Goal: Task Accomplishment & Management: Use online tool/utility

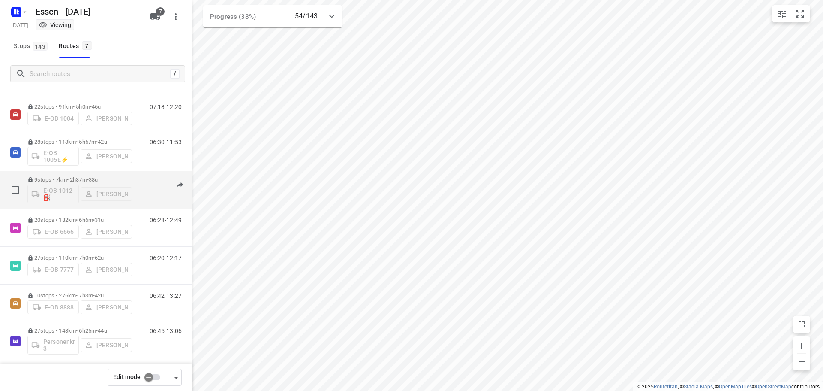
scroll to position [18, 0]
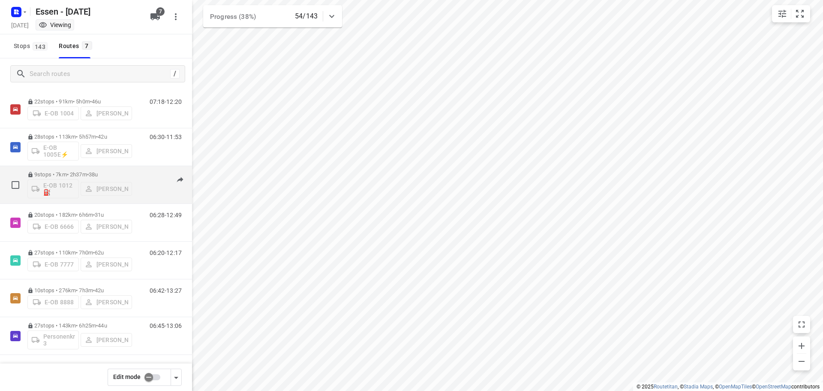
click at [69, 175] on p "9 stops • 7km • 2h37m • 38u" at bounding box center [79, 174] width 105 height 6
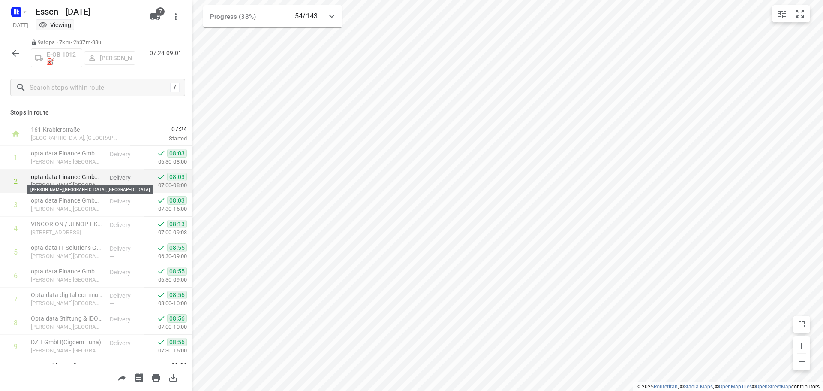
scroll to position [18, 0]
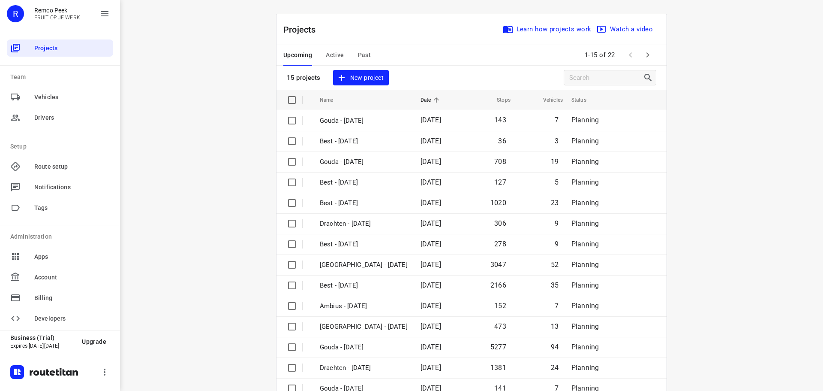
click at [334, 50] on span "Active" at bounding box center [335, 55] width 18 height 11
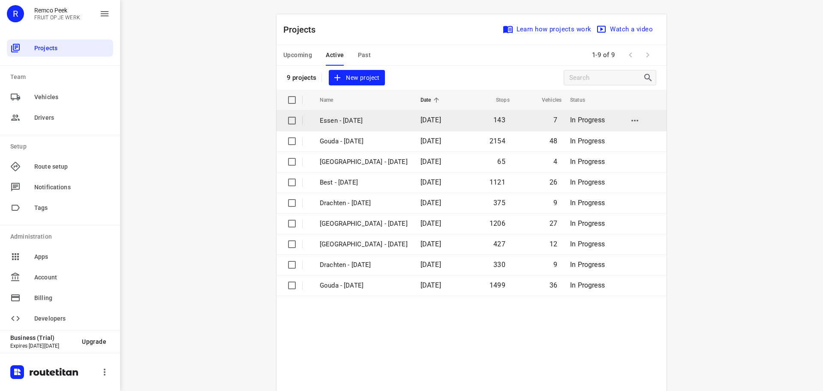
click at [346, 124] on p "Essen - Wednesday" at bounding box center [364, 121] width 88 height 10
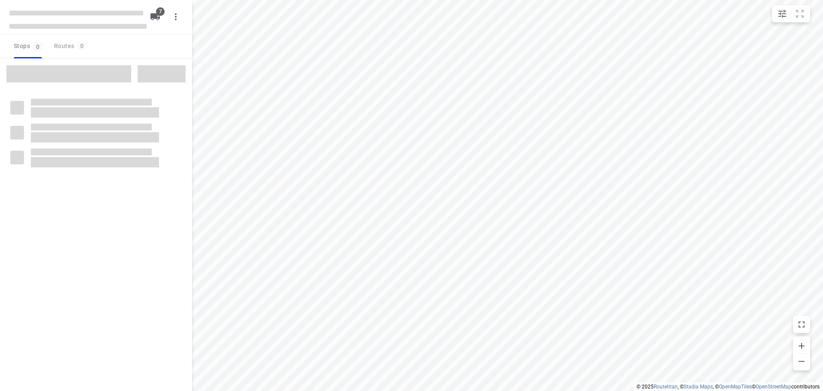
checkbox input "true"
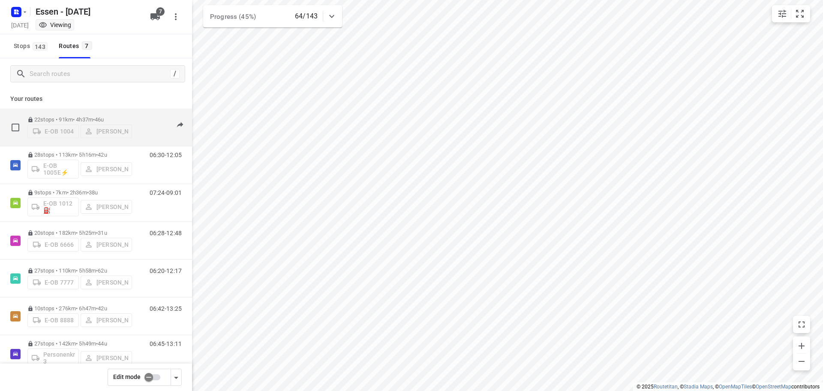
click at [52, 116] on p "22 stops • 91km • 4h37m • 46u" at bounding box center [79, 119] width 105 height 6
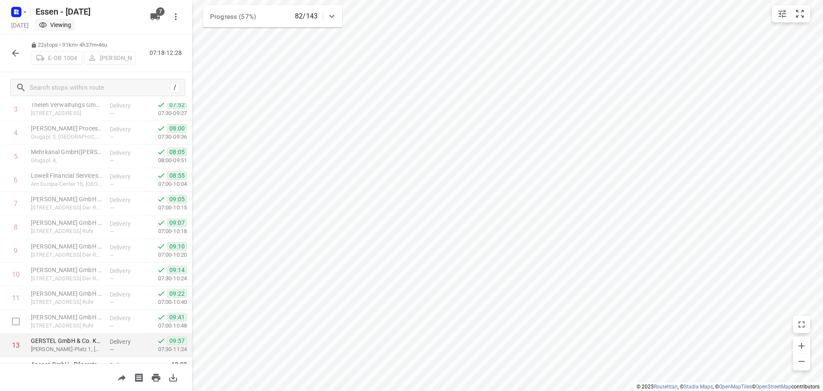
scroll to position [214, 0]
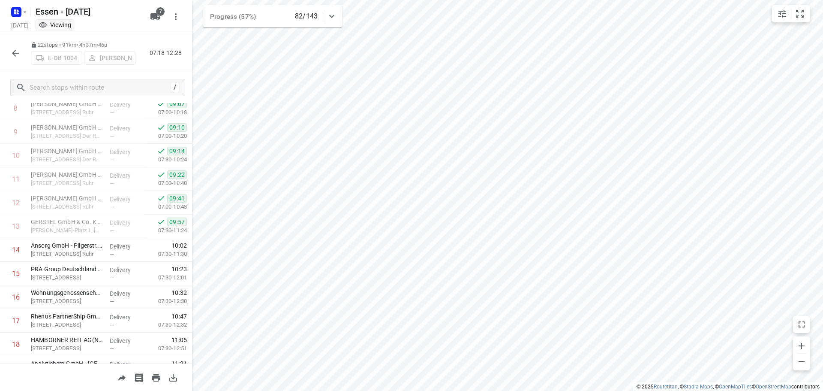
click at [19, 55] on icon "button" at bounding box center [15, 53] width 10 height 10
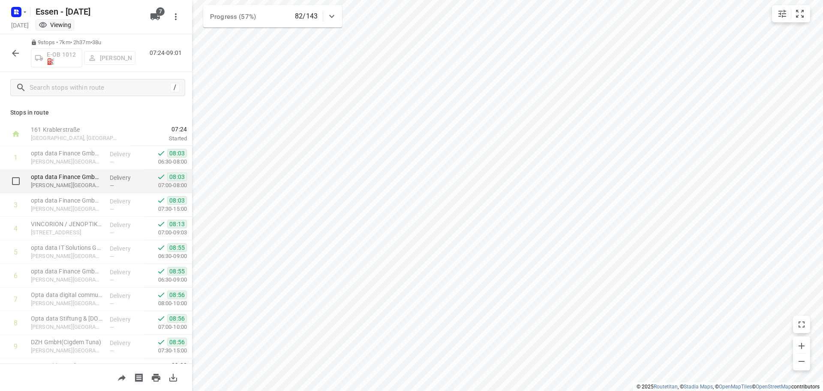
scroll to position [18, 0]
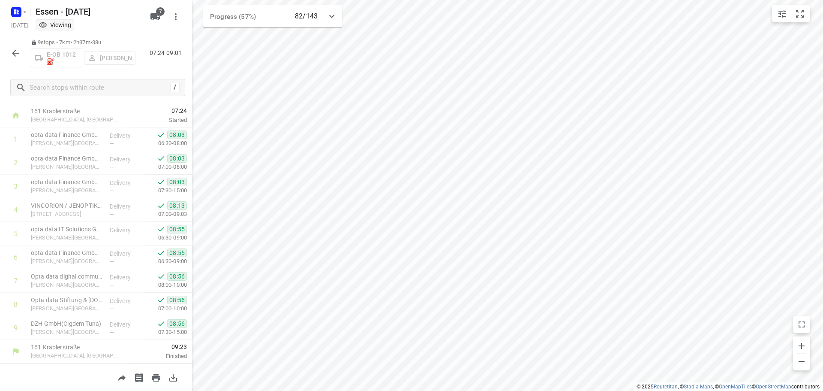
click at [15, 53] on icon "button" at bounding box center [15, 53] width 10 height 10
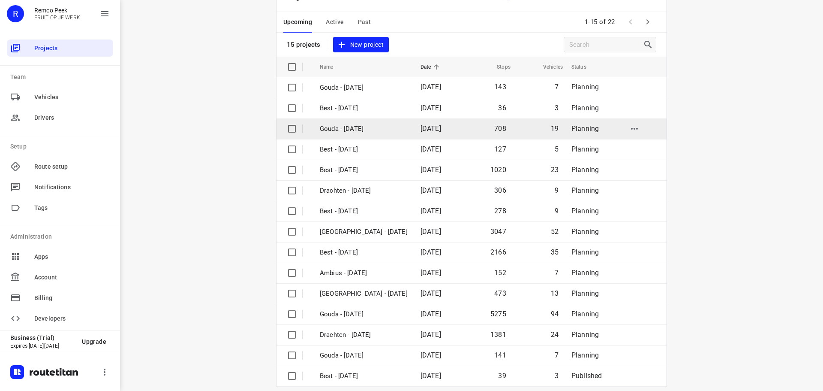
scroll to position [43, 0]
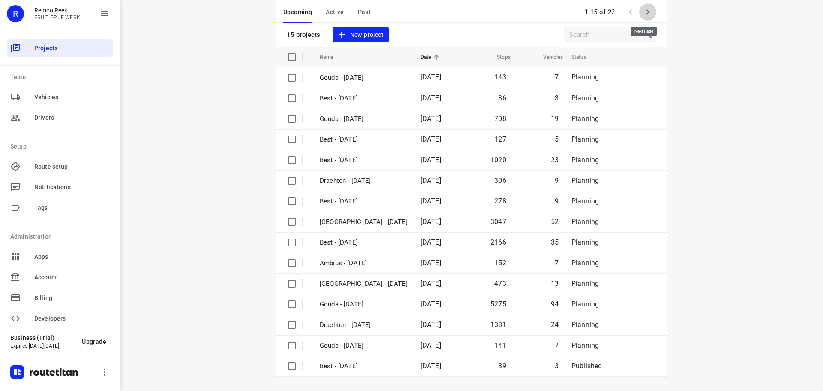
click at [645, 13] on icon "button" at bounding box center [648, 12] width 10 height 10
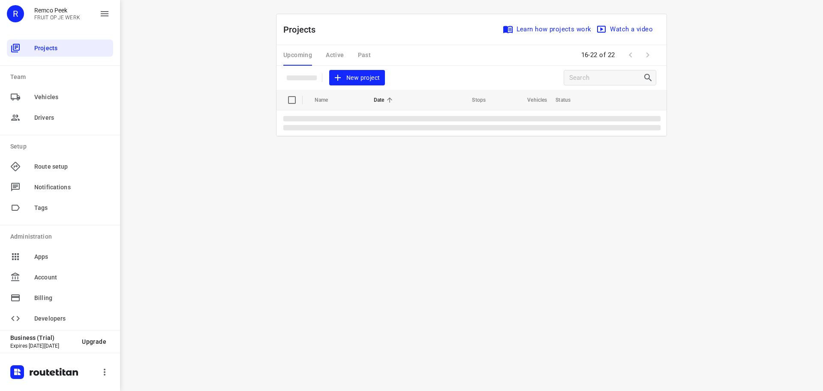
scroll to position [0, 0]
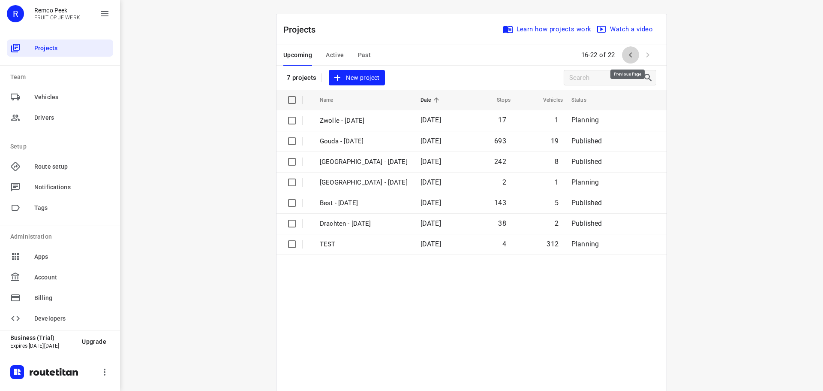
click at [626, 51] on icon "button" at bounding box center [631, 55] width 10 height 10
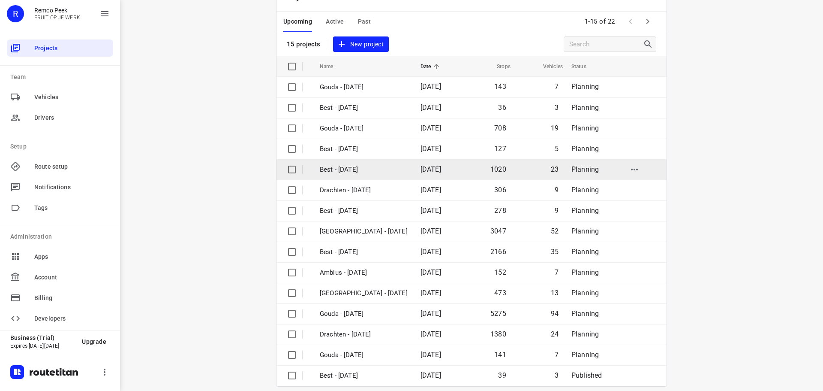
scroll to position [43, 0]
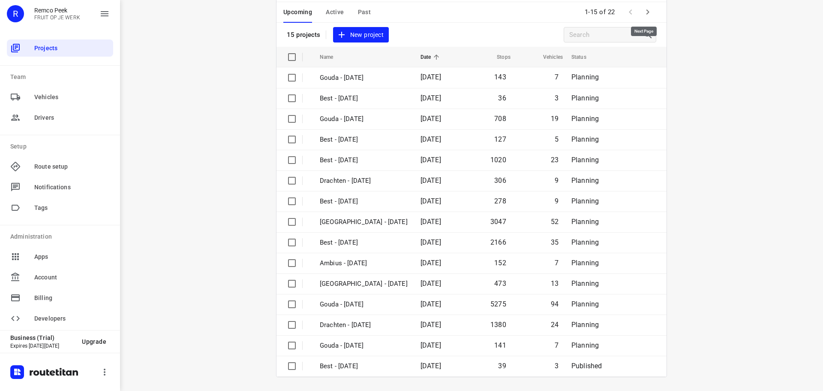
click at [642, 6] on button "button" at bounding box center [647, 11] width 17 height 17
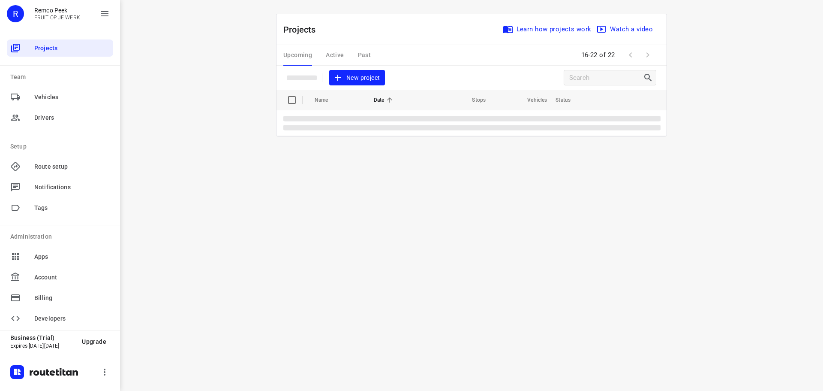
scroll to position [0, 0]
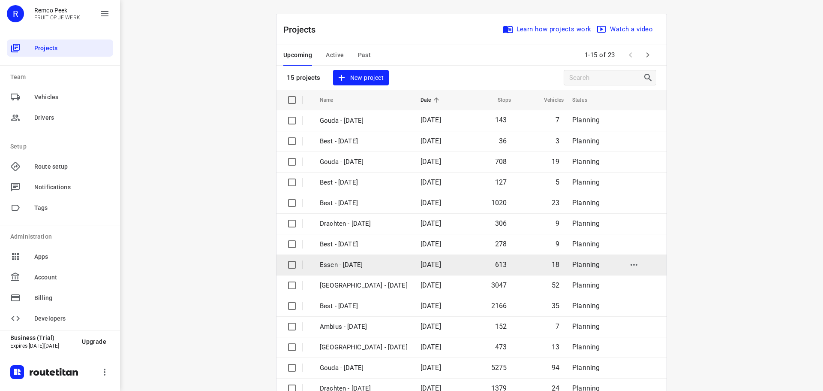
click at [324, 268] on p "Essen - [DATE]" at bounding box center [364, 265] width 88 height 10
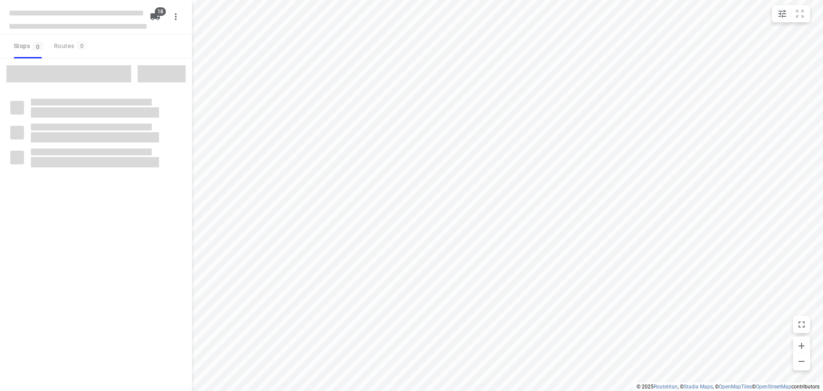
checkbox input "true"
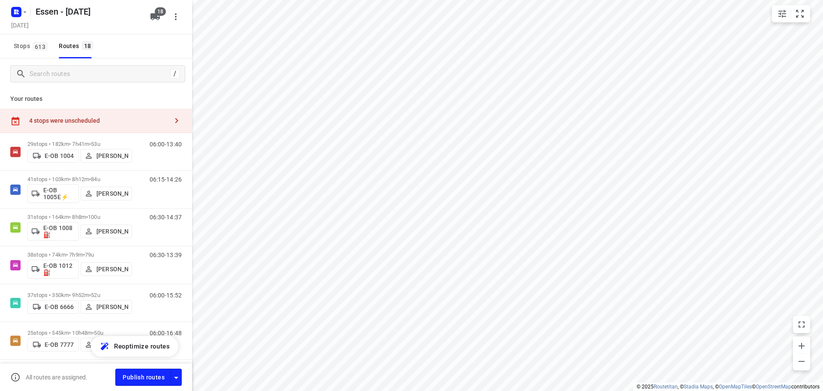
click at [152, 123] on div "4 stops were unscheduled" at bounding box center [98, 120] width 139 height 7
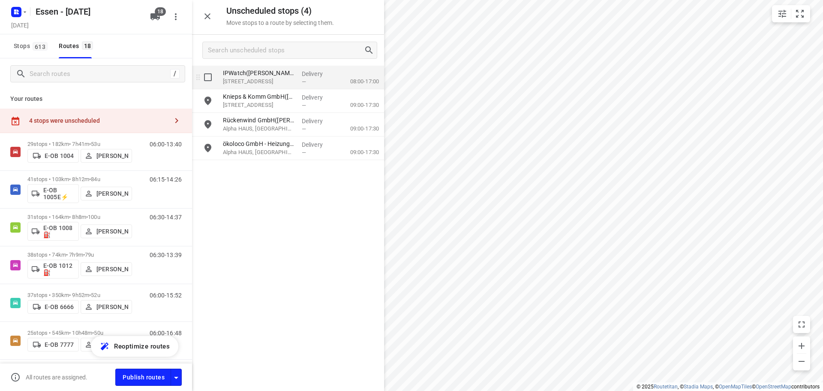
click at [242, 74] on p "IPWatch(Michael Kahl)" at bounding box center [259, 73] width 72 height 9
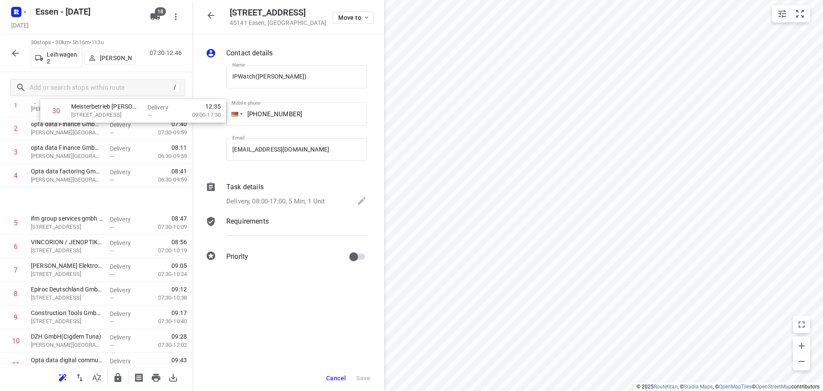
scroll to position [72, 0]
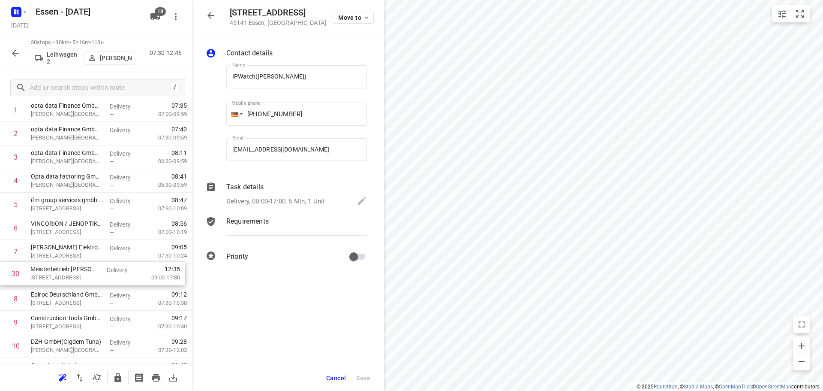
drag, startPoint x: 62, startPoint y: 329, endPoint x: 59, endPoint y: 272, distance: 57.1
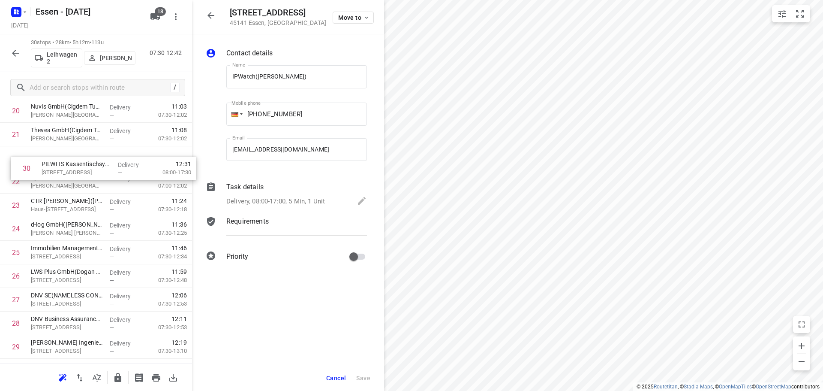
scroll to position [517, 0]
drag, startPoint x: 66, startPoint y: 326, endPoint x: 68, endPoint y: 178, distance: 147.9
click at [68, 178] on div "1 opta data Finance GmbH Severins (Cigdem Tuna) Berthold-Beitz-Boulevard 459, E…" at bounding box center [96, 6] width 192 height 707
click at [214, 15] on icon "button" at bounding box center [211, 15] width 7 height 7
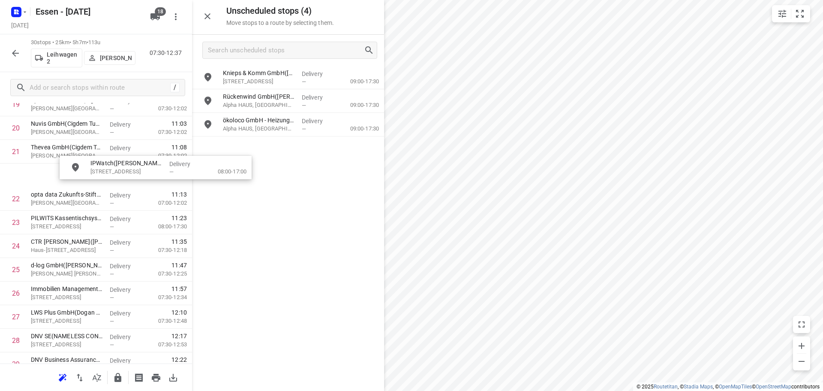
scroll to position [502, 0]
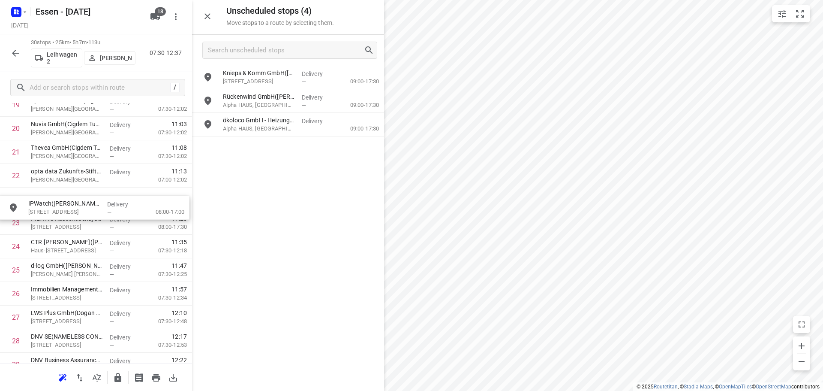
drag, startPoint x: 271, startPoint y: 82, endPoint x: 72, endPoint y: 214, distance: 238.1
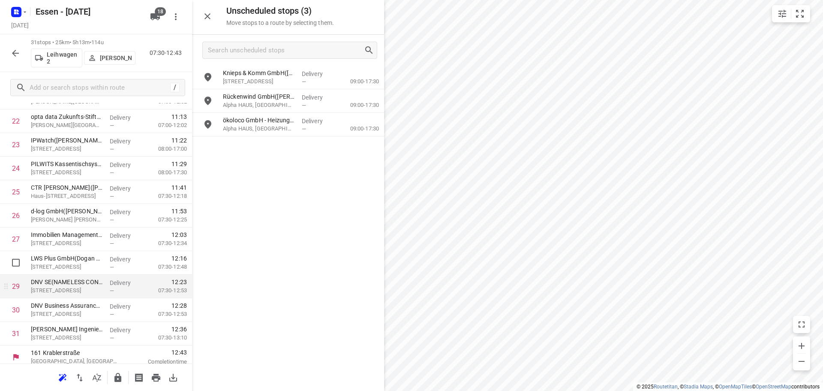
scroll to position [562, 0]
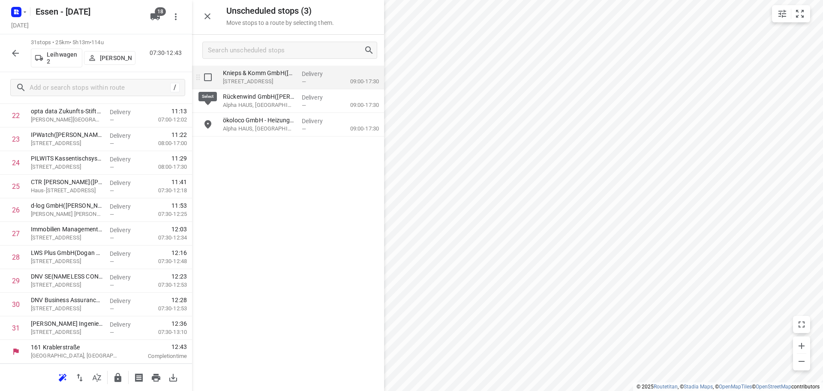
click at [206, 74] on input "grid" at bounding box center [207, 77] width 17 height 17
checkbox input "true"
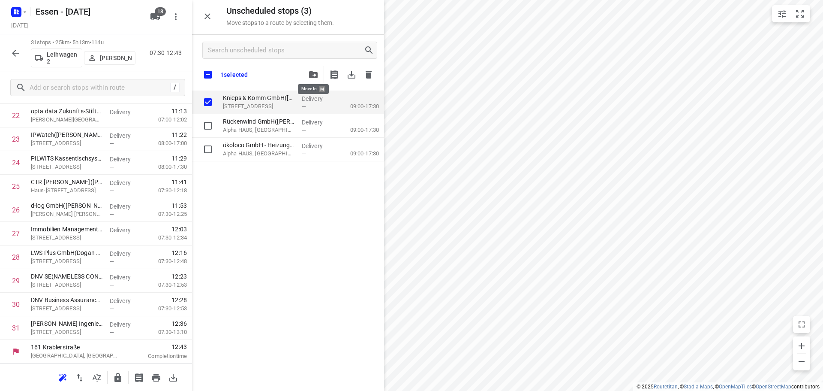
click at [317, 73] on icon "button" at bounding box center [313, 74] width 9 height 7
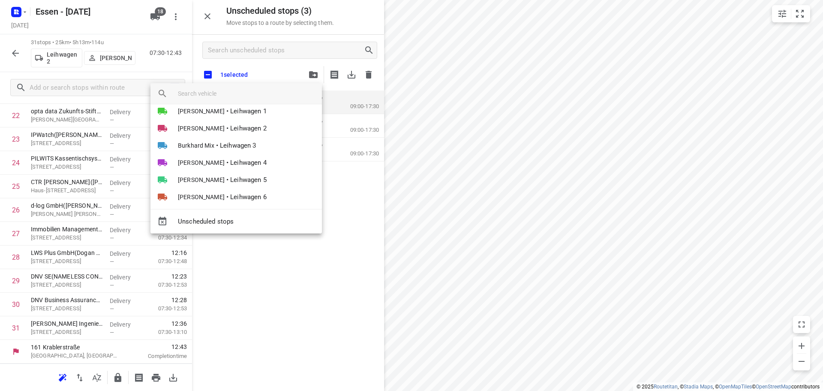
scroll to position [86, 0]
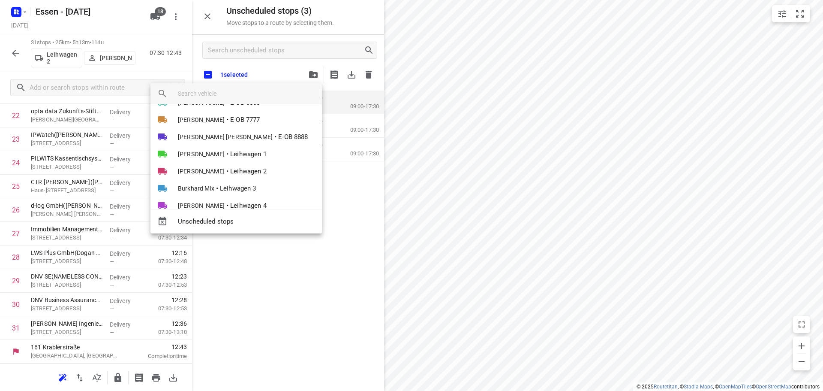
click at [200, 167] on span "Morice Niedick" at bounding box center [201, 171] width 47 height 9
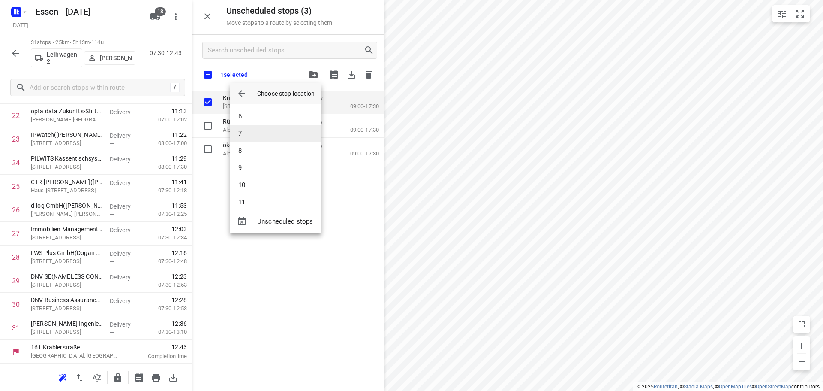
click at [270, 137] on li "7" at bounding box center [276, 133] width 92 height 17
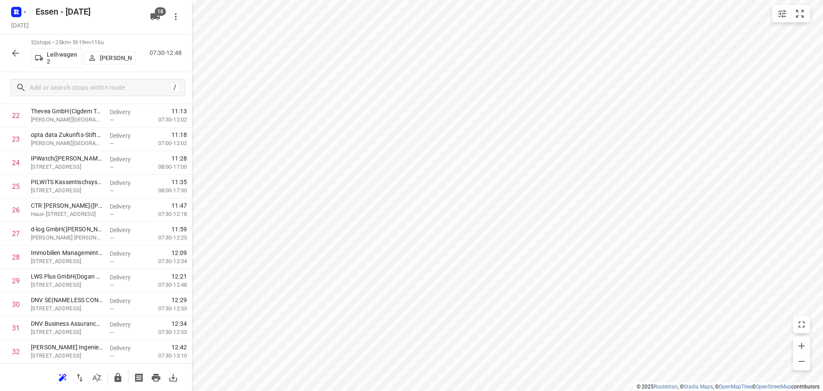
click at [107, 60] on p "Morice Niedick" at bounding box center [116, 57] width 32 height 7
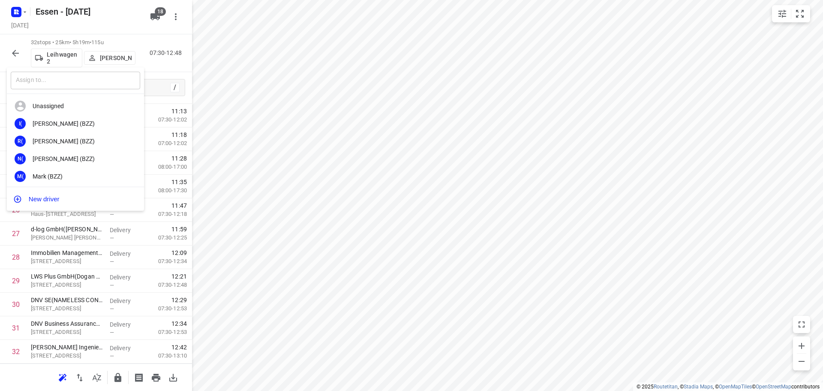
click at [110, 83] on input "text" at bounding box center [75, 81] width 129 height 18
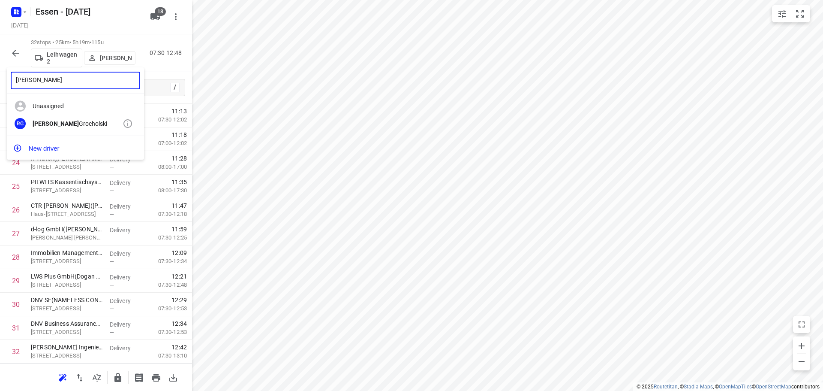
type input "rüdiger"
click at [50, 122] on b "Rüdiger" at bounding box center [56, 123] width 46 height 7
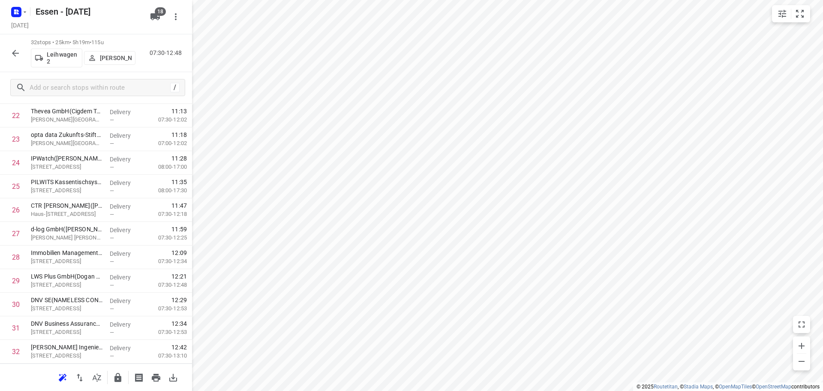
click at [14, 54] on icon "button" at bounding box center [15, 53] width 7 height 7
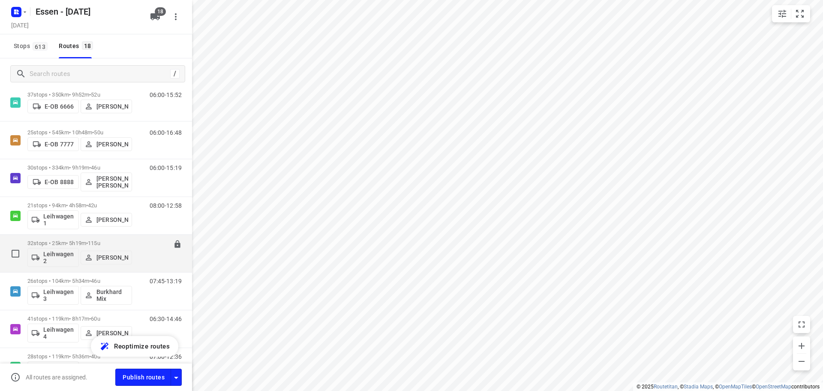
scroll to position [300, 0]
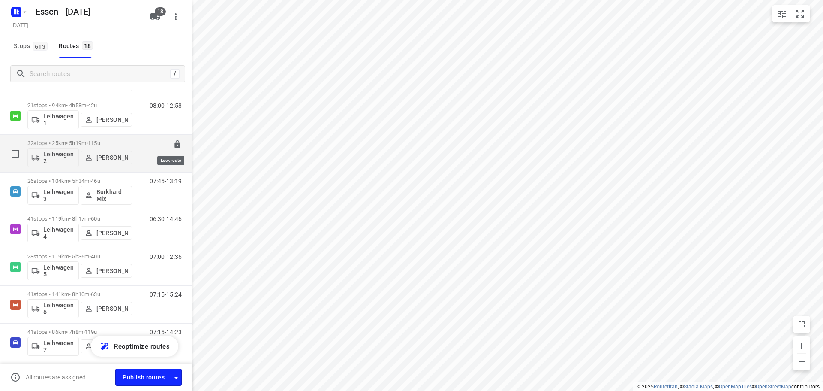
click at [174, 143] on icon at bounding box center [177, 144] width 6 height 8
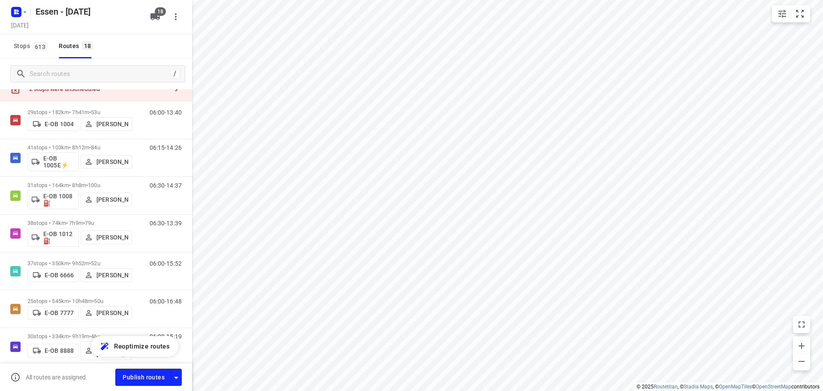
scroll to position [0, 0]
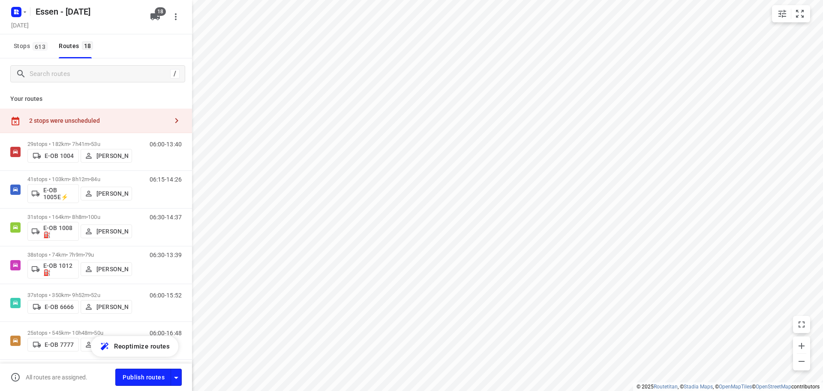
click at [174, 116] on icon "button" at bounding box center [176, 120] width 10 height 10
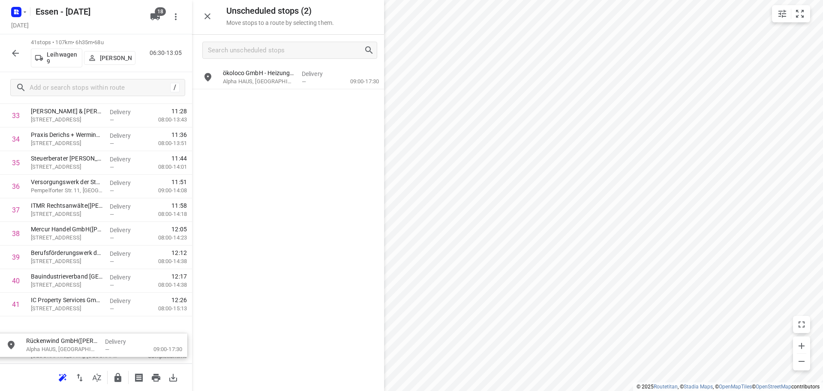
scroll to position [827, 0]
drag, startPoint x: 279, startPoint y: 78, endPoint x: 78, endPoint y: 324, distance: 316.9
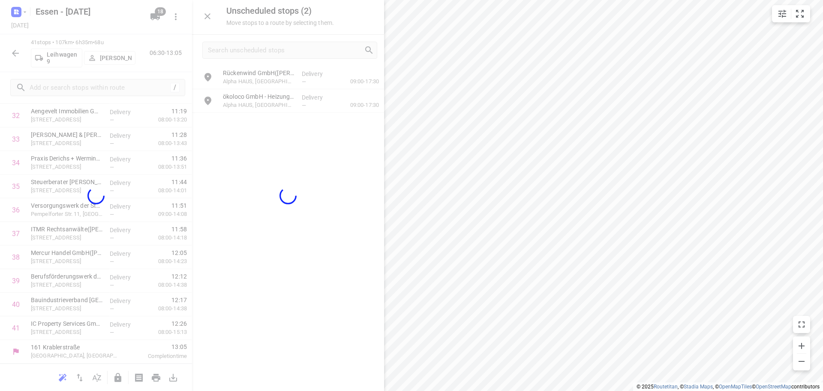
scroll to position [797, 0]
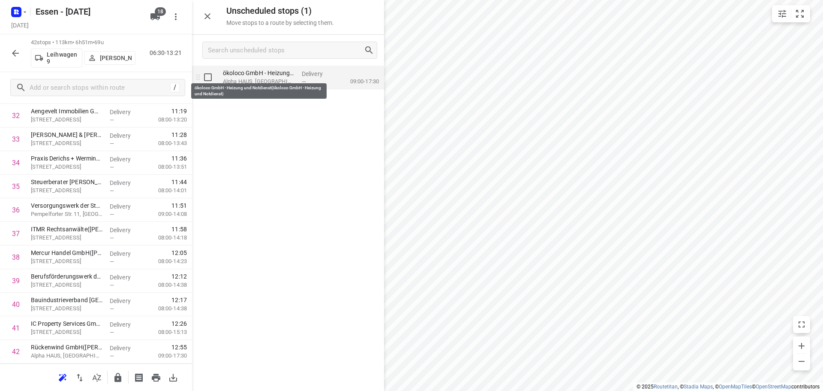
click at [263, 76] on p "ökoloco GmbH - Heizung und Notdienst(ökoloco GmbH - Heizung und Notdienst)" at bounding box center [259, 73] width 72 height 9
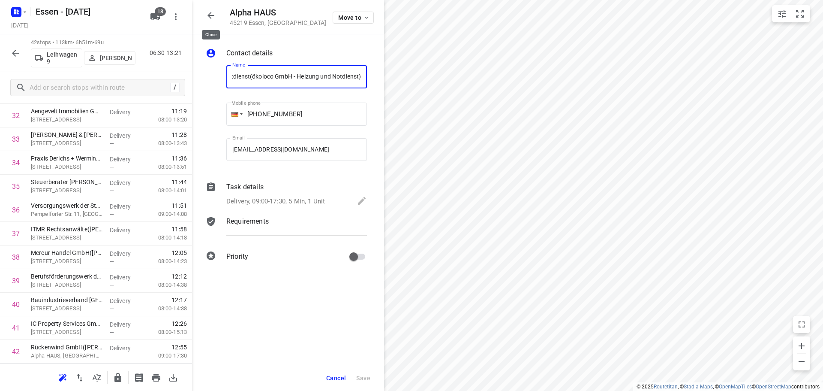
scroll to position [0, 0]
click at [206, 14] on icon "button" at bounding box center [211, 15] width 10 height 10
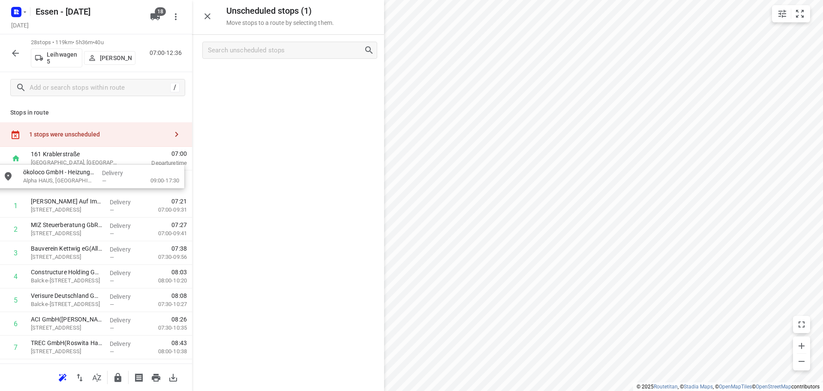
drag, startPoint x: 272, startPoint y: 75, endPoint x: 70, endPoint y: 177, distance: 226.1
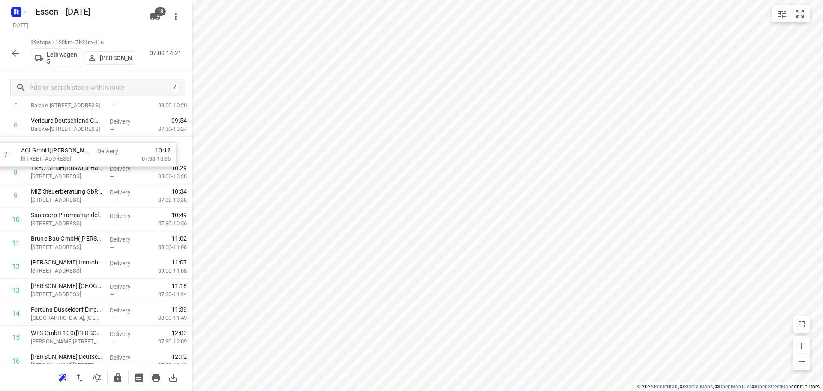
scroll to position [148, 0]
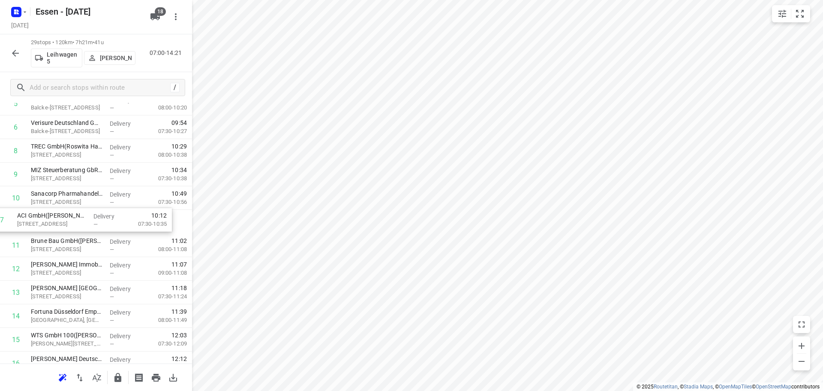
drag, startPoint x: 81, startPoint y: 126, endPoint x: 67, endPoint y: 221, distance: 95.7
click at [67, 221] on div "1 ökoloco GmbH - Heizung und Notdienst(ökoloco GmbH - Heizung und Notdienst) Al…" at bounding box center [96, 339] width 192 height 684
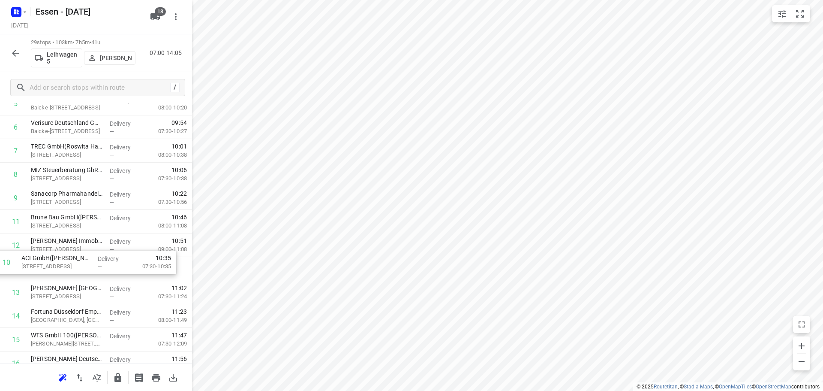
drag, startPoint x: 35, startPoint y: 236, endPoint x: 34, endPoint y: 266, distance: 30.0
click at [34, 266] on div "1 ökoloco GmbH - Heizung und Notdienst(ökoloco GmbH - Heizung und Notdienst) Al…" at bounding box center [96, 339] width 192 height 684
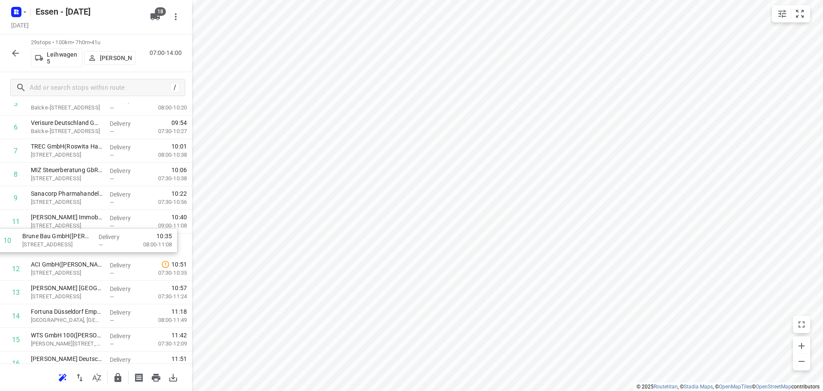
drag, startPoint x: 69, startPoint y: 223, endPoint x: 59, endPoint y: 244, distance: 24.4
click at [59, 244] on div "1 ökoloco GmbH - Heizung und Notdienst(ökoloco GmbH - Heizung und Notdienst) Al…" at bounding box center [96, 339] width 192 height 684
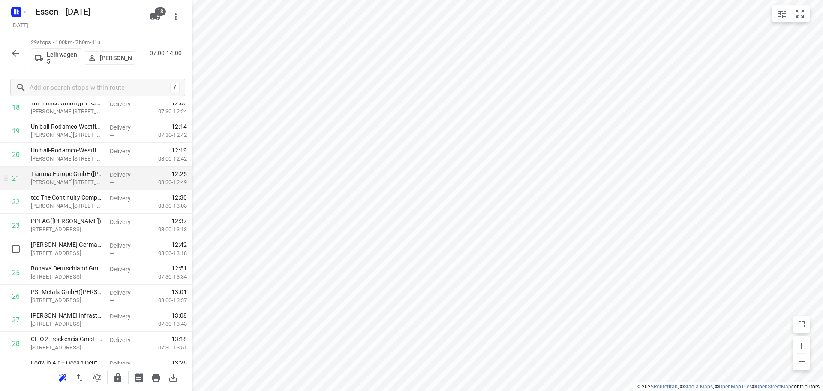
scroll to position [490, 0]
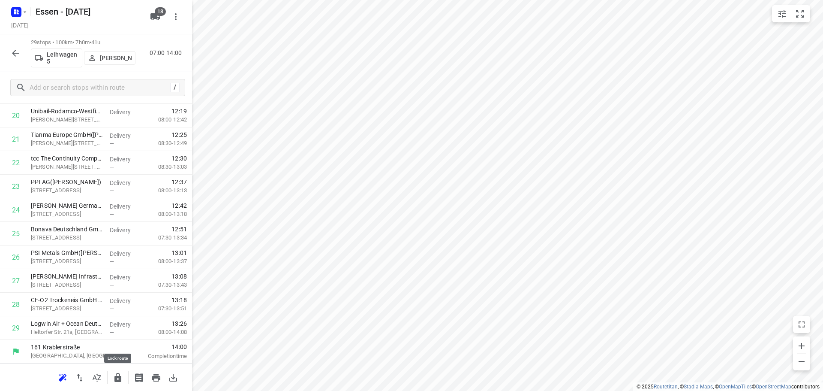
click at [119, 378] on icon "button" at bounding box center [117, 377] width 7 height 9
click at [12, 58] on button "button" at bounding box center [15, 53] width 17 height 17
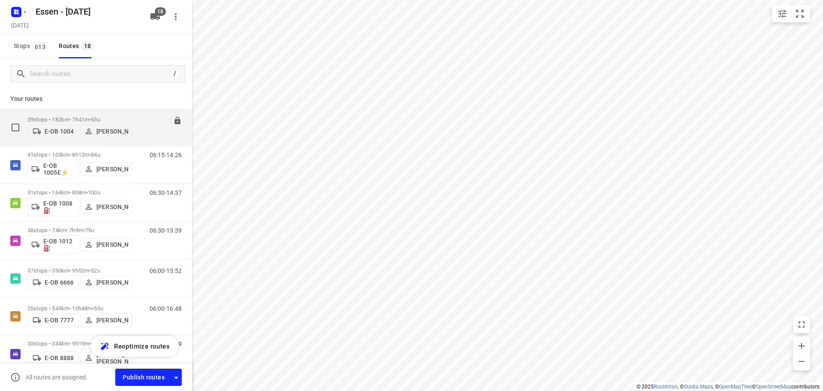
click at [70, 116] on p "29 stops • 182km • 7h41m • 53u" at bounding box center [79, 119] width 105 height 6
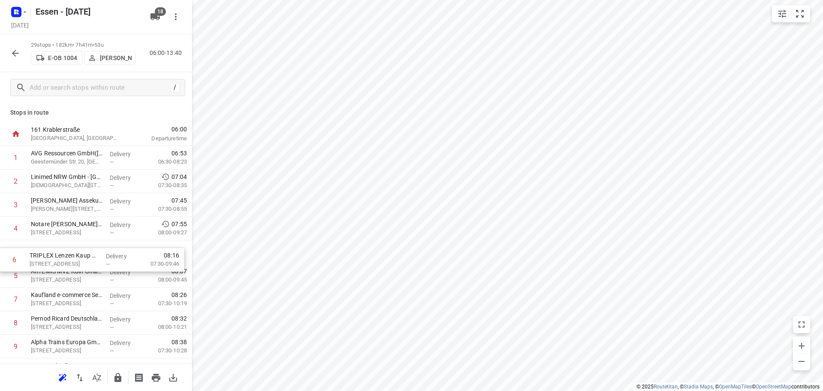
drag, startPoint x: 71, startPoint y: 276, endPoint x: 70, endPoint y: 257, distance: 18.9
drag, startPoint x: 69, startPoint y: 257, endPoint x: 72, endPoint y: 229, distance: 28.5
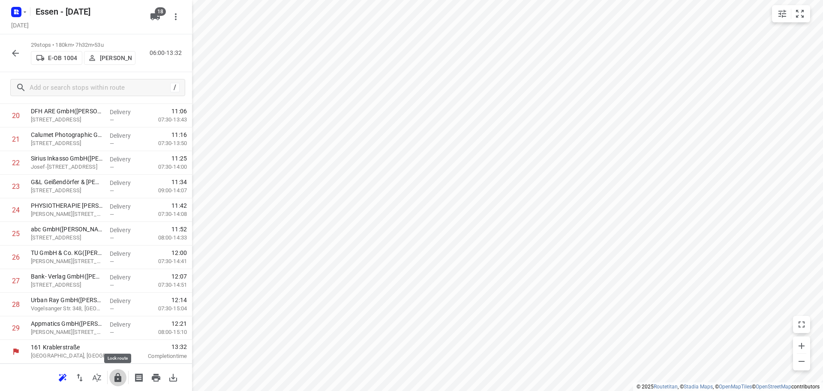
click at [116, 379] on icon "button" at bounding box center [117, 377] width 7 height 9
click at [19, 53] on icon "button" at bounding box center [15, 53] width 7 height 7
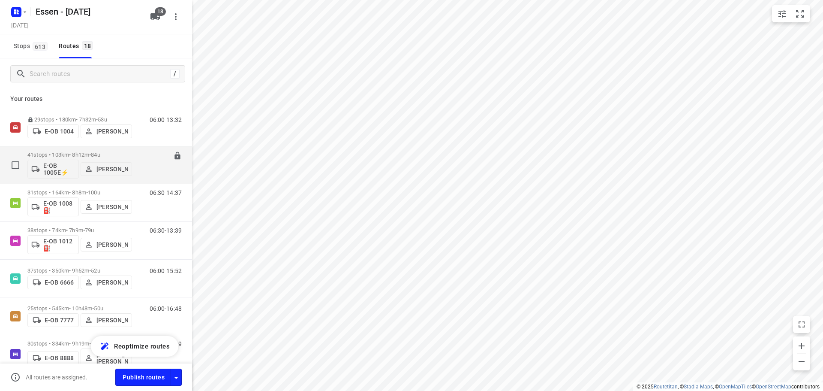
click at [146, 155] on div "06:15-14:26" at bounding box center [160, 166] width 43 height 31
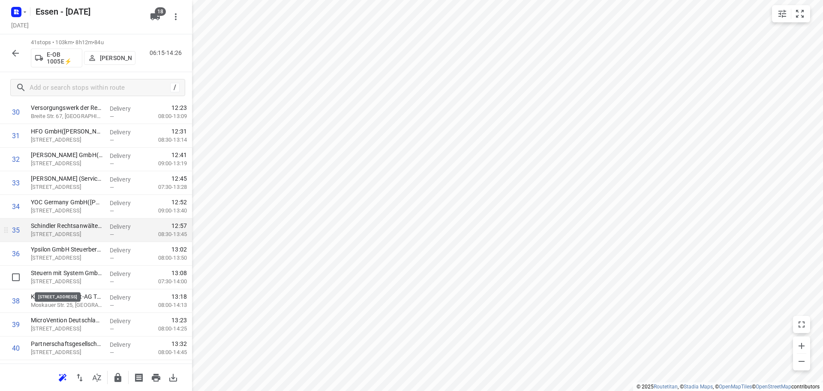
scroll to position [772, 0]
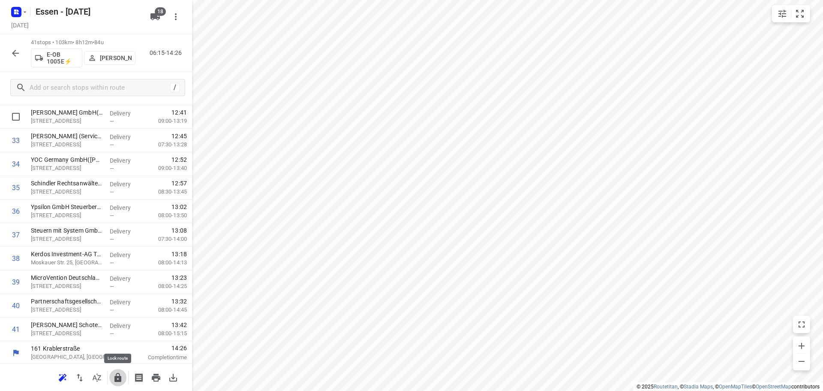
click at [121, 376] on icon "button" at bounding box center [117, 377] width 7 height 9
click at [21, 53] on button "button" at bounding box center [15, 53] width 17 height 17
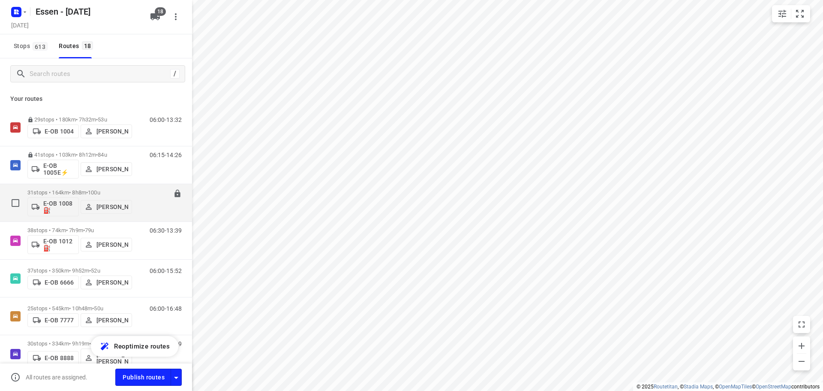
click at [139, 194] on div "06:30-14:37" at bounding box center [160, 204] width 43 height 31
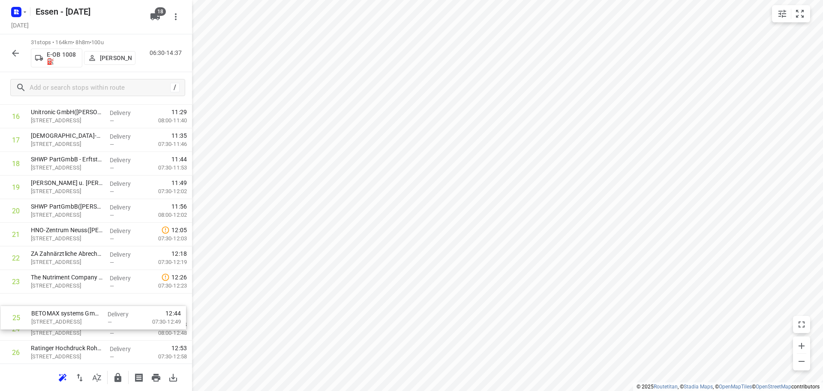
scroll to position [397, 0]
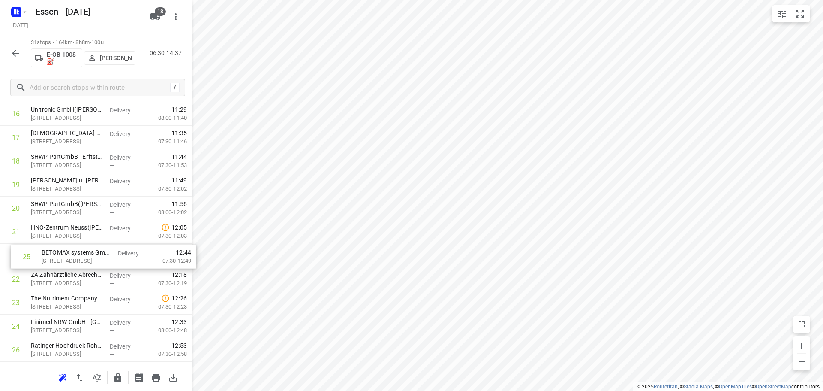
drag, startPoint x: 56, startPoint y: 339, endPoint x: 64, endPoint y: 255, distance: 84.5
click at [64, 255] on div "1 Hydro Aluminium Recycling Deutschland GmbH - 3(Marcel Meurer) Edisonstraße 3,…" at bounding box center [96, 113] width 192 height 731
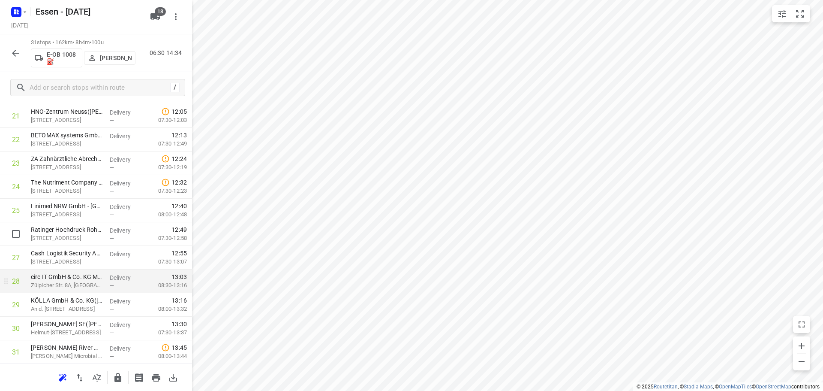
scroll to position [526, 0]
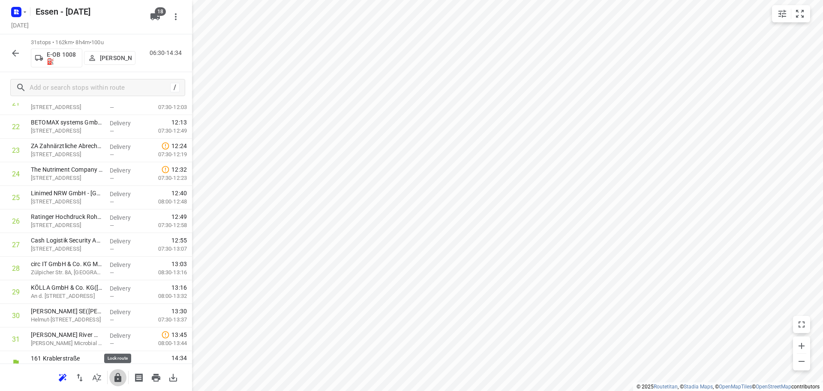
click at [122, 376] on icon "button" at bounding box center [118, 377] width 10 height 10
click at [19, 51] on icon "button" at bounding box center [15, 53] width 10 height 10
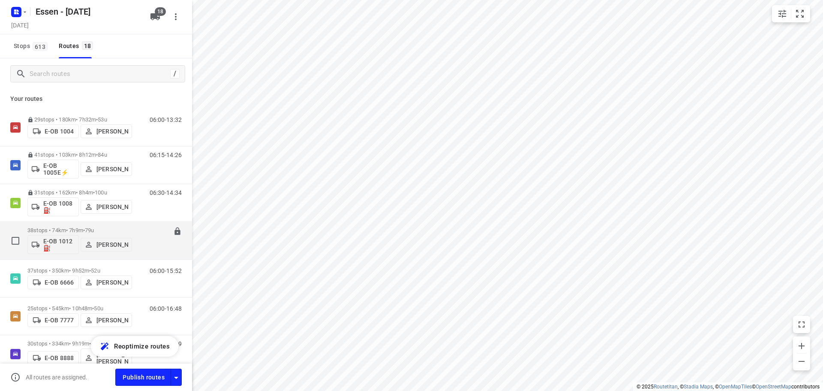
click at [114, 229] on p "38 stops • 74km • 7h9m • 79u" at bounding box center [79, 230] width 105 height 6
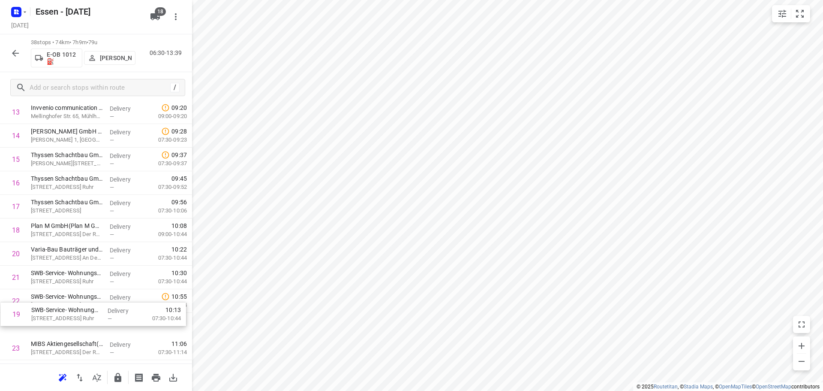
scroll to position [330, 0]
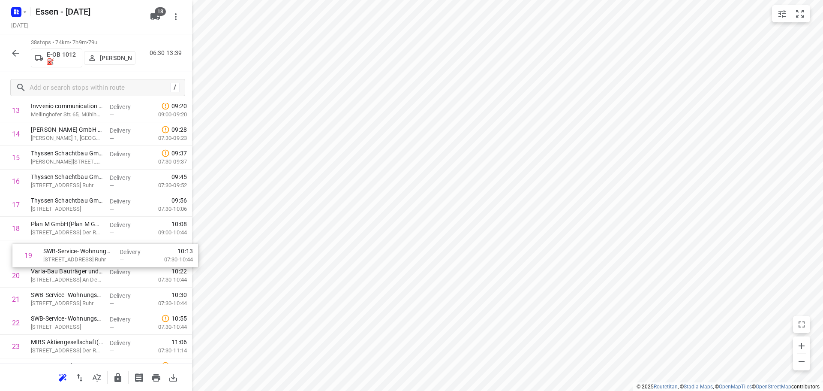
drag, startPoint x: 51, startPoint y: 283, endPoint x: 62, endPoint y: 259, distance: 26.7
click at [62, 259] on div "1 mt.Mülheim Butscheck GmbH(Tim Butscheck) Witzlebenstraße 16, Mülheim An Der R…" at bounding box center [96, 264] width 192 height 896
drag, startPoint x: 78, startPoint y: 306, endPoint x: 78, endPoint y: 253, distance: 52.7
click at [78, 253] on div "1 mt.Mülheim Butscheck GmbH(Tim Butscheck) Witzlebenstraße 16, Mülheim An Der R…" at bounding box center [96, 263] width 192 height 896
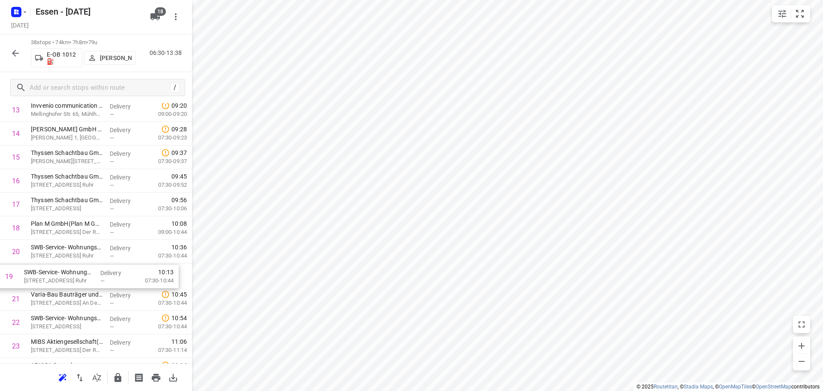
drag, startPoint x: 95, startPoint y: 258, endPoint x: 86, endPoint y: 286, distance: 29.6
click at [86, 286] on div "1 mt.Mülheim Butscheck GmbH(Tim Butscheck) Witzlebenstraße 16, Mülheim An Der R…" at bounding box center [96, 263] width 192 height 896
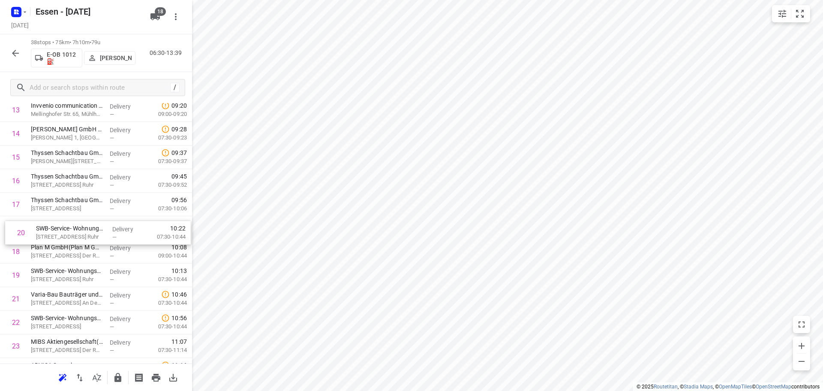
drag, startPoint x: 88, startPoint y: 275, endPoint x: 94, endPoint y: 229, distance: 46.3
click at [94, 229] on div "1 mt.Mülheim Butscheck GmbH(Tim Butscheck) Witzlebenstraße 16, Mülheim An Der R…" at bounding box center [96, 263] width 192 height 896
drag, startPoint x: 73, startPoint y: 254, endPoint x: 72, endPoint y: 275, distance: 21.1
click at [72, 275] on div "1 mt.Mülheim Butscheck GmbH(Tim Butscheck) Witzlebenstraße 16, Mülheim An Der R…" at bounding box center [96, 263] width 192 height 896
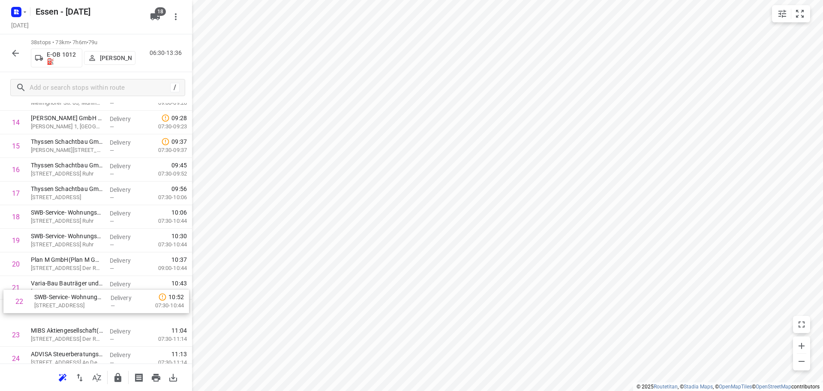
scroll to position [343, 0]
drag, startPoint x: 67, startPoint y: 320, endPoint x: 71, endPoint y: 281, distance: 39.7
click at [71, 281] on div "1 mt.Mülheim Butscheck GmbH(Tim Butscheck) Witzlebenstraße 16, Mülheim An Der R…" at bounding box center [96, 251] width 192 height 896
drag, startPoint x: 68, startPoint y: 269, endPoint x: 63, endPoint y: 292, distance: 22.7
click at [63, 292] on div "1 mt.Mülheim Butscheck GmbH(Tim Butscheck) Witzlebenstraße 16, Mülheim An Der R…" at bounding box center [96, 251] width 192 height 896
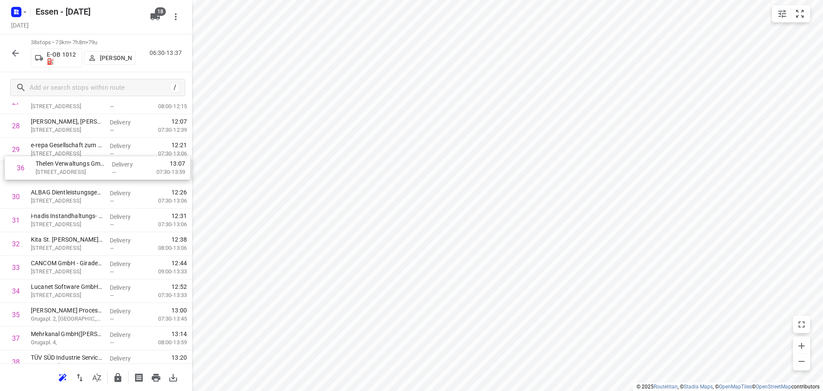
scroll to position [666, 0]
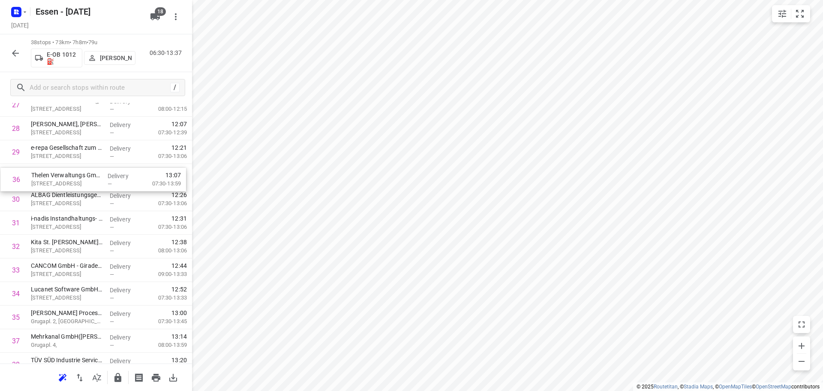
drag, startPoint x: 76, startPoint y: 301, endPoint x: 77, endPoint y: 181, distance: 120.0
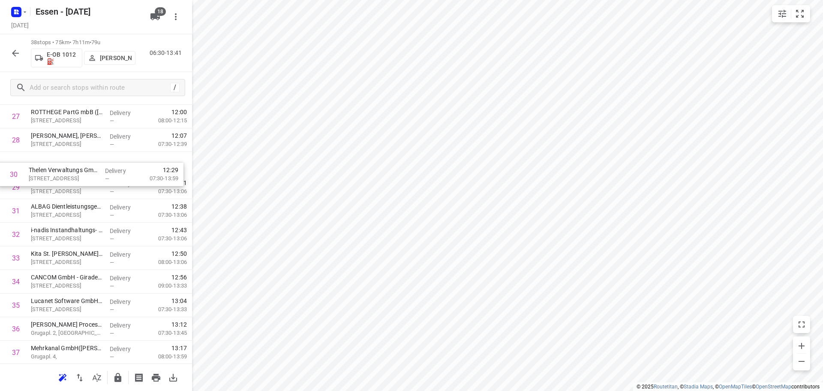
scroll to position [653, 0]
drag, startPoint x: 79, startPoint y: 186, endPoint x: 78, endPoint y: 177, distance: 9.0
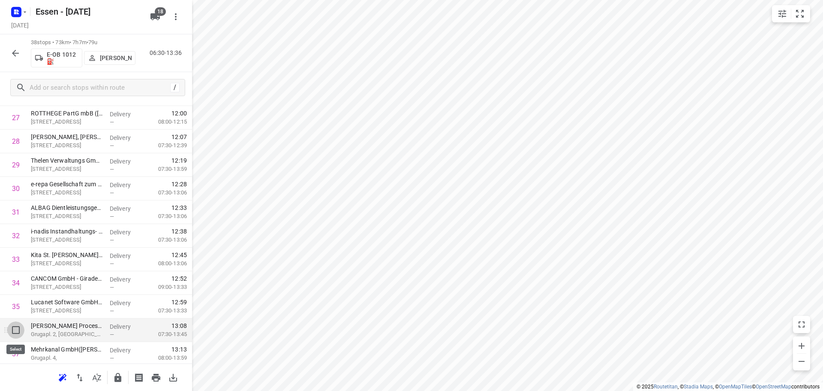
click at [15, 332] on input "checkbox" at bounding box center [15, 329] width 17 height 17
checkbox input "true"
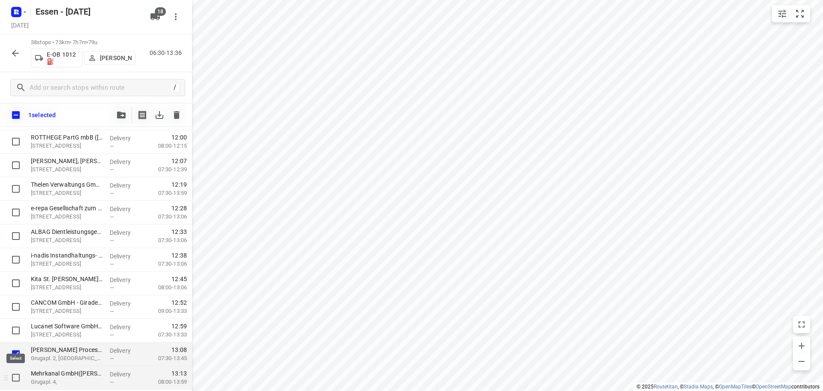
click at [14, 378] on input "checkbox" at bounding box center [15, 377] width 17 height 17
checkbox input "true"
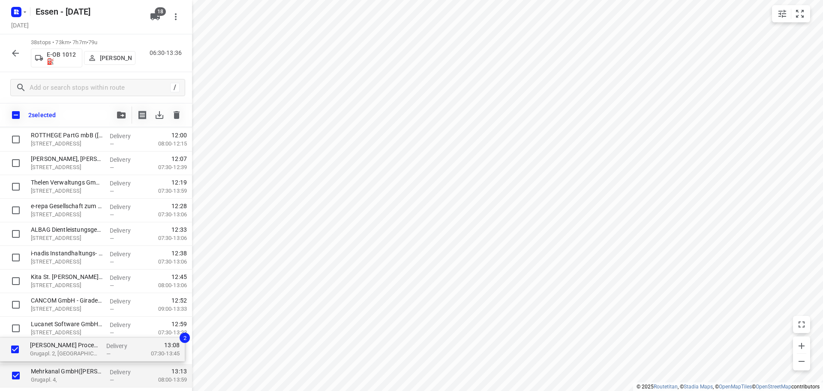
scroll to position [658, 0]
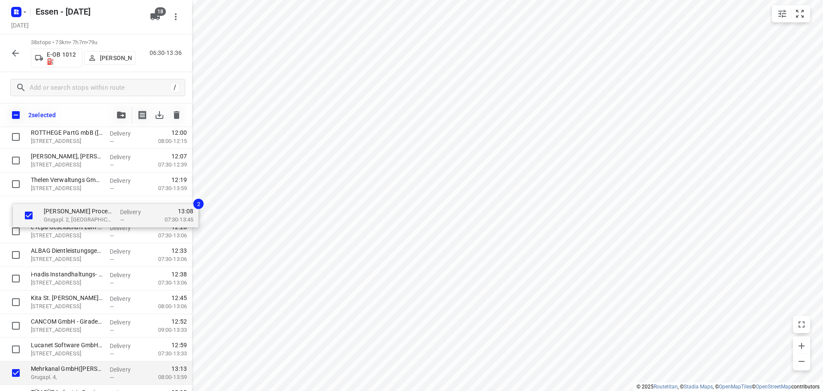
drag, startPoint x: 51, startPoint y: 350, endPoint x: 65, endPoint y: 217, distance: 134.5
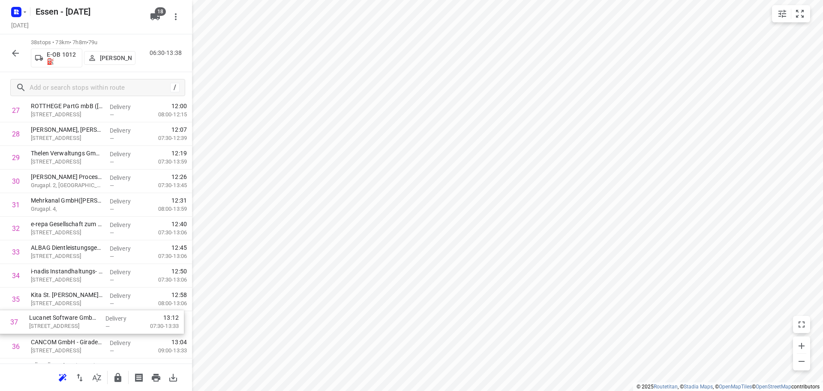
scroll to position [662, 0]
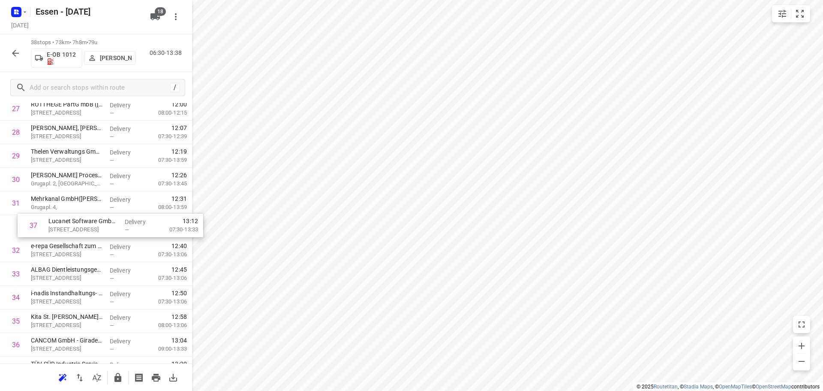
drag, startPoint x: 54, startPoint y: 346, endPoint x: 70, endPoint y: 220, distance: 127.1
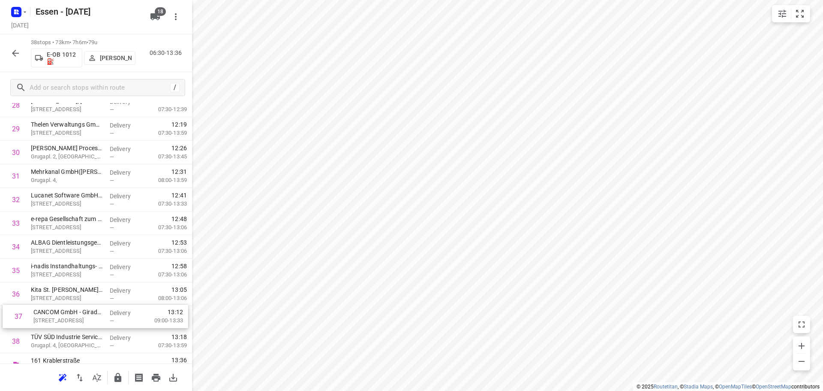
scroll to position [691, 0]
drag, startPoint x: 42, startPoint y: 349, endPoint x: 55, endPoint y: 205, distance: 145.1
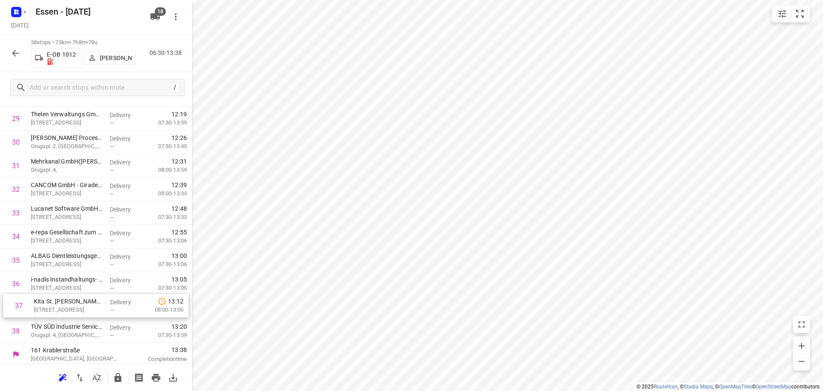
scroll to position [702, 0]
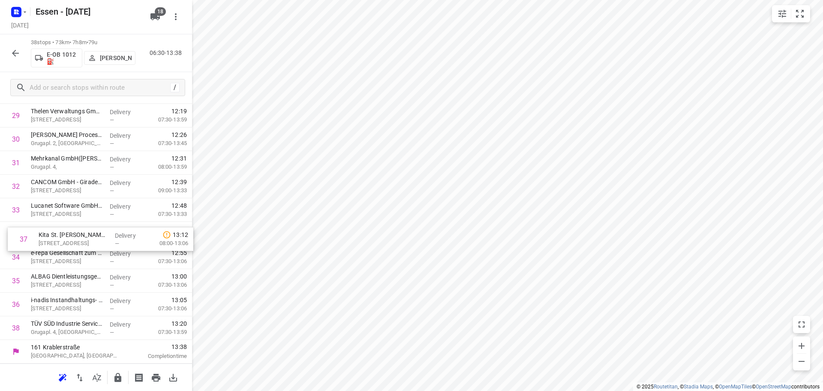
drag, startPoint x: 57, startPoint y: 318, endPoint x: 65, endPoint y: 239, distance: 79.8
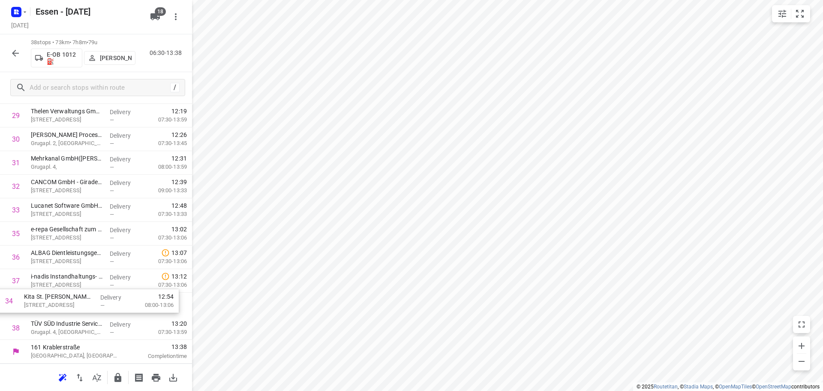
drag, startPoint x: 64, startPoint y: 239, endPoint x: 57, endPoint y: 309, distance: 70.2
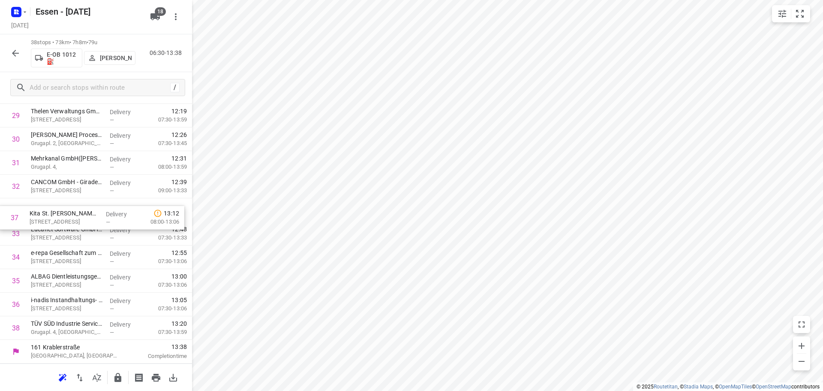
drag, startPoint x: 60, startPoint y: 307, endPoint x: 59, endPoint y: 217, distance: 89.6
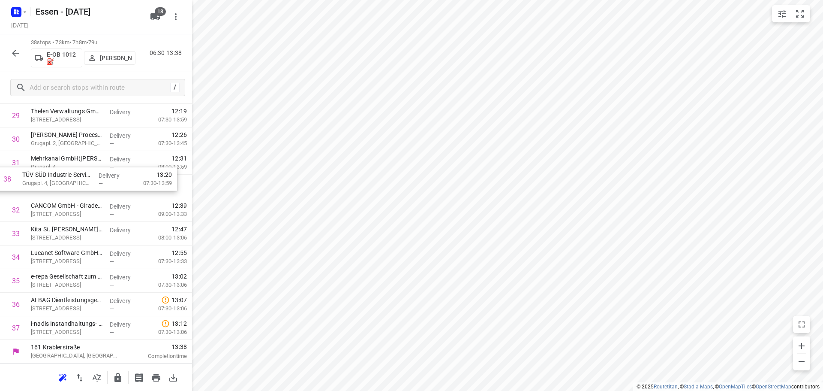
drag, startPoint x: 72, startPoint y: 331, endPoint x: 63, endPoint y: 180, distance: 151.2
click at [117, 376] on icon "button" at bounding box center [117, 377] width 7 height 9
click at [15, 54] on icon "button" at bounding box center [15, 53] width 10 height 10
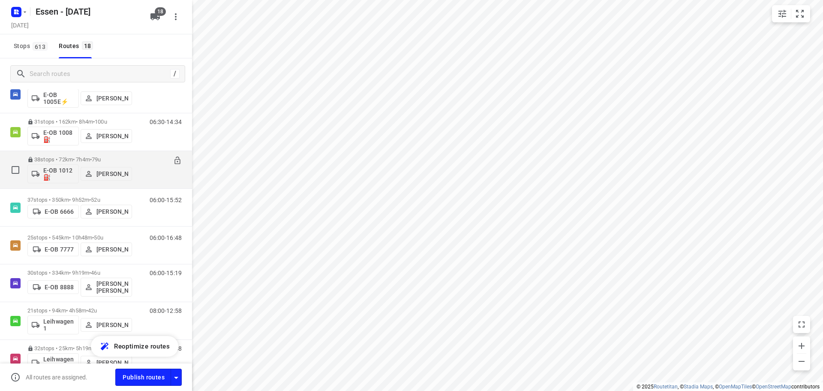
scroll to position [86, 0]
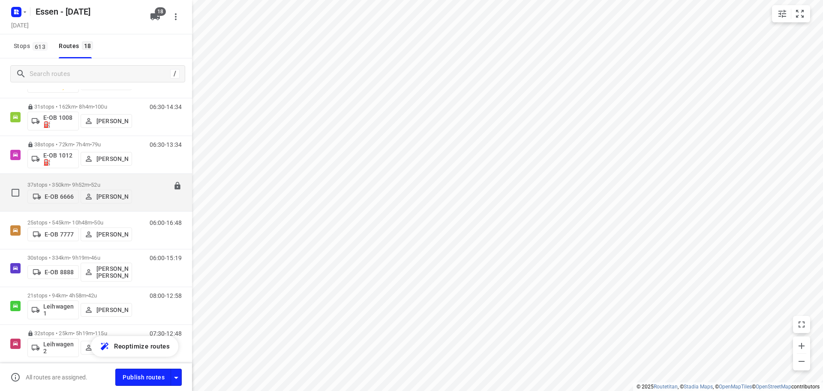
click at [102, 195] on p "Justin Dummer" at bounding box center [112, 196] width 32 height 7
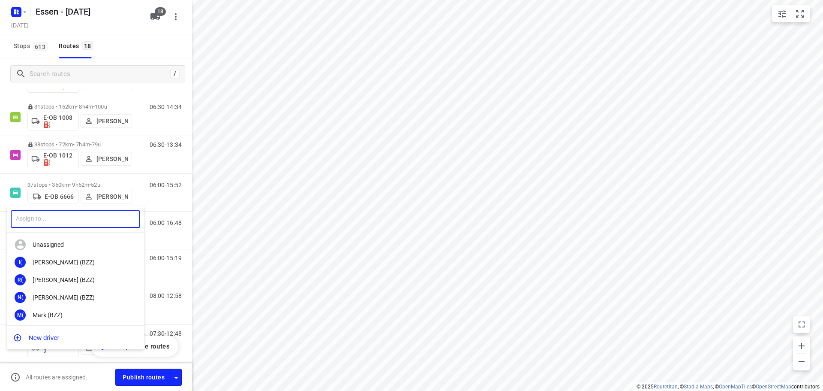
click at [56, 211] on input "text" at bounding box center [75, 219] width 129 height 18
type input "rwan"
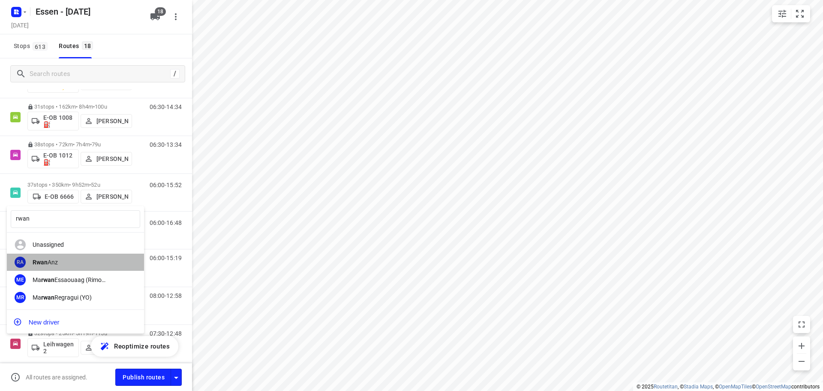
drag, startPoint x: 51, startPoint y: 260, endPoint x: 72, endPoint y: 240, distance: 28.8
click at [51, 260] on div "Rwan Anz" at bounding box center [78, 262] width 90 height 7
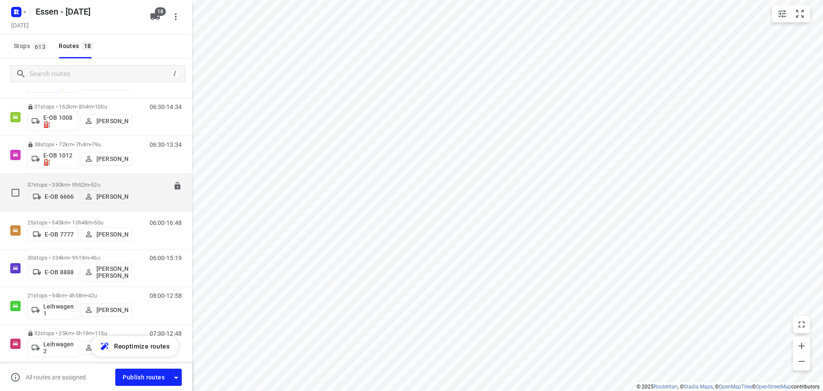
click at [139, 199] on div "06:00-15:52" at bounding box center [160, 194] width 43 height 26
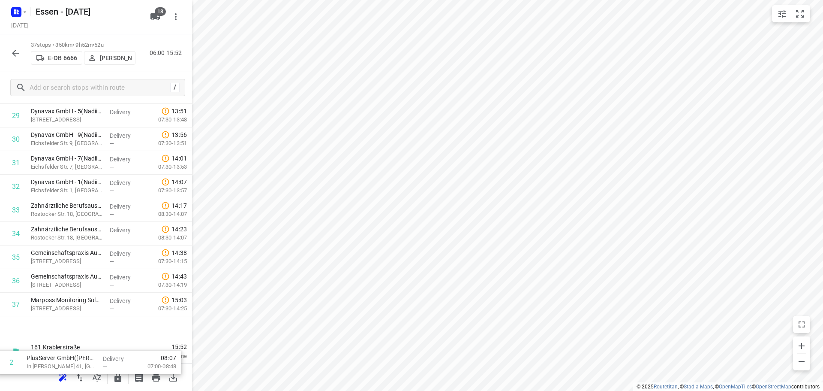
scroll to position [679, 0]
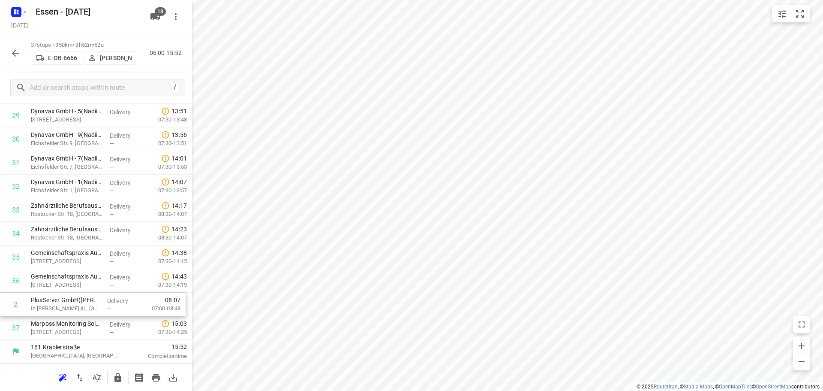
drag, startPoint x: 65, startPoint y: 178, endPoint x: 62, endPoint y: 308, distance: 129.9
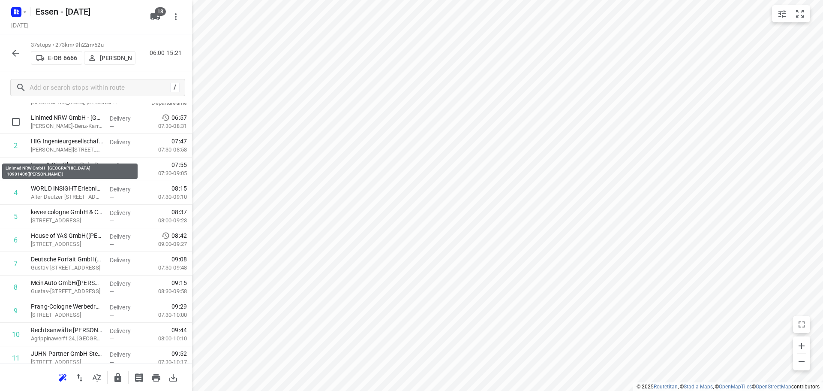
scroll to position [0, 0]
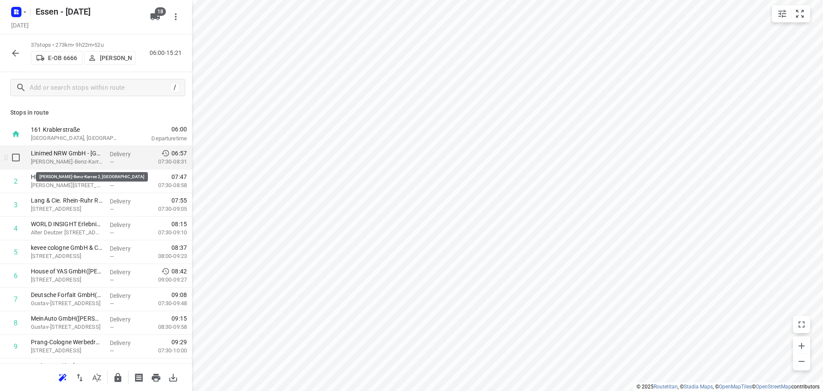
click at [78, 160] on p "Bertha-Benz-Karree 2, Köln" at bounding box center [67, 161] width 72 height 9
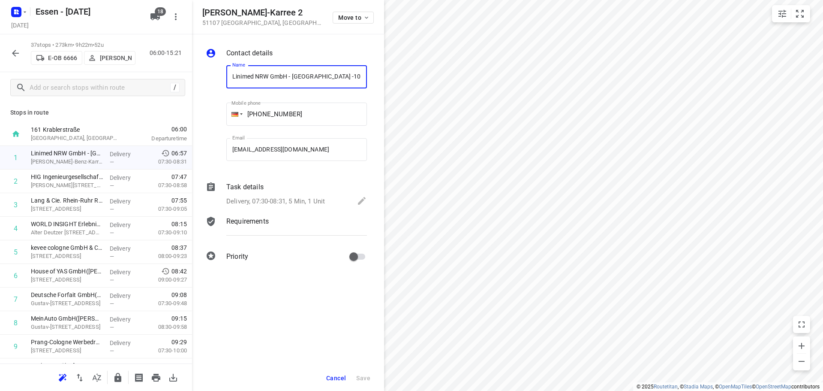
click at [347, 381] on button "Cancel" at bounding box center [336, 377] width 27 height 15
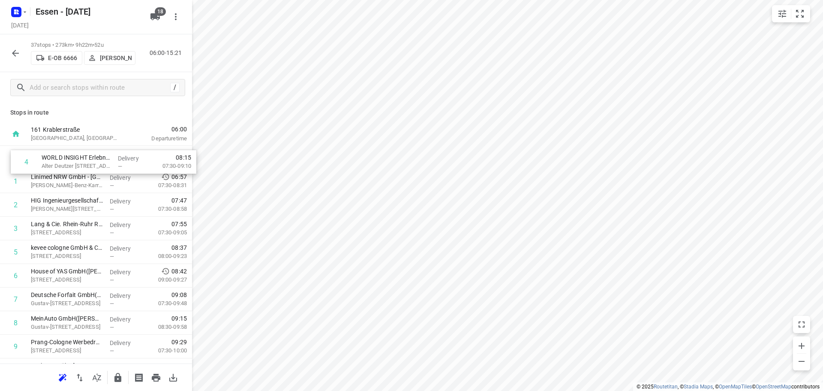
drag, startPoint x: 58, startPoint y: 237, endPoint x: 70, endPoint y: 163, distance: 74.6
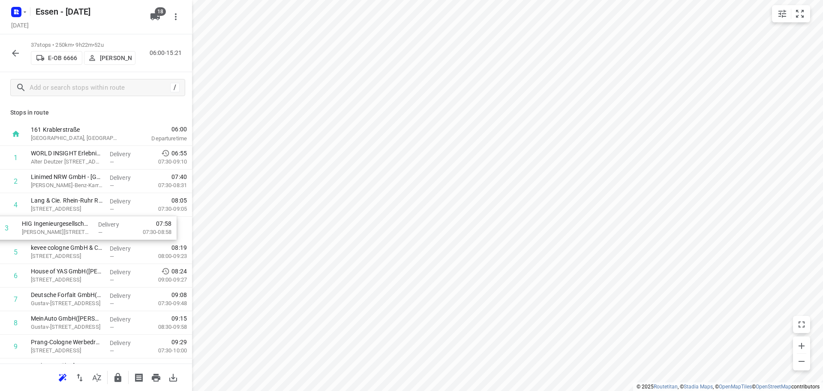
drag, startPoint x: 64, startPoint y: 205, endPoint x: 53, endPoint y: 229, distance: 26.5
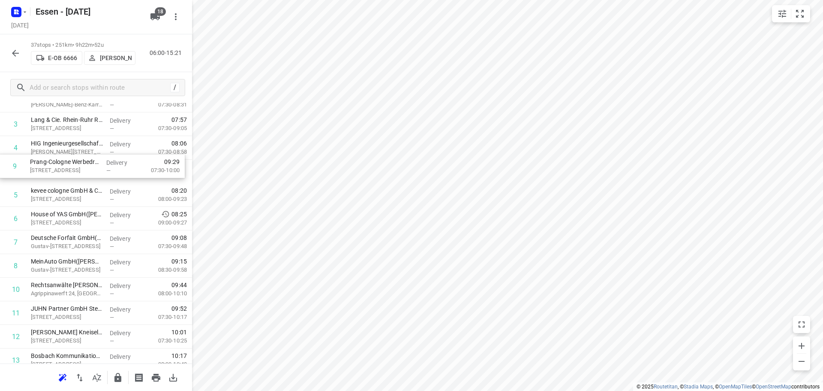
scroll to position [79, 0]
drag, startPoint x: 75, startPoint y: 227, endPoint x: 76, endPoint y: 185, distance: 42.1
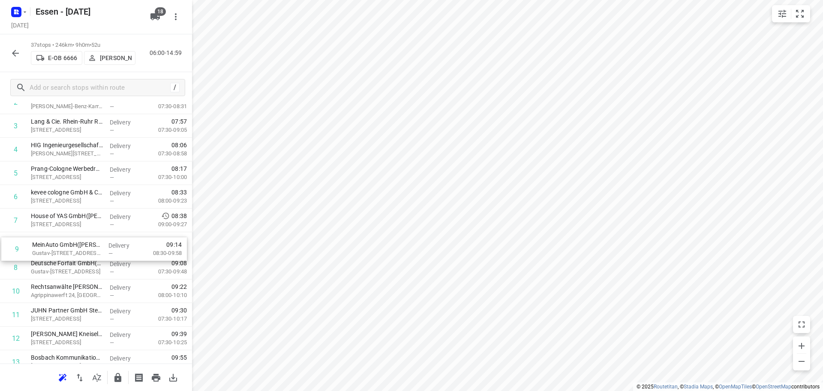
drag, startPoint x: 56, startPoint y: 274, endPoint x: 56, endPoint y: 252, distance: 22.3
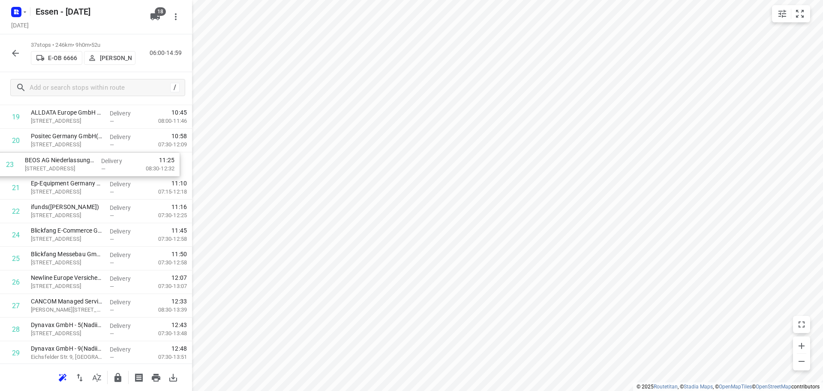
scroll to position [464, 0]
click at [73, 173] on div "1 WORLD INSIGHT Erlebnisreisen GmbH(Manuela Neuhäuser) Alter Deutzer Postweg 99…" at bounding box center [96, 117] width 192 height 872
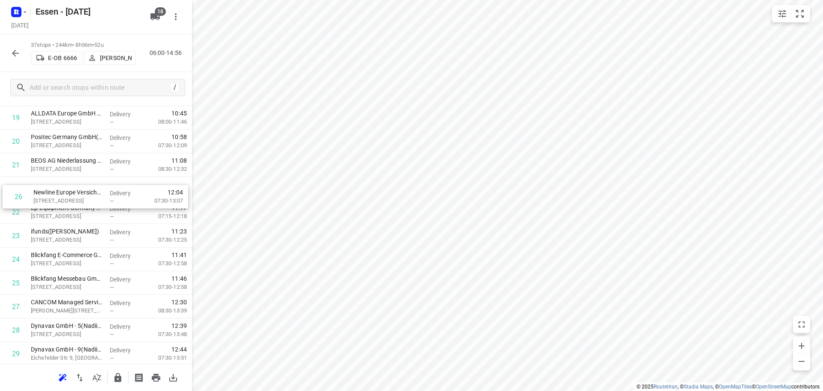
drag, startPoint x: 64, startPoint y: 287, endPoint x: 65, endPoint y: 199, distance: 88.8
click at [65, 199] on div "1 WORLD INSIGHT Erlebnisreisen GmbH(Manuela Neuhäuser) Alter Deutzer Postweg 99…" at bounding box center [96, 117] width 192 height 872
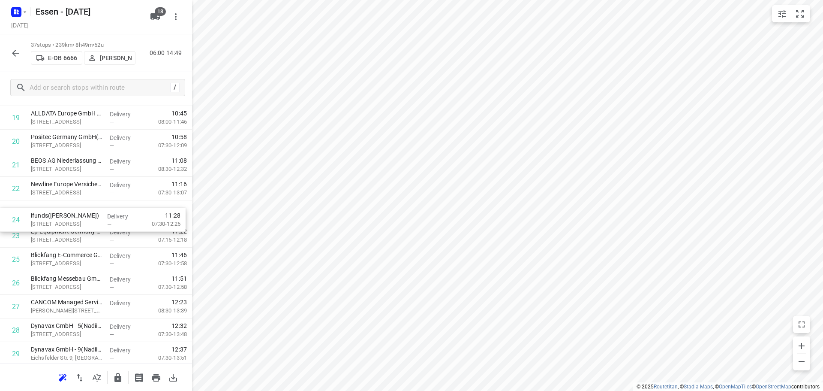
drag, startPoint x: 66, startPoint y: 241, endPoint x: 66, endPoint y: 221, distance: 19.7
click at [66, 221] on div "1 WORLD INSIGHT Erlebnisreisen GmbH(Manuela Neuhäuser) Alter Deutzer Postweg 99…" at bounding box center [96, 117] width 192 height 872
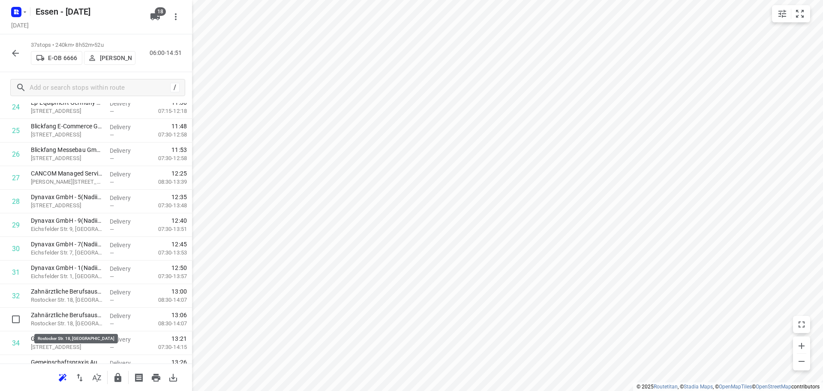
scroll to position [594, 0]
drag, startPoint x: 65, startPoint y: 322, endPoint x: 65, endPoint y: 179, distance: 143.6
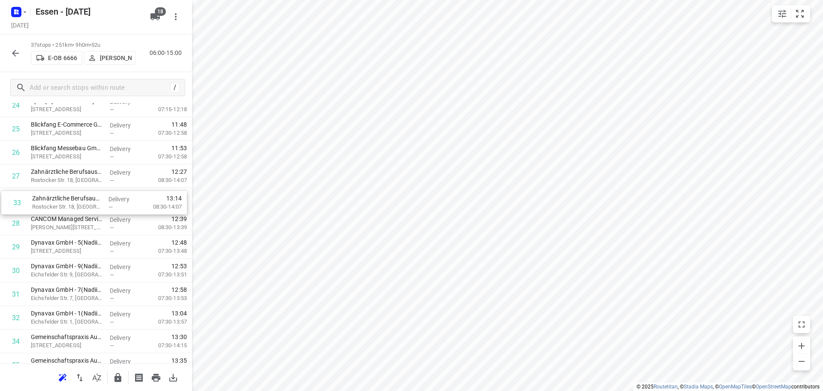
drag, startPoint x: 62, startPoint y: 323, endPoint x: 64, endPoint y: 202, distance: 120.5
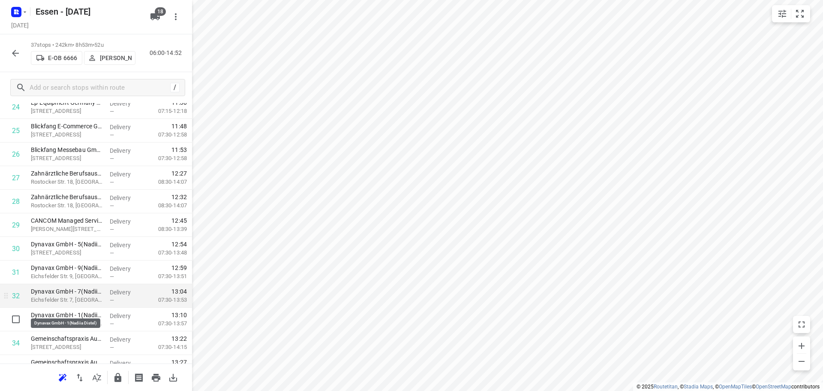
scroll to position [636, 0]
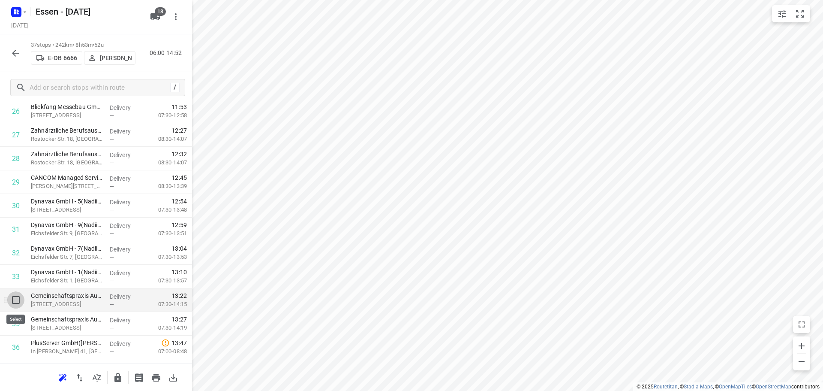
click at [20, 304] on input "checkbox" at bounding box center [15, 299] width 17 height 17
checkbox input "true"
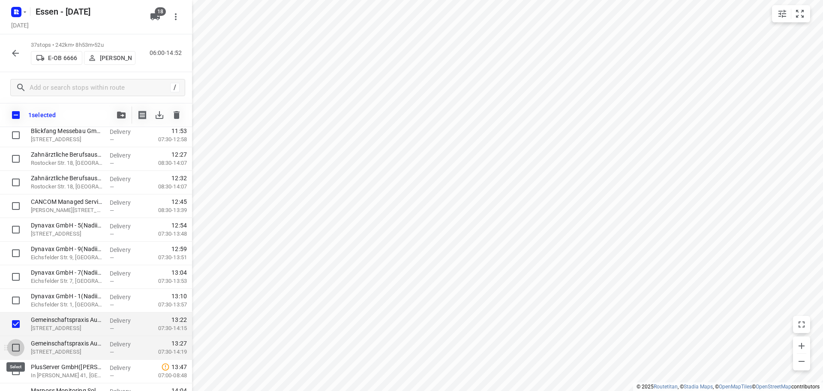
click at [14, 347] on input "checkbox" at bounding box center [15, 347] width 17 height 17
checkbox input "true"
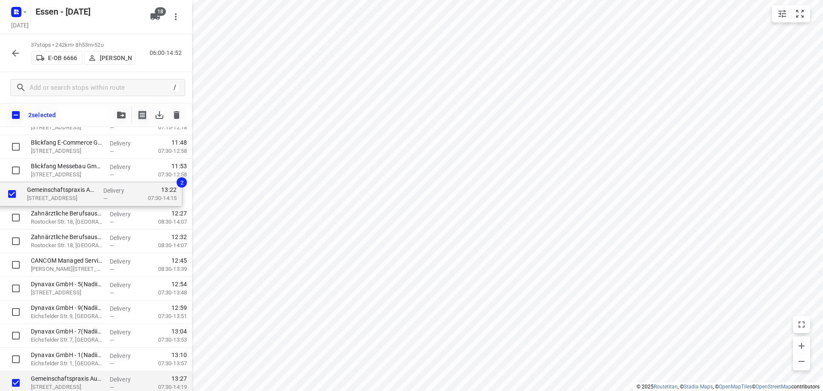
scroll to position [600, 0]
drag, startPoint x: 51, startPoint y: 328, endPoint x: 46, endPoint y: 202, distance: 125.7
click at [46, 202] on div "WORLD INSIGHT Erlebnisreisen GmbH(Manuela Neuhäuser) Alter Deutzer Postweg 99, …" at bounding box center [96, 6] width 192 height 872
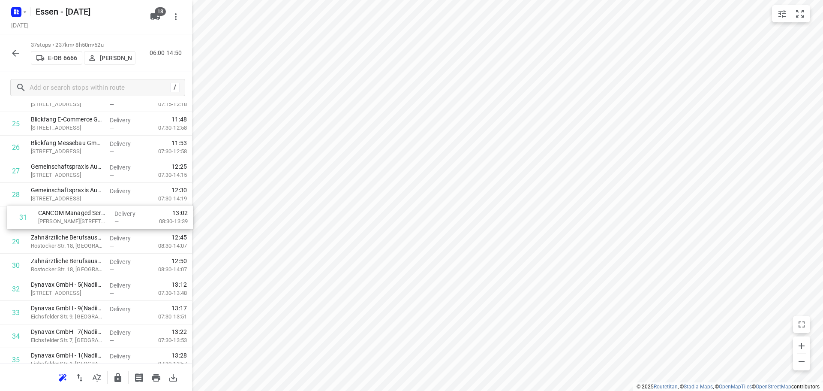
drag, startPoint x: 59, startPoint y: 269, endPoint x: 68, endPoint y: 217, distance: 53.1
drag, startPoint x: 62, startPoint y: 296, endPoint x: 67, endPoint y: 254, distance: 42.8
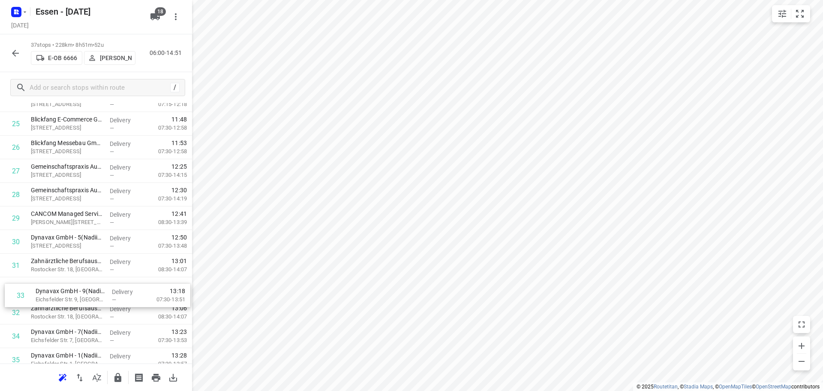
scroll to position [602, 0]
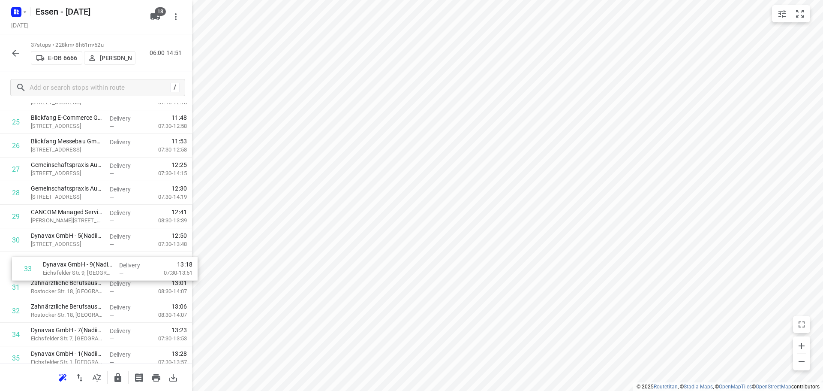
drag, startPoint x: 66, startPoint y: 314, endPoint x: 78, endPoint y: 266, distance: 49.1
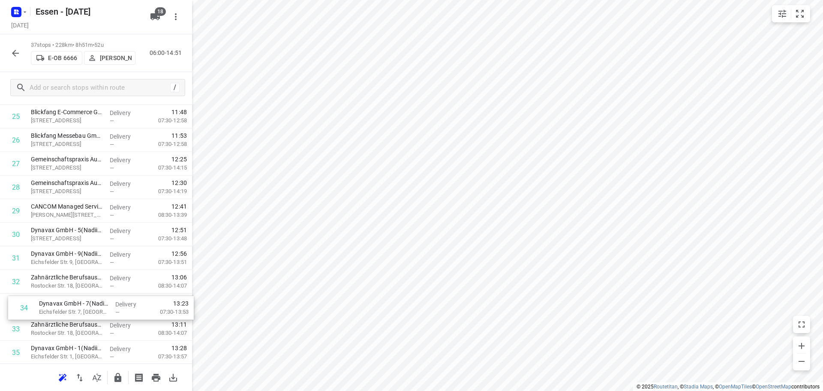
scroll to position [608, 0]
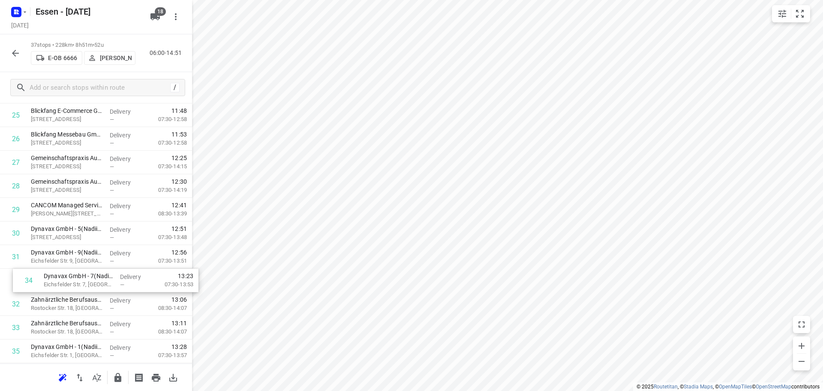
drag, startPoint x: 63, startPoint y: 337, endPoint x: 75, endPoint y: 280, distance: 57.9
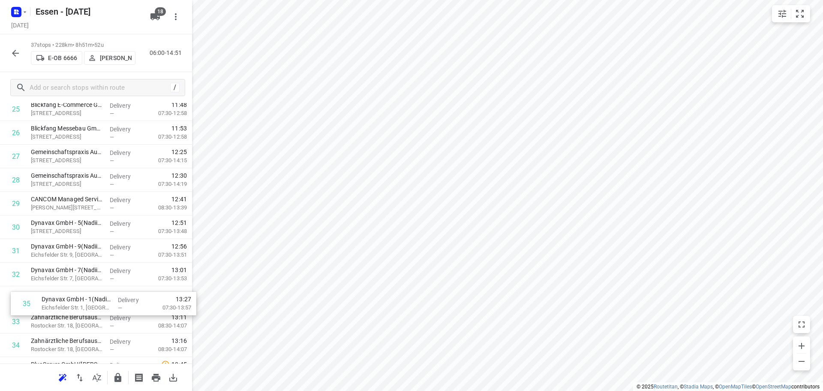
scroll to position [616, 0]
drag, startPoint x: 63, startPoint y: 351, endPoint x: 76, endPoint y: 292, distance: 60.5
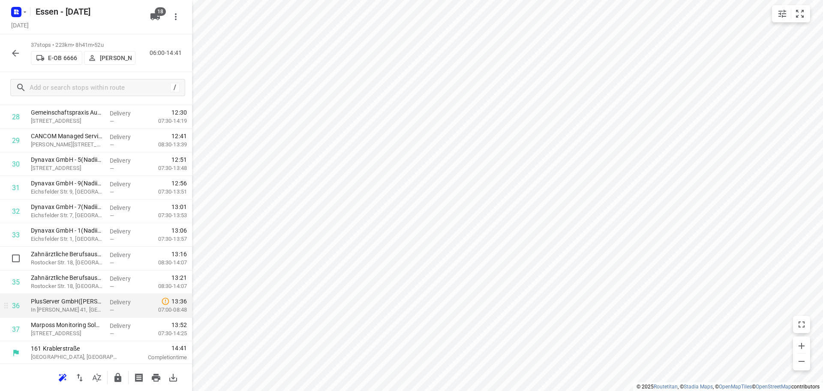
scroll to position [679, 0]
click at [115, 378] on icon "button" at bounding box center [117, 377] width 7 height 9
click at [13, 57] on icon "button" at bounding box center [15, 53] width 10 height 10
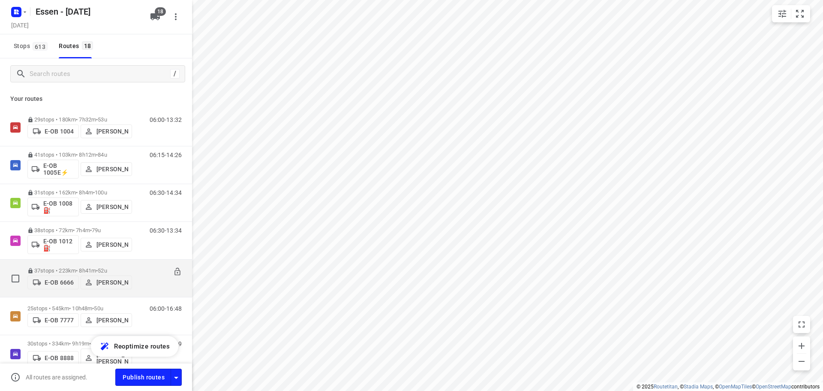
scroll to position [43, 0]
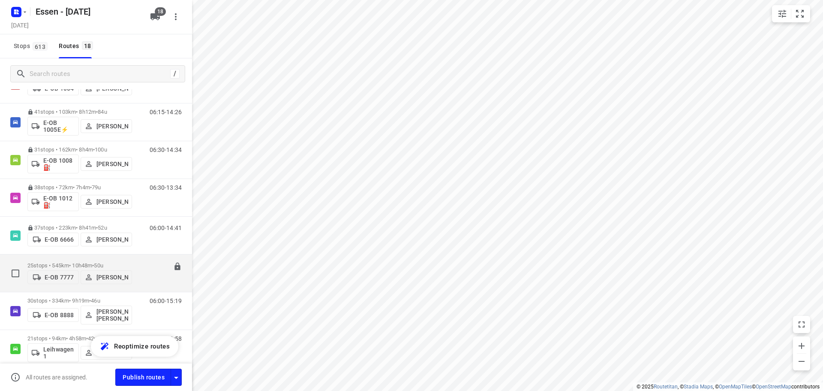
click at [90, 262] on p "25 stops • 545km • 10h48m • 50u" at bounding box center [79, 265] width 105 height 6
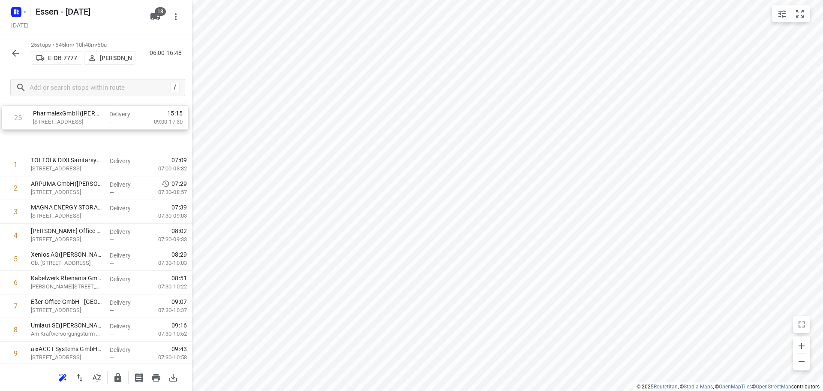
scroll to position [0, 0]
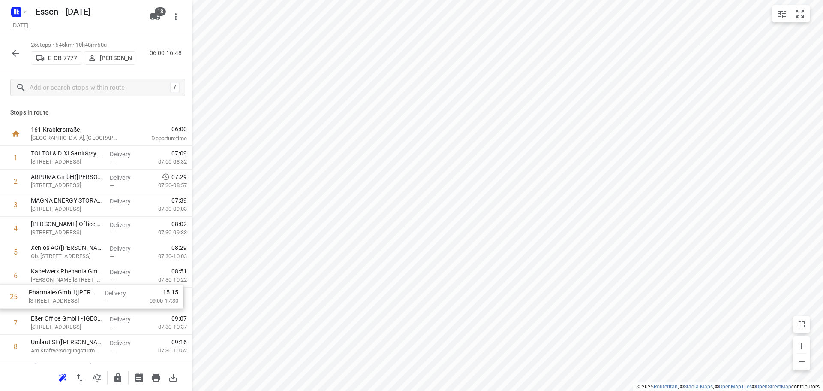
drag, startPoint x: 61, startPoint y: 344, endPoint x: 59, endPoint y: 301, distance: 43.8
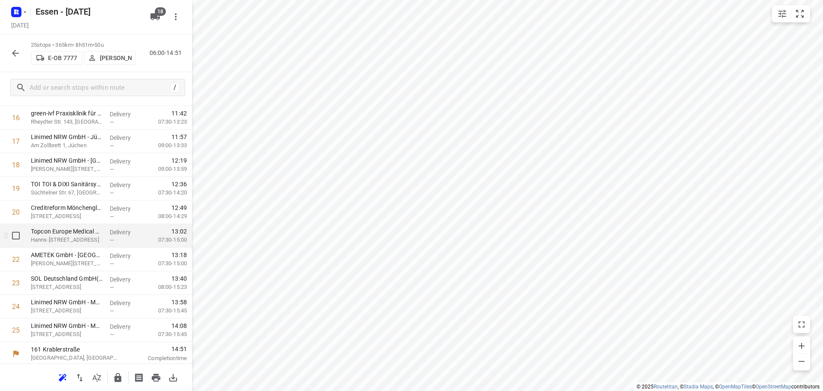
scroll to position [396, 0]
click at [117, 381] on icon "button" at bounding box center [117, 377] width 7 height 9
click at [15, 54] on icon "button" at bounding box center [15, 53] width 10 height 10
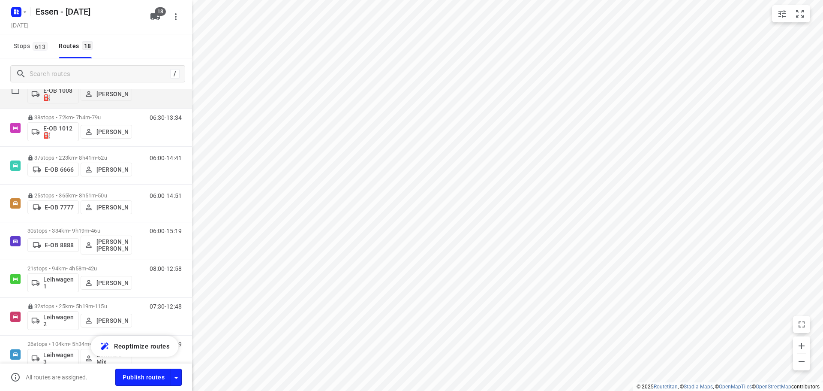
scroll to position [129, 0]
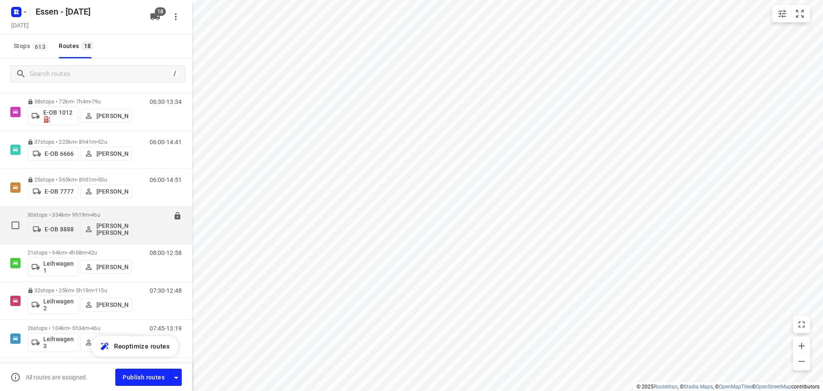
click at [80, 212] on p "30 stops • 334km • 9h19m • 46u" at bounding box center [79, 214] width 105 height 6
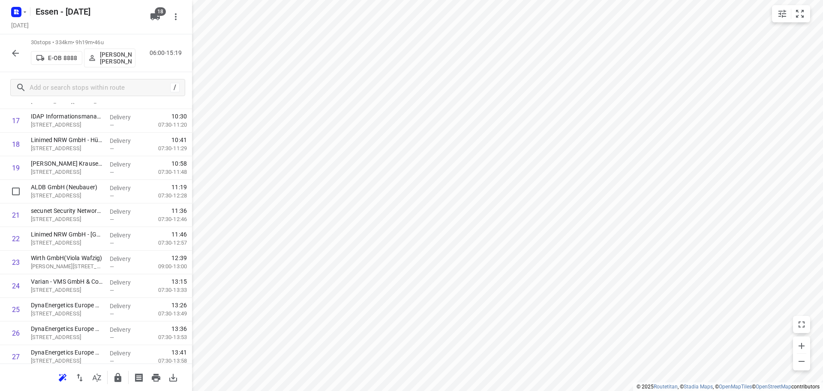
scroll to position [429, 0]
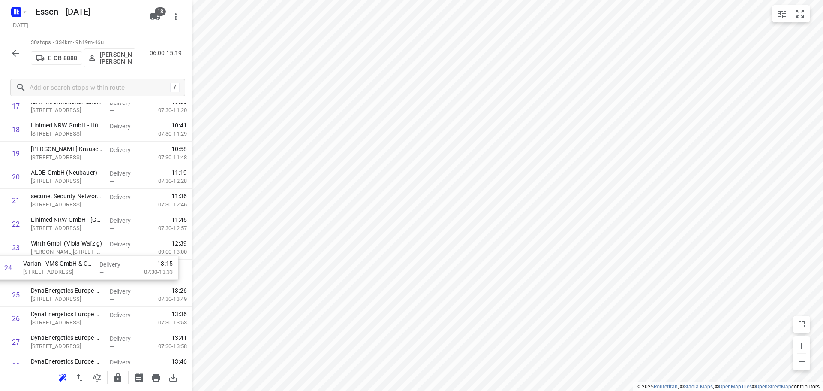
drag, startPoint x: 66, startPoint y: 277, endPoint x: 57, endPoint y: 272, distance: 10.6
click at [57, 272] on div "1 apt Extrusions GmbH & Co. KG - Eloxalabteilung(Miguel Santos) Böttgerstrasse …" at bounding box center [96, 70] width 192 height 707
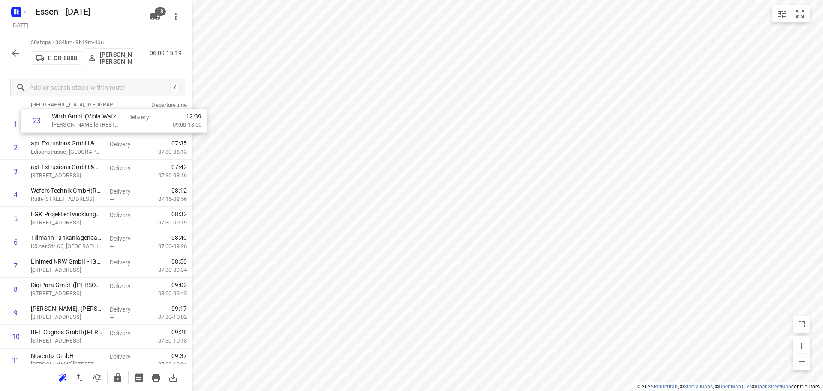
scroll to position [0, 0]
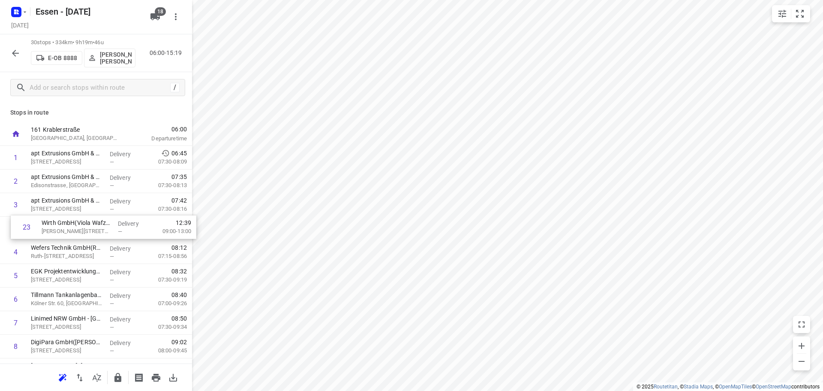
drag, startPoint x: 63, startPoint y: 256, endPoint x: 74, endPoint y: 233, distance: 25.1
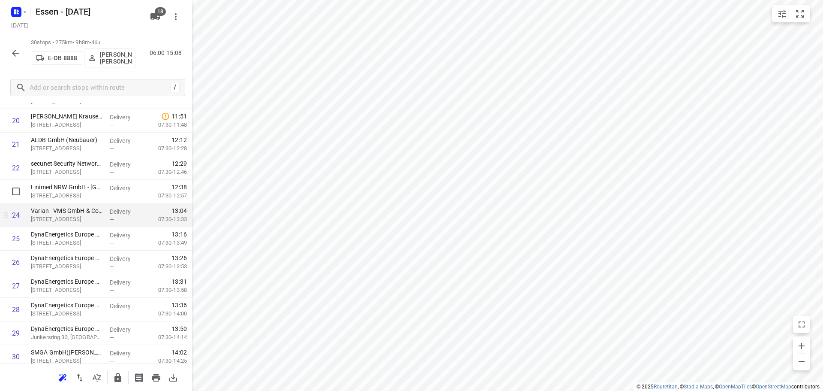
scroll to position [514, 0]
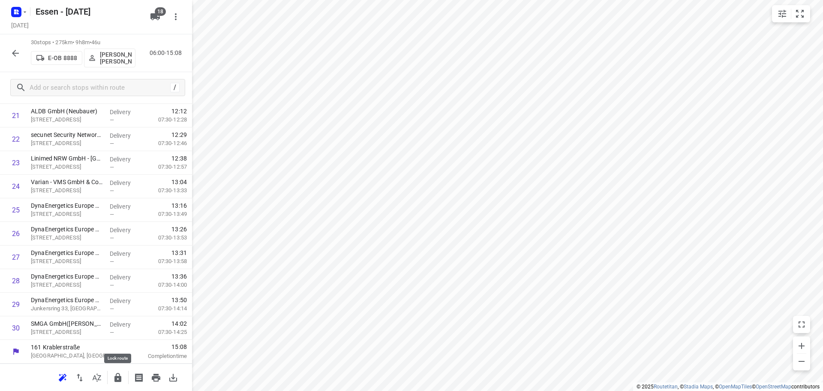
click at [115, 382] on icon "button" at bounding box center [118, 377] width 10 height 10
click at [19, 53] on icon "button" at bounding box center [15, 53] width 7 height 7
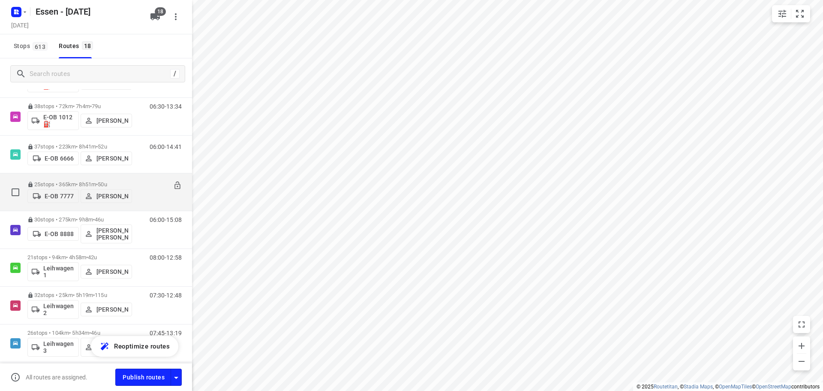
scroll to position [171, 0]
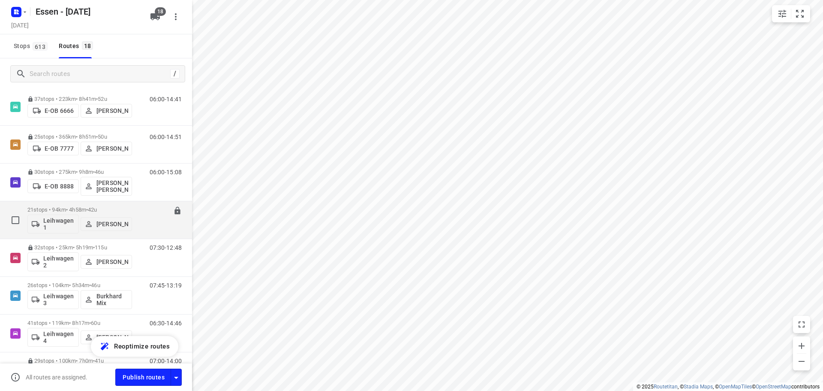
click at [63, 208] on p "21 stops • 94km • 4h58m • 42u" at bounding box center [79, 209] width 105 height 6
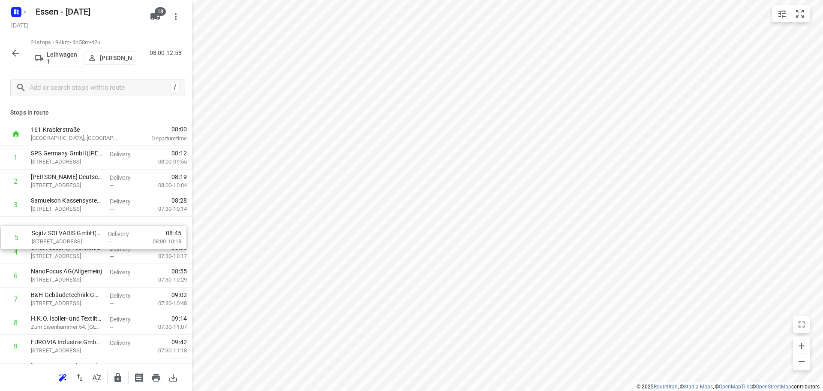
drag, startPoint x: 54, startPoint y: 257, endPoint x: 55, endPoint y: 239, distance: 17.6
click at [55, 239] on div "1 SPS Germany GmbH(Elke Küpper) Musikweg 4, Oberhausen Delivery — 08:12 08:00-0…" at bounding box center [96, 393] width 192 height 495
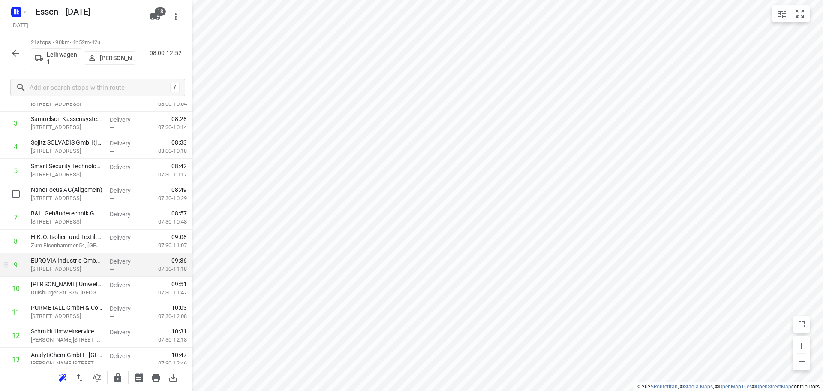
scroll to position [86, 0]
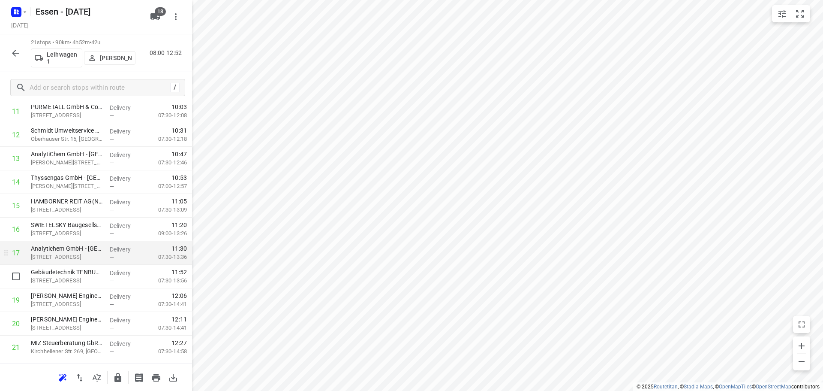
scroll to position [300, 0]
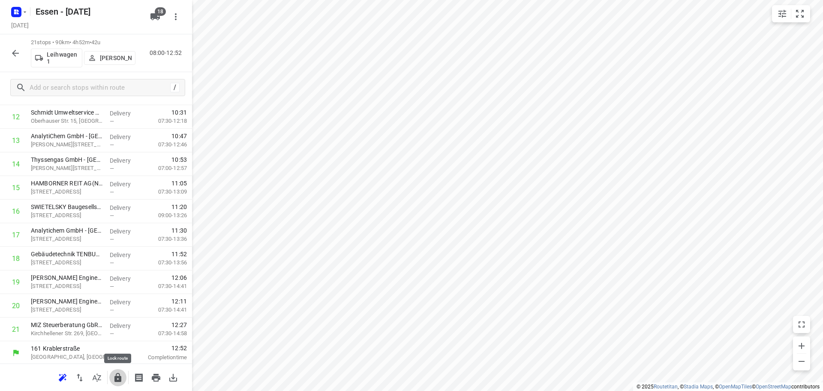
click at [114, 381] on icon "button" at bounding box center [118, 377] width 10 height 10
click at [18, 52] on icon "button" at bounding box center [15, 53] width 10 height 10
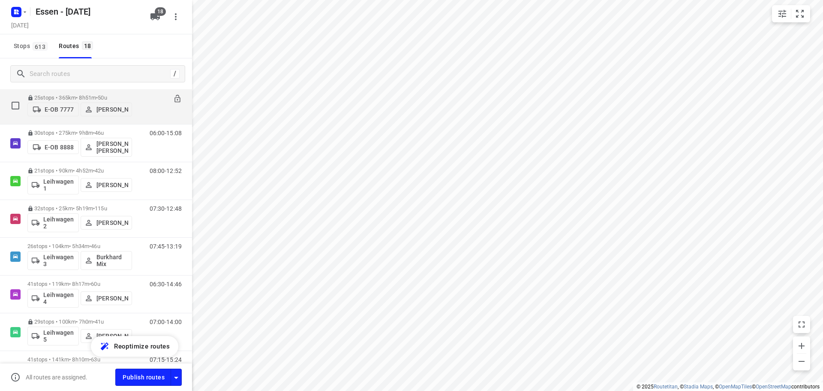
scroll to position [214, 0]
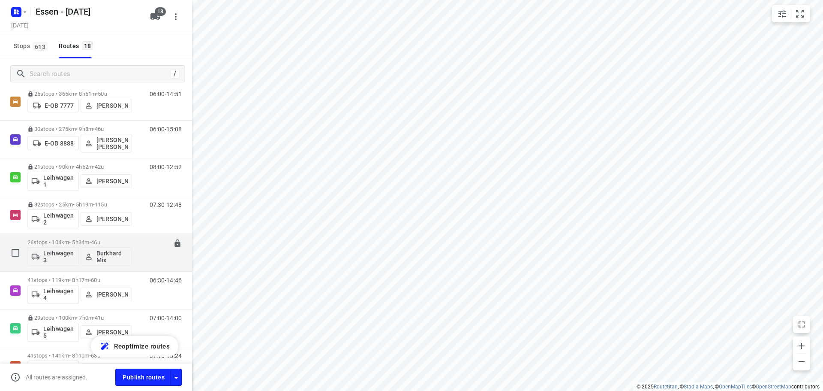
click at [71, 242] on p "26 stops • 104km • 5h34m • 46u" at bounding box center [79, 242] width 105 height 6
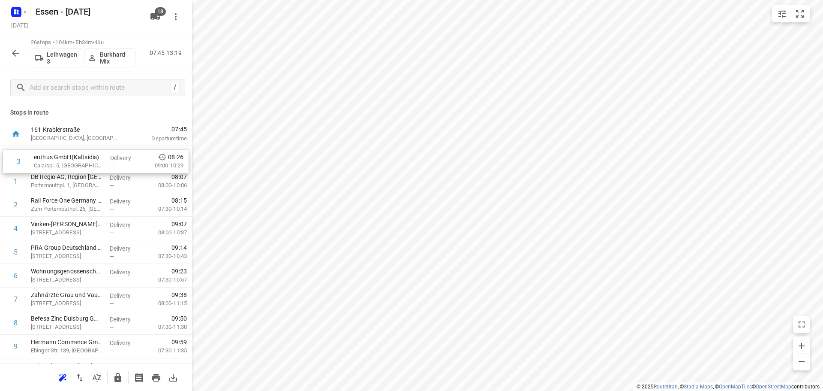
drag, startPoint x: 55, startPoint y: 214, endPoint x: 58, endPoint y: 169, distance: 45.5
drag, startPoint x: 63, startPoint y: 240, endPoint x: 61, endPoint y: 191, distance: 48.9
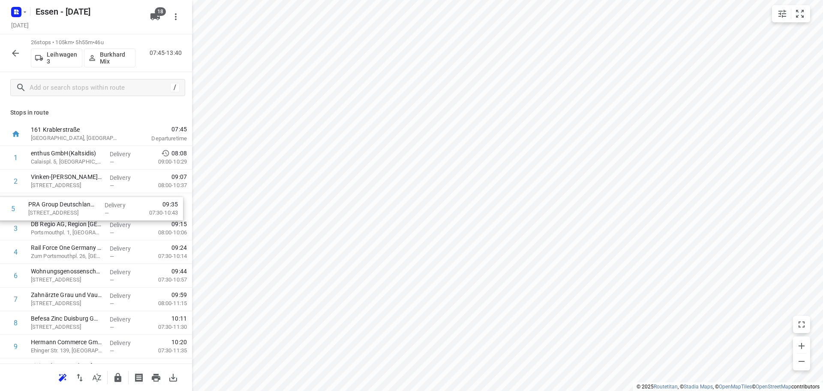
drag, startPoint x: 64, startPoint y: 253, endPoint x: 61, endPoint y: 206, distance: 47.2
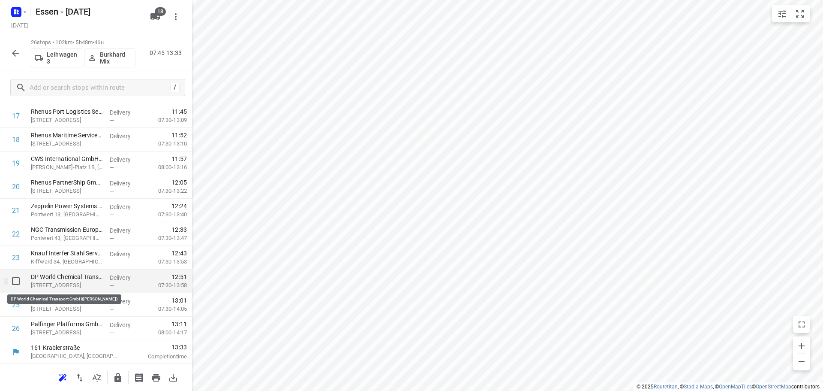
scroll to position [419, 0]
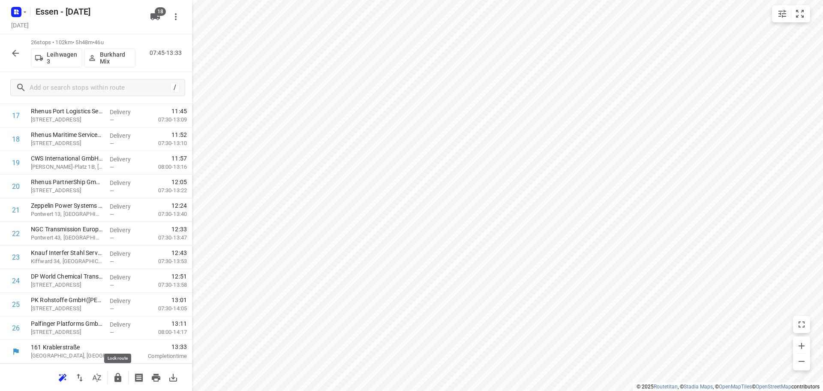
click at [120, 372] on button "button" at bounding box center [117, 377] width 17 height 17
click at [9, 50] on button "button" at bounding box center [15, 53] width 17 height 17
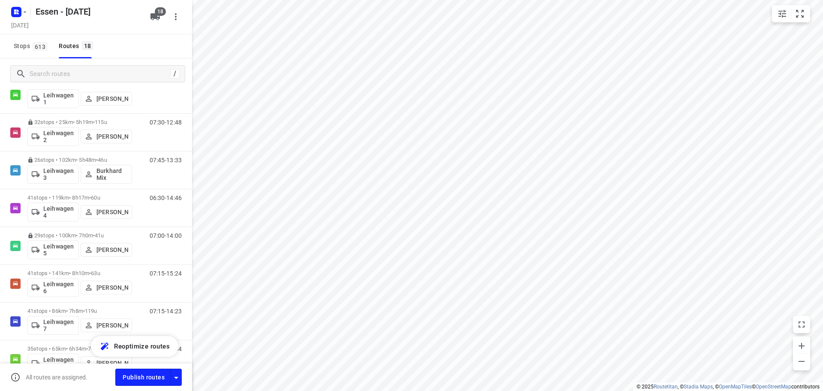
scroll to position [300, 0]
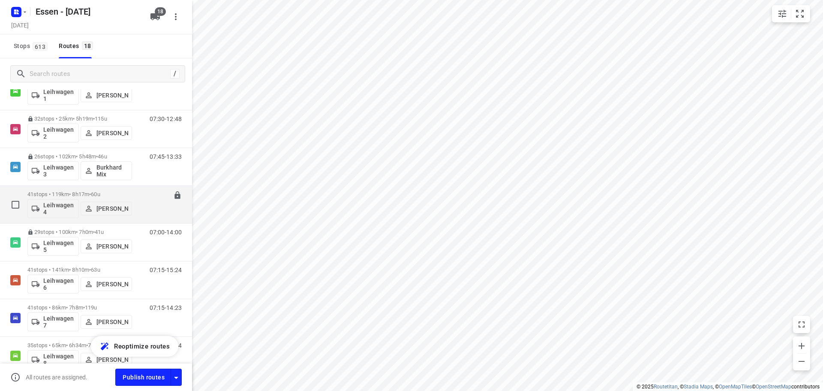
click at [55, 192] on p "41 stops • 119km • 8h17m • 60u" at bounding box center [79, 194] width 105 height 6
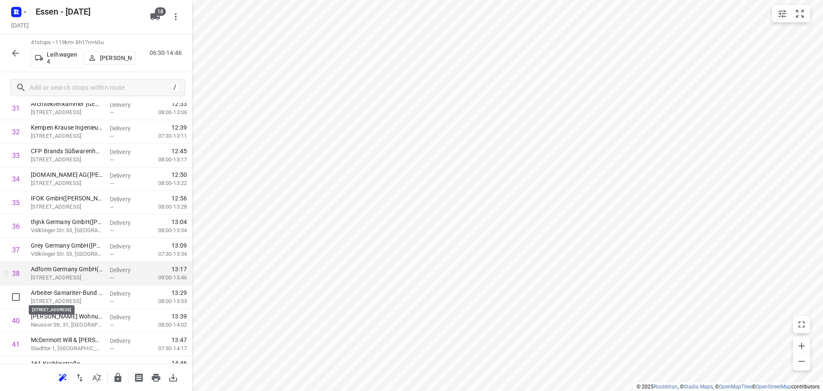
scroll to position [772, 0]
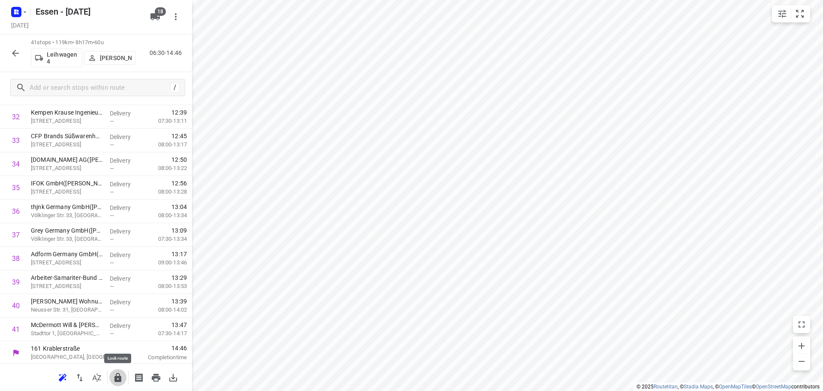
click at [114, 380] on icon "button" at bounding box center [118, 377] width 10 height 10
click at [17, 56] on icon "button" at bounding box center [15, 53] width 10 height 10
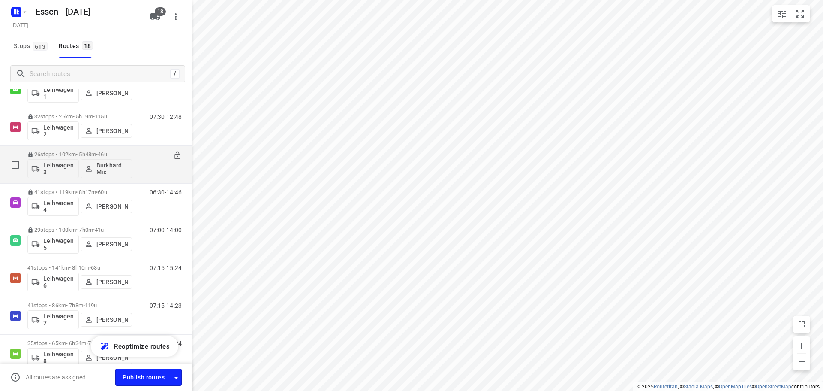
scroll to position [343, 0]
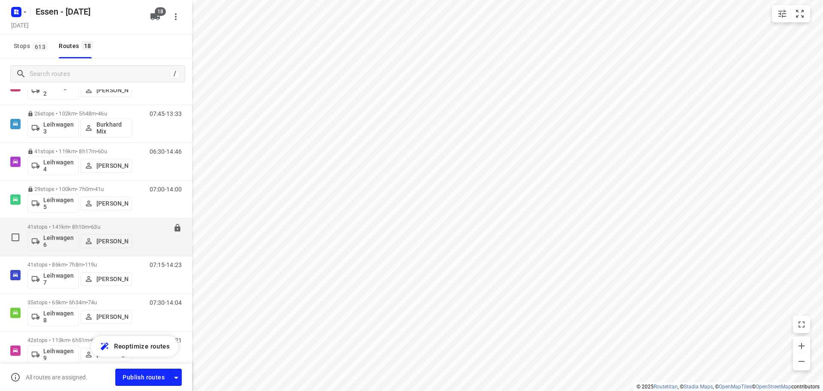
click at [72, 226] on p "41 stops • 141km • 8h10m • 63u" at bounding box center [79, 226] width 105 height 6
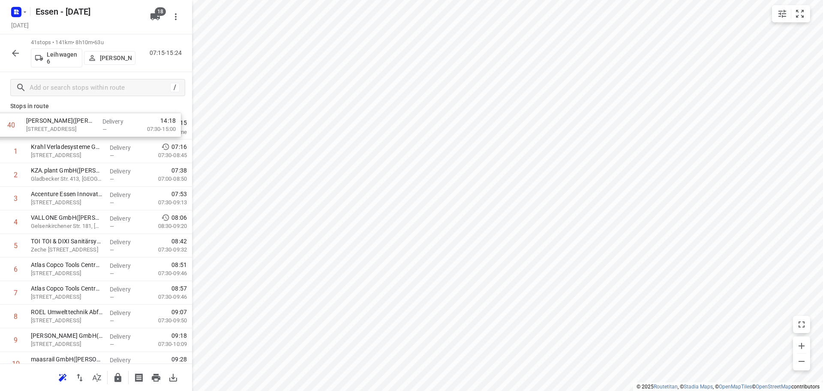
scroll to position [0, 0]
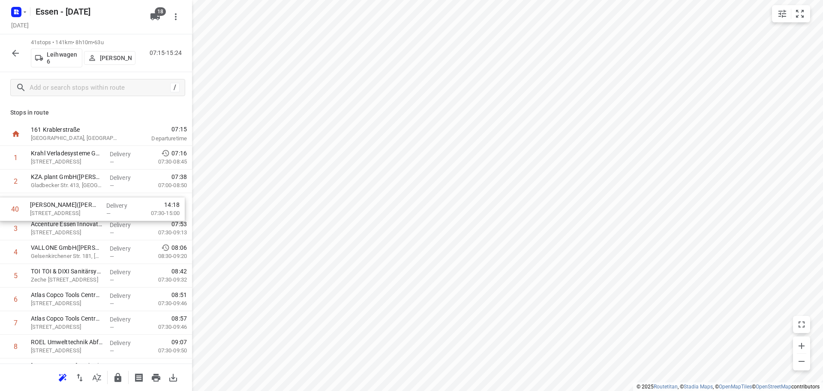
drag, startPoint x: 92, startPoint y: 314, endPoint x: 90, endPoint y: 216, distance: 98.2
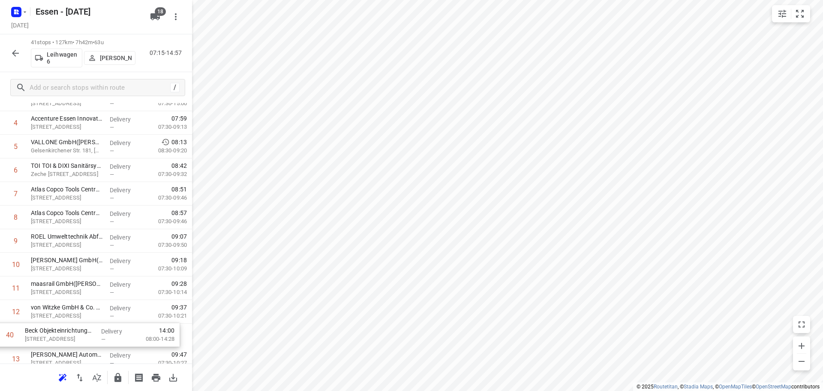
scroll to position [159, 0]
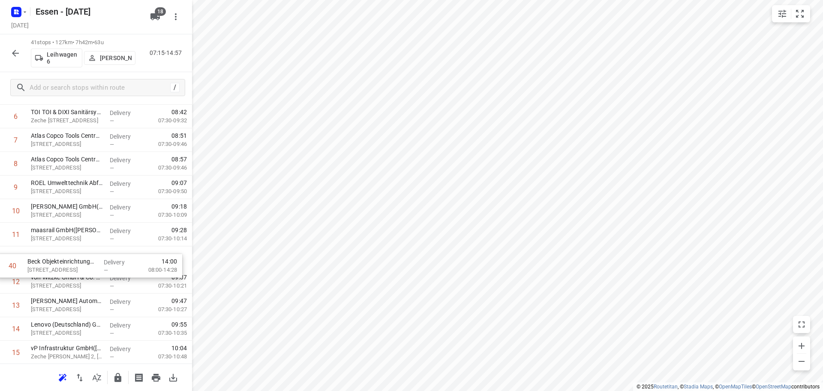
drag, startPoint x: 60, startPoint y: 306, endPoint x: 57, endPoint y: 264, distance: 42.1
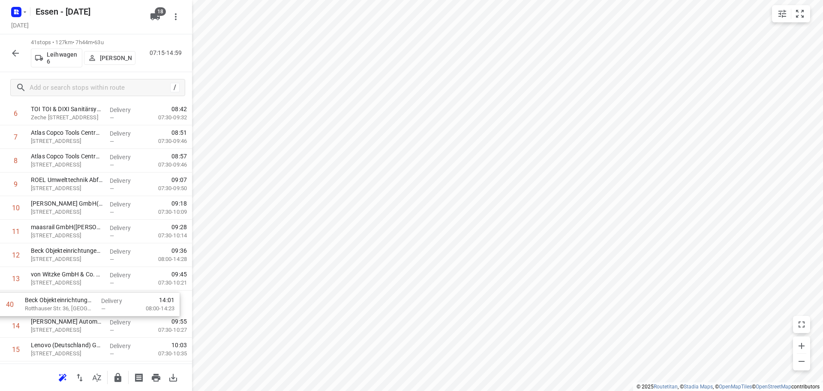
scroll to position [162, 0]
drag, startPoint x: 75, startPoint y: 305, endPoint x: 69, endPoint y: 278, distance: 27.5
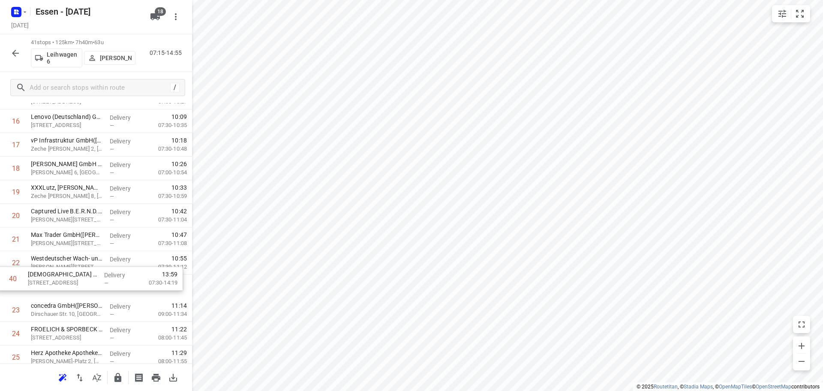
scroll to position [397, 0]
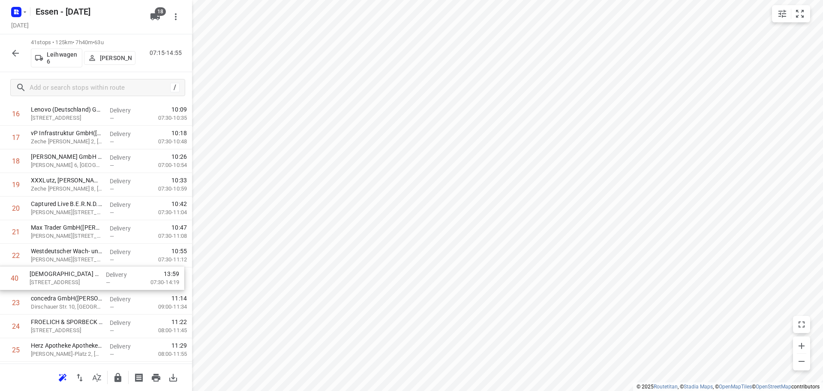
drag, startPoint x: 77, startPoint y: 357, endPoint x: 75, endPoint y: 275, distance: 81.9
click at [75, 275] on div "1 Krahl Verladesysteme GmbH(Daniel Krahl) Laubenhof 12, Essen Delivery — 07:16 …" at bounding box center [96, 231] width 192 height 967
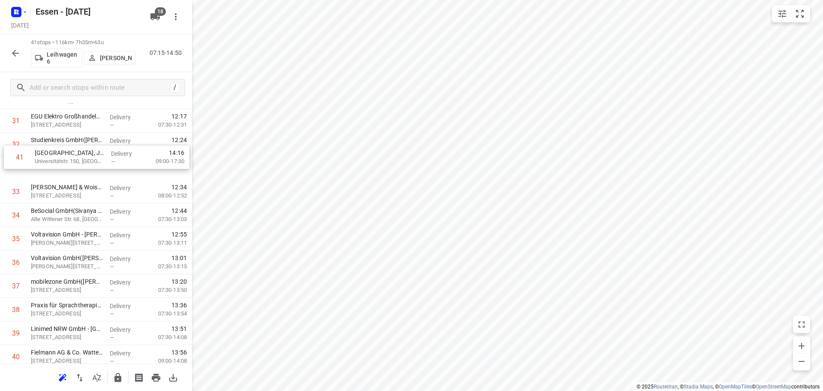
scroll to position [742, 0]
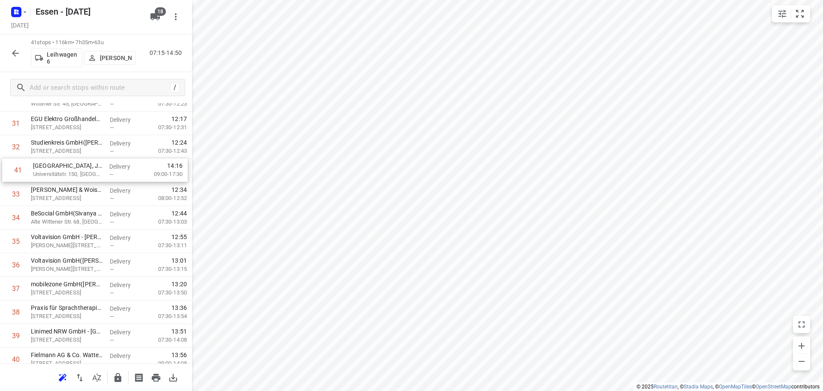
drag, startPoint x: 83, startPoint y: 359, endPoint x: 83, endPoint y: 165, distance: 193.4
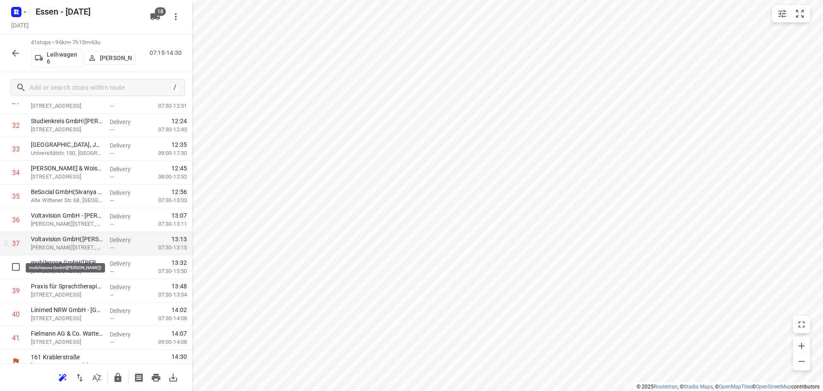
scroll to position [773, 0]
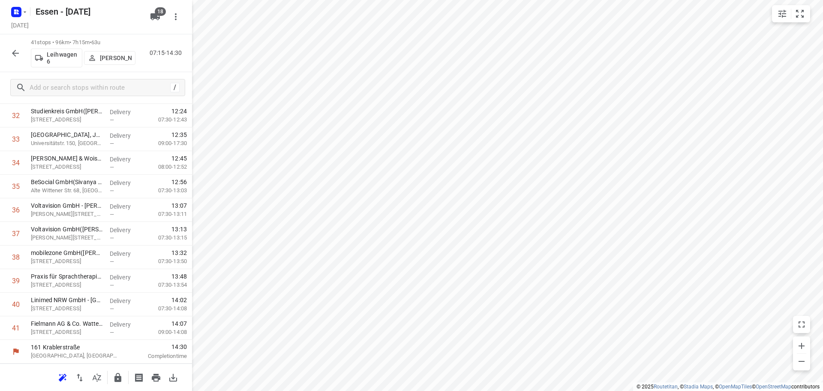
click at [117, 380] on icon "button" at bounding box center [117, 377] width 7 height 9
click at [13, 53] on icon "button" at bounding box center [15, 53] width 7 height 7
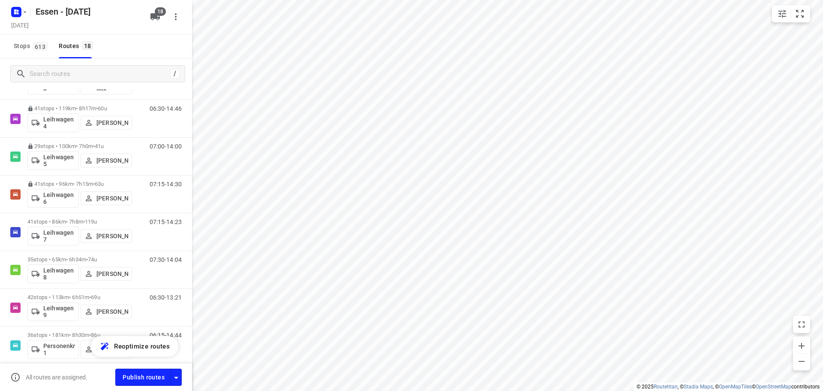
scroll to position [429, 0]
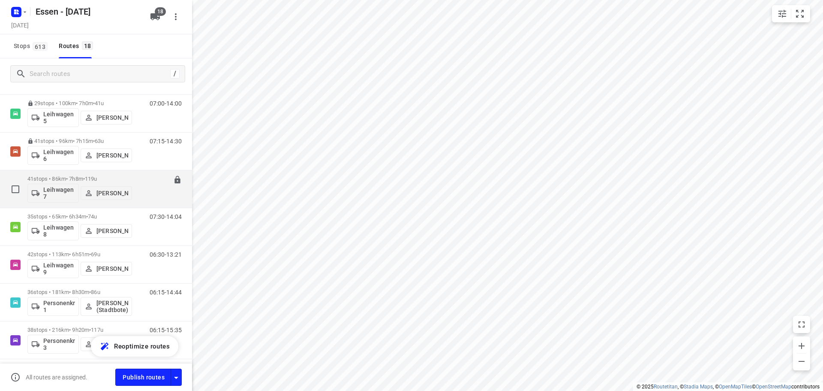
click at [87, 174] on div "41 stops • 86km • 7h8m • 119u Leihwagen 7 Jörg Uwe Kostrzewa" at bounding box center [79, 189] width 105 height 36
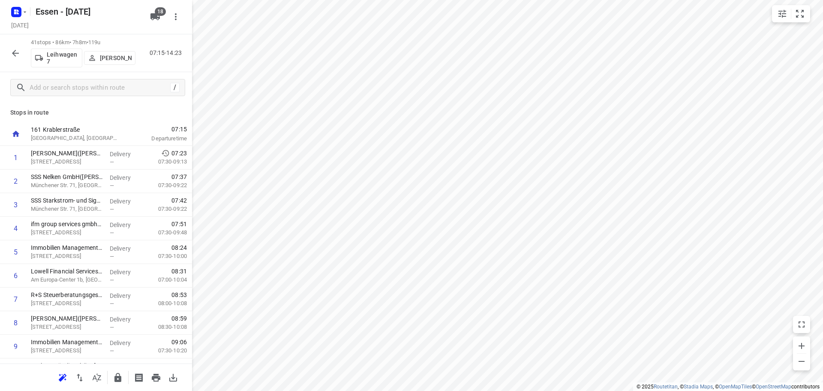
click at [12, 52] on icon "button" at bounding box center [15, 53] width 10 height 10
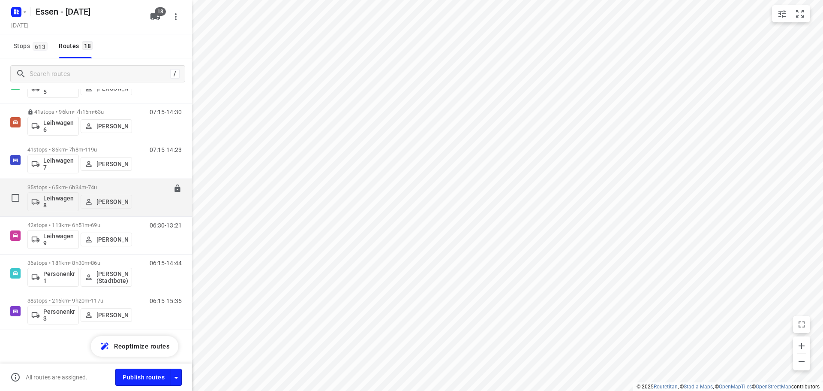
scroll to position [459, 0]
click at [90, 182] on div "35 stops • 65km • 6h34m • 74u Leihwagen 8 Tim Troschke" at bounding box center [79, 197] width 105 height 36
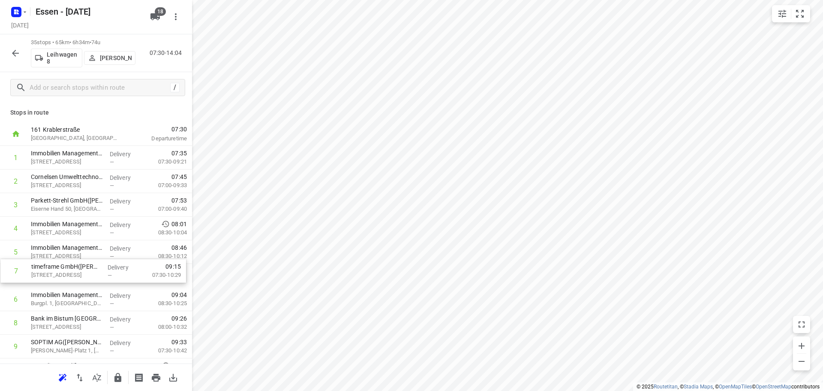
scroll to position [0, 0]
drag, startPoint x: 83, startPoint y: 301, endPoint x: 84, endPoint y: 254, distance: 47.2
drag, startPoint x: 78, startPoint y: 283, endPoint x: 71, endPoint y: 238, distance: 45.1
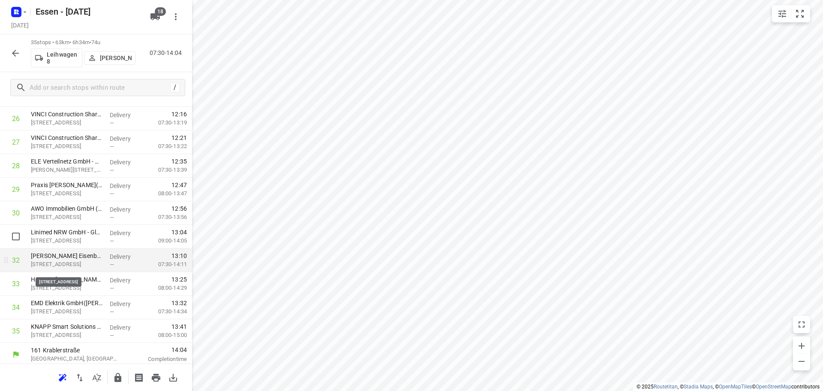
scroll to position [632, 0]
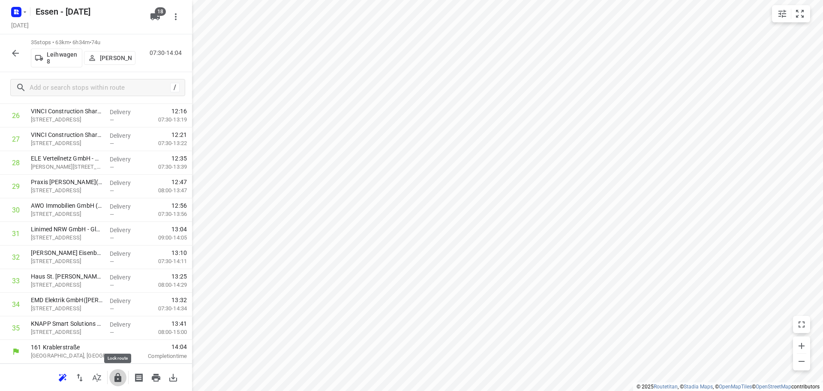
click at [116, 378] on icon "button" at bounding box center [117, 377] width 7 height 9
click at [12, 50] on icon "button" at bounding box center [15, 53] width 10 height 10
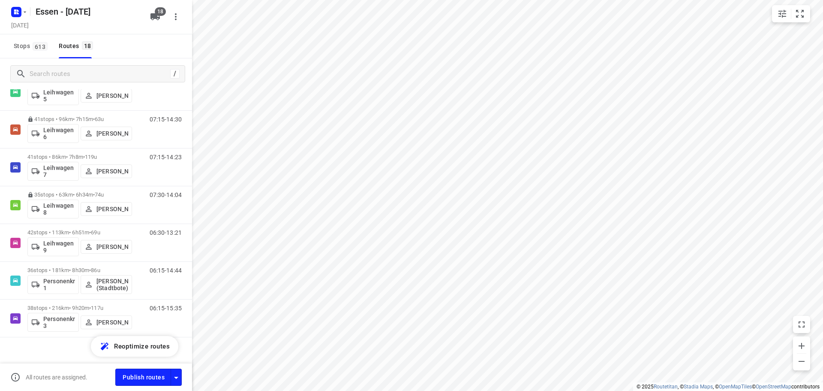
scroll to position [459, 0]
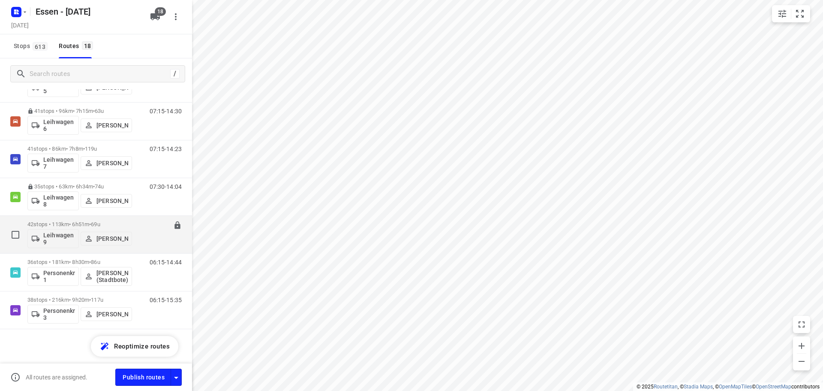
click at [143, 232] on div "06:30-13:21" at bounding box center [160, 236] width 43 height 31
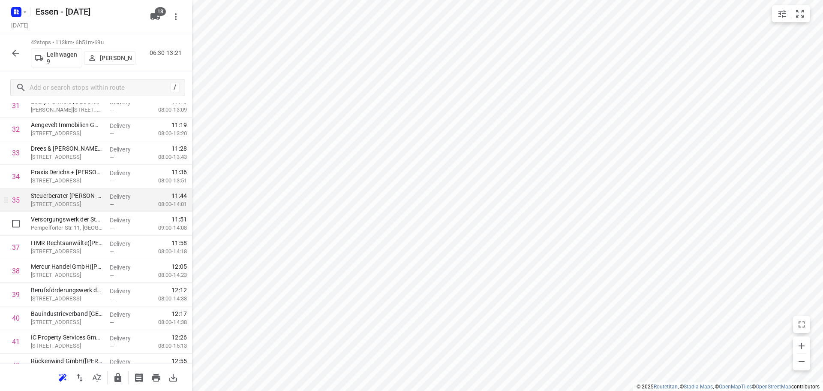
scroll to position [797, 0]
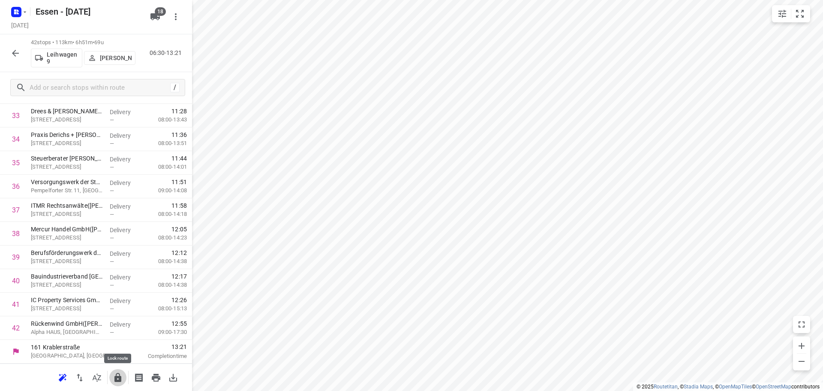
click at [116, 379] on icon "button" at bounding box center [117, 377] width 7 height 9
click at [17, 57] on icon "button" at bounding box center [15, 53] width 10 height 10
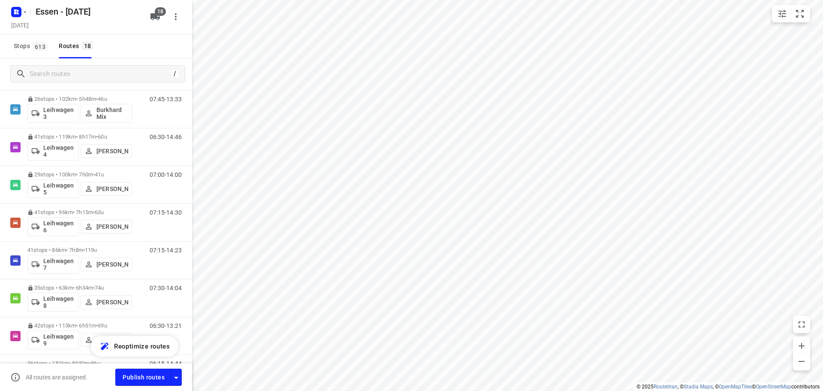
scroll to position [459, 0]
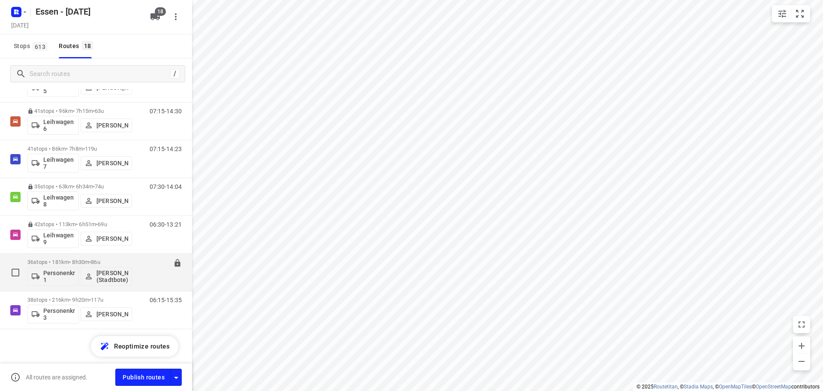
click at [44, 259] on p "36 stops • 181km • 8h30m • 86u" at bounding box center [79, 262] width 105 height 6
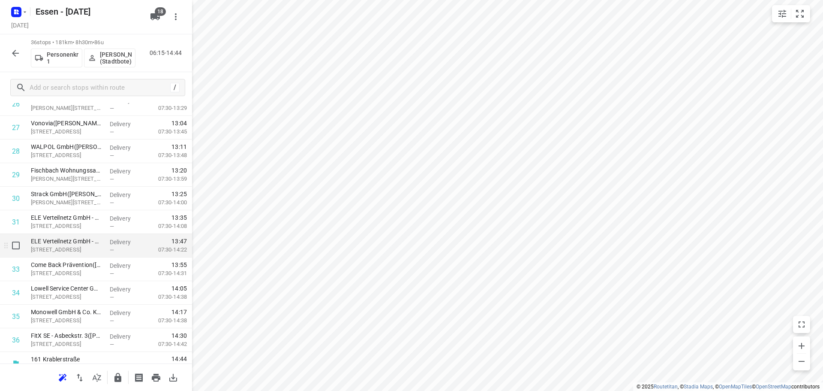
scroll to position [655, 0]
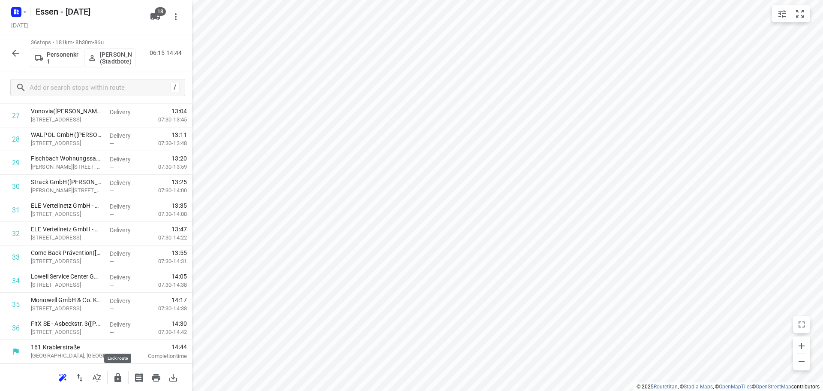
click at [122, 379] on icon "button" at bounding box center [118, 377] width 10 height 10
click at [18, 59] on button "button" at bounding box center [15, 53] width 17 height 17
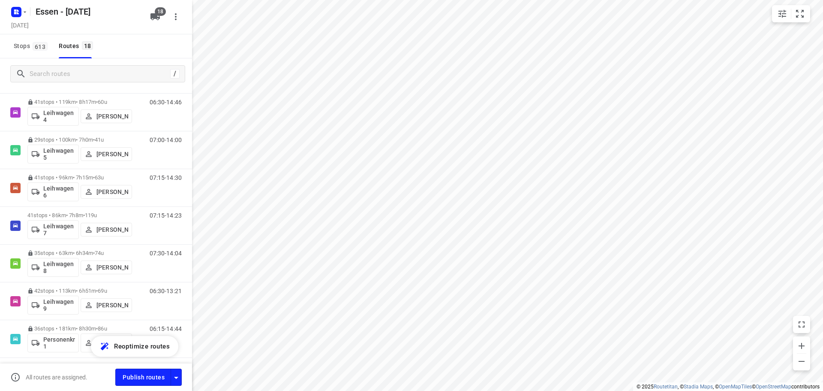
scroll to position [459, 0]
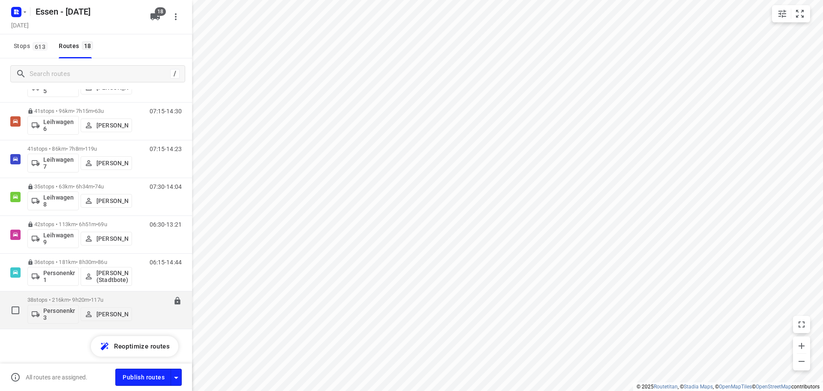
click at [82, 301] on p "38 stops • 216km • 9h20m • 117u" at bounding box center [79, 299] width 105 height 6
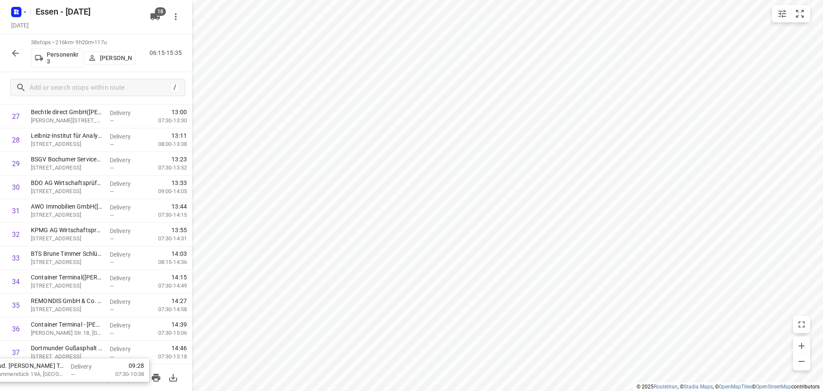
scroll to position [702, 0]
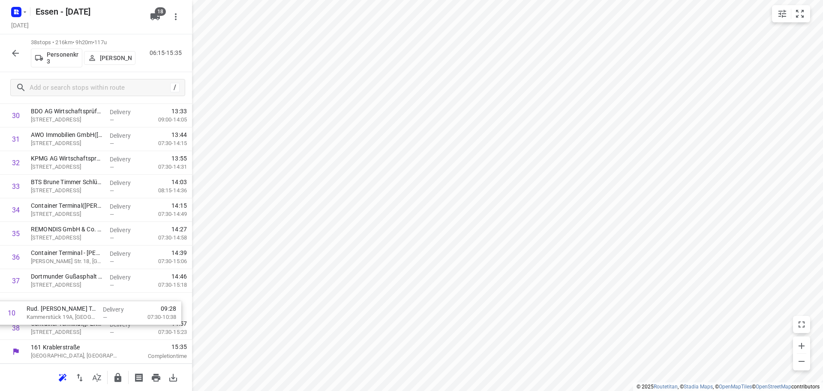
drag, startPoint x: 80, startPoint y: 147, endPoint x: 75, endPoint y: 322, distance: 175.9
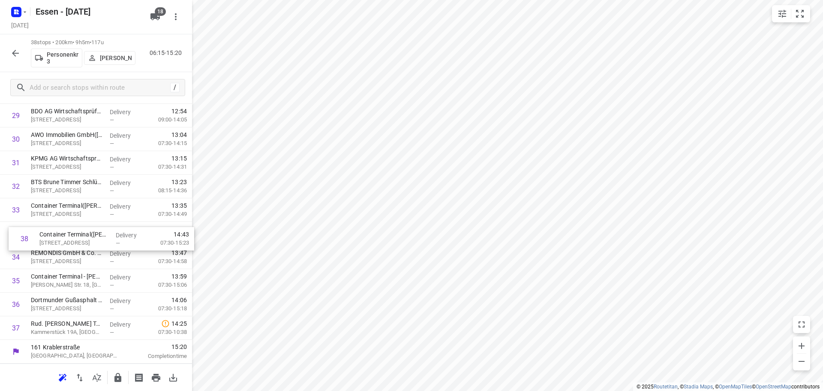
drag, startPoint x: 61, startPoint y: 328, endPoint x: 68, endPoint y: 236, distance: 92.0
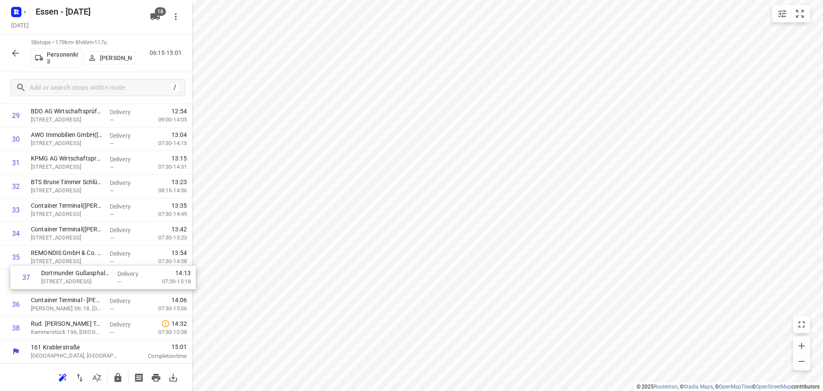
drag, startPoint x: 54, startPoint y: 314, endPoint x: 65, endPoint y: 285, distance: 31.5
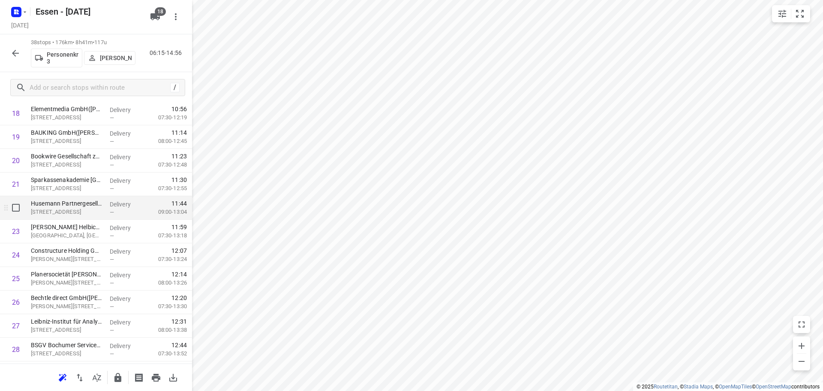
scroll to position [402, 0]
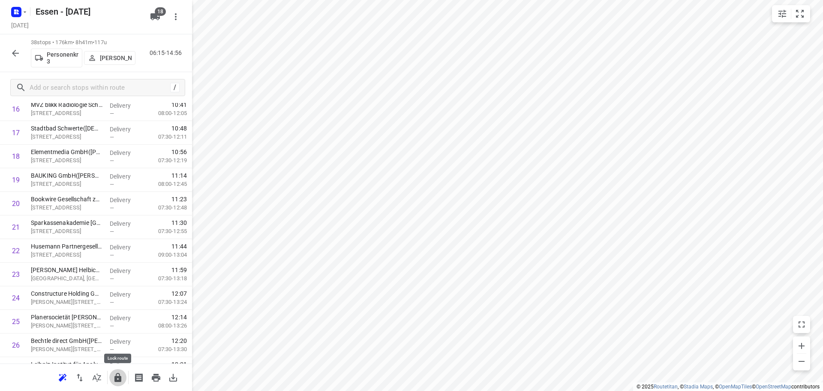
click at [117, 383] on button "button" at bounding box center [117, 377] width 17 height 17
click at [7, 53] on button "button" at bounding box center [15, 53] width 17 height 17
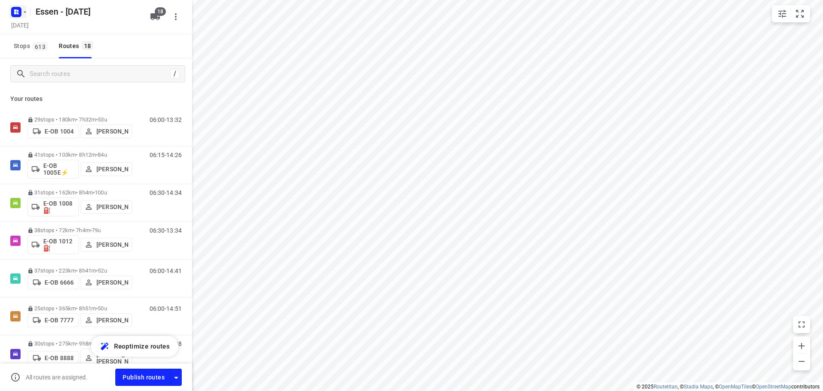
click at [26, 13] on icon "button" at bounding box center [24, 12] width 7 height 7
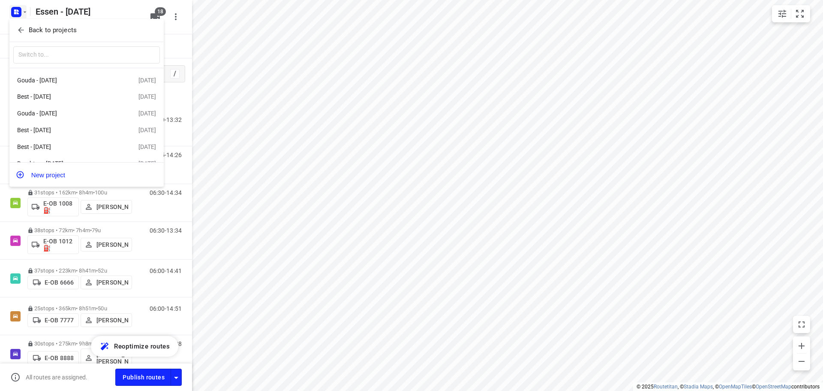
click at [23, 27] on icon "button" at bounding box center [21, 30] width 9 height 9
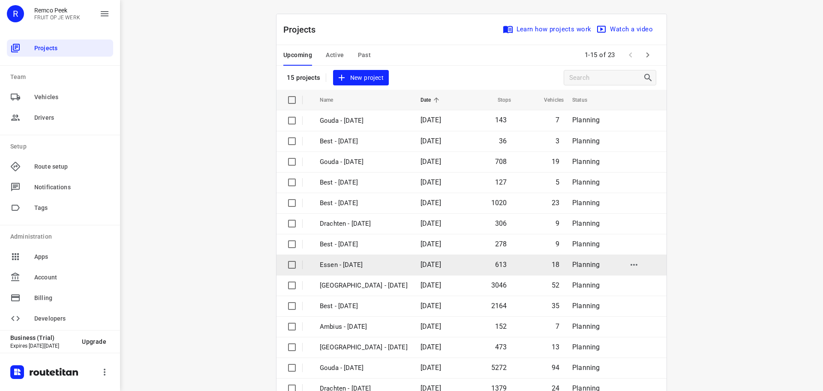
click at [343, 265] on p "Essen - [DATE]" at bounding box center [364, 265] width 88 height 10
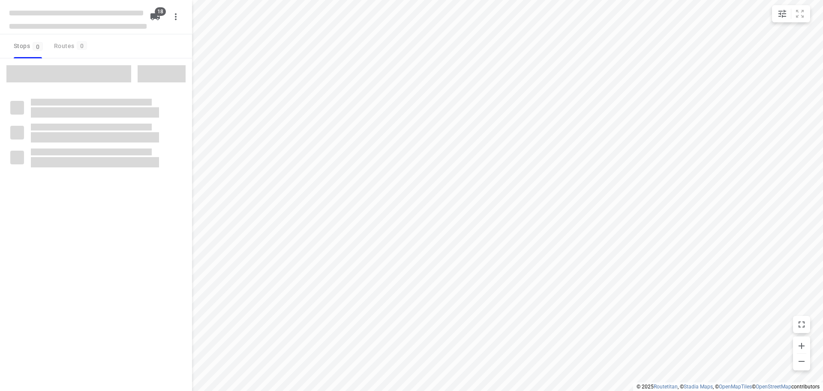
checkbox input "true"
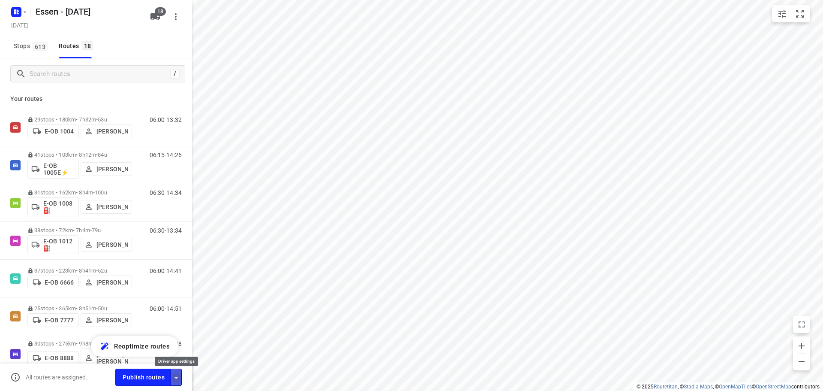
click at [177, 379] on icon "button" at bounding box center [176, 377] width 10 height 10
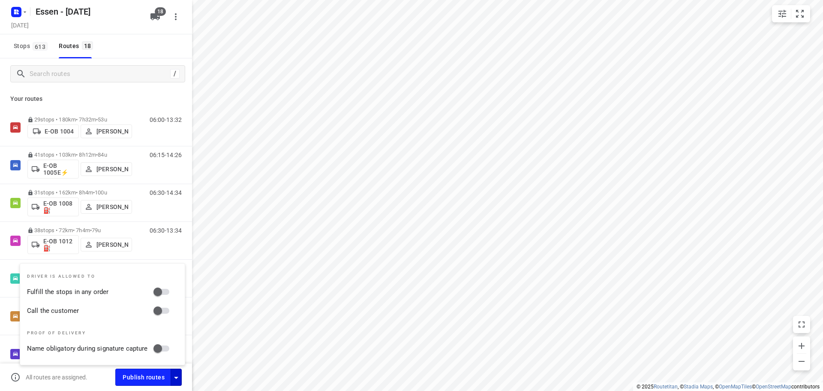
click at [164, 290] on input "Fulfill the stops in any order" at bounding box center [157, 291] width 49 height 16
checkbox input "true"
click at [157, 313] on input "Call the customer" at bounding box center [157, 310] width 49 height 16
checkbox input "true"
click at [179, 379] on icon "button" at bounding box center [176, 377] width 10 height 10
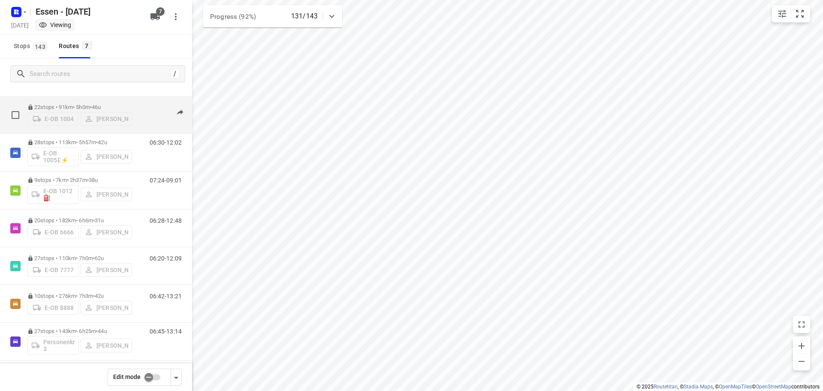
scroll to position [18, 0]
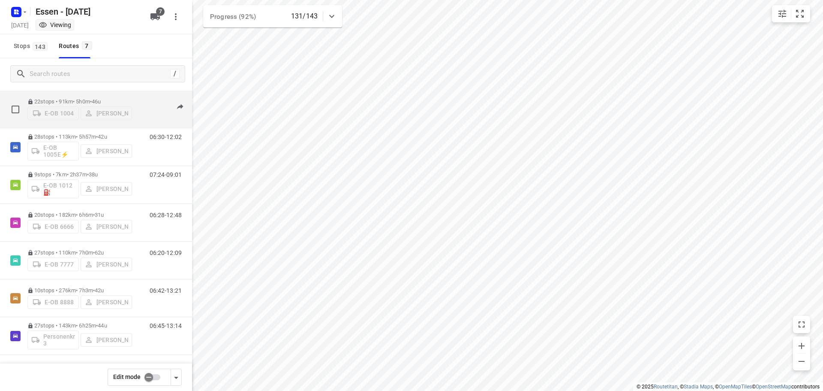
click at [88, 98] on p "22 stops • 91km • 5h0m • [DATE]" at bounding box center [79, 101] width 105 height 6
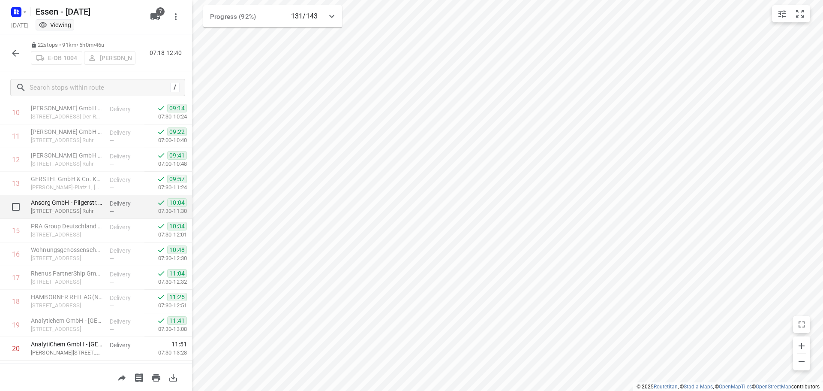
scroll to position [325, 0]
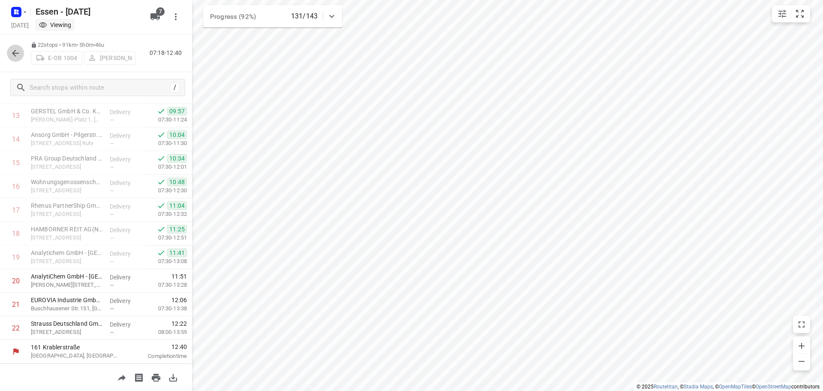
click at [18, 56] on icon "button" at bounding box center [15, 53] width 10 height 10
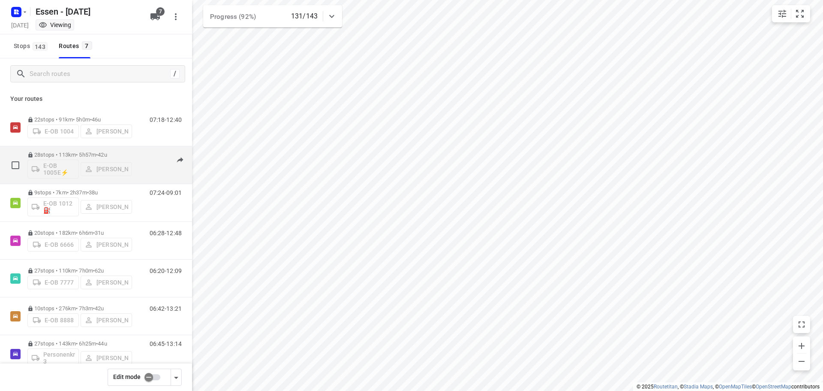
click at [139, 154] on div "06:30-12:02" at bounding box center [160, 166] width 43 height 31
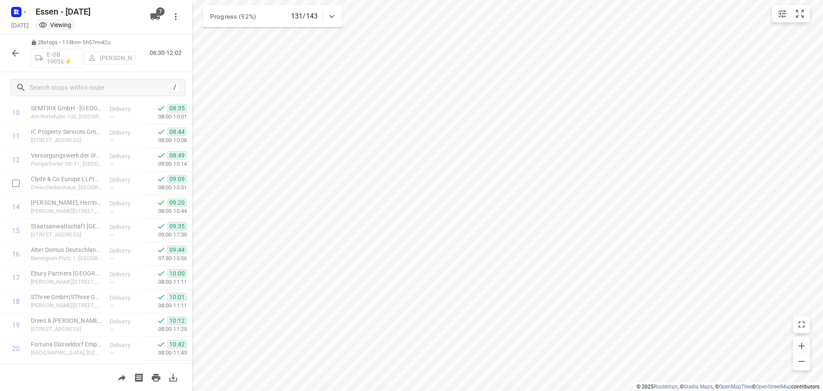
scroll to position [466, 0]
click at [14, 55] on icon "button" at bounding box center [15, 53] width 10 height 10
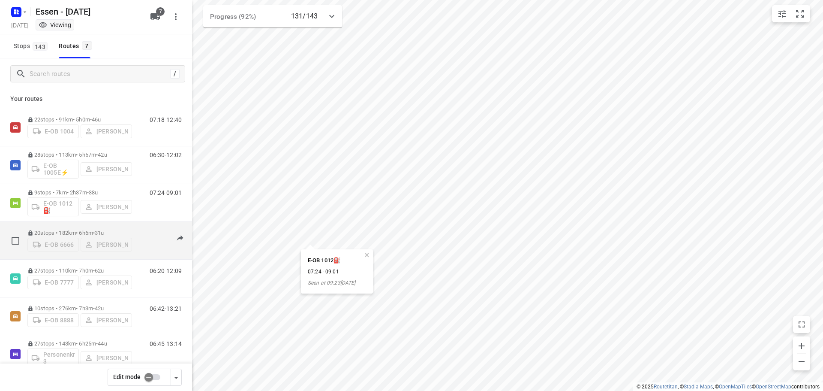
click at [98, 225] on div "20 stops • 182km • 6h6m • 31u E-OB 6666 Abdulaziz Knifati" at bounding box center [79, 240] width 105 height 30
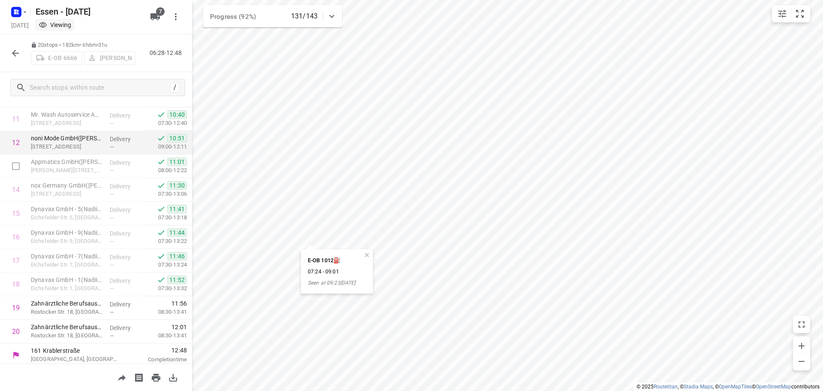
scroll to position [278, 0]
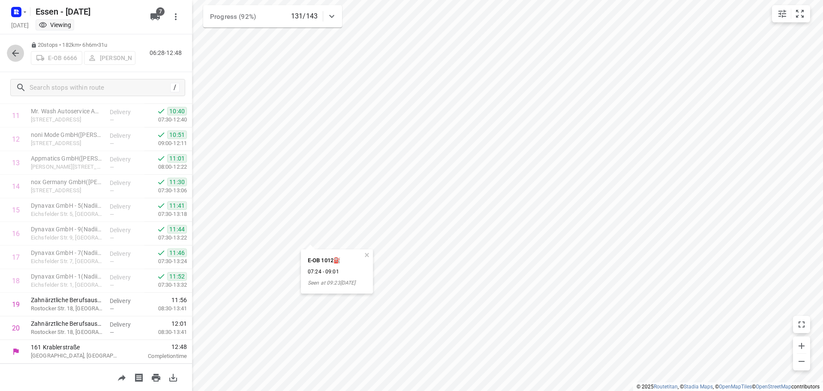
click at [11, 58] on button "button" at bounding box center [15, 53] width 17 height 17
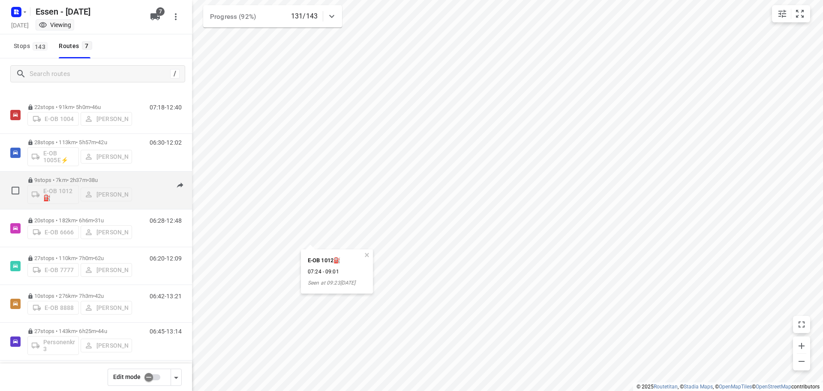
scroll to position [18, 0]
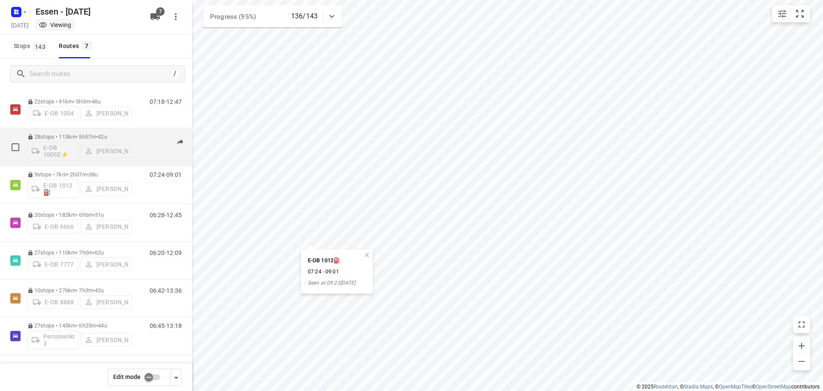
click at [103, 132] on div "28 stops • 113km • 5h57m • 42u E-OB 1005E⚡ Rüdiger Grocholski" at bounding box center [79, 147] width 105 height 36
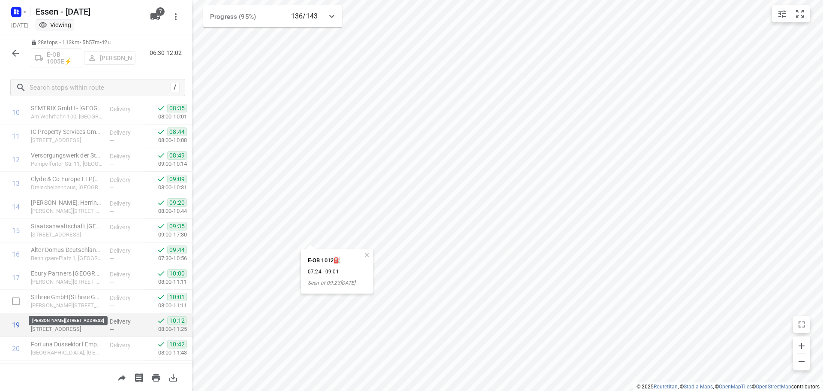
scroll to position [466, 0]
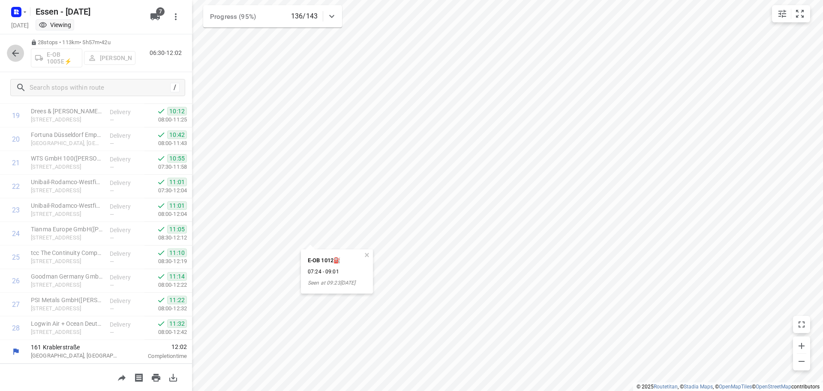
click at [19, 55] on icon "button" at bounding box center [15, 53] width 10 height 10
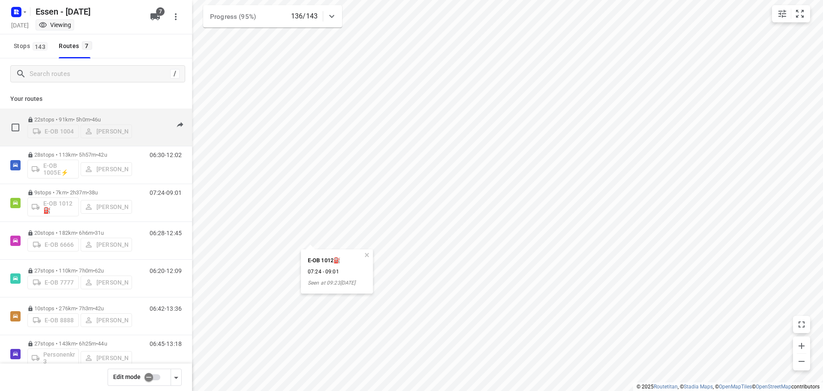
click at [92, 116] on p "22 stops • 91km • 5h0m • 46u" at bounding box center [79, 119] width 105 height 6
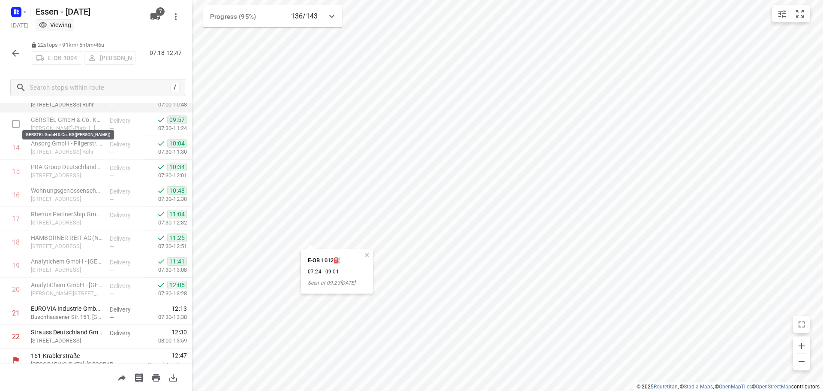
scroll to position [325, 0]
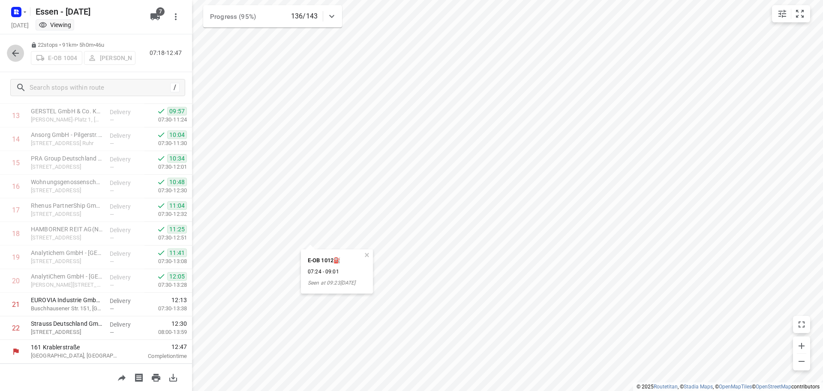
click at [14, 50] on icon "button" at bounding box center [15, 53] width 10 height 10
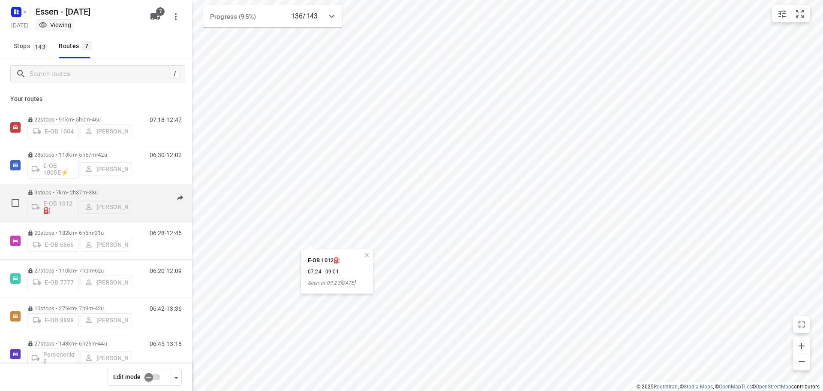
click at [89, 194] on span "•" at bounding box center [88, 192] width 2 height 6
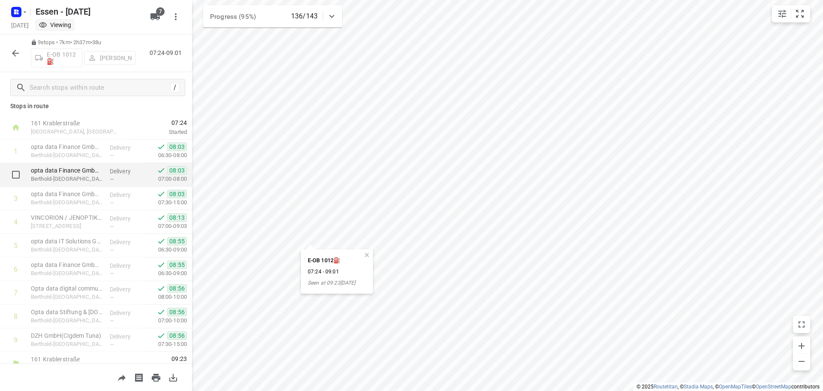
scroll to position [0, 0]
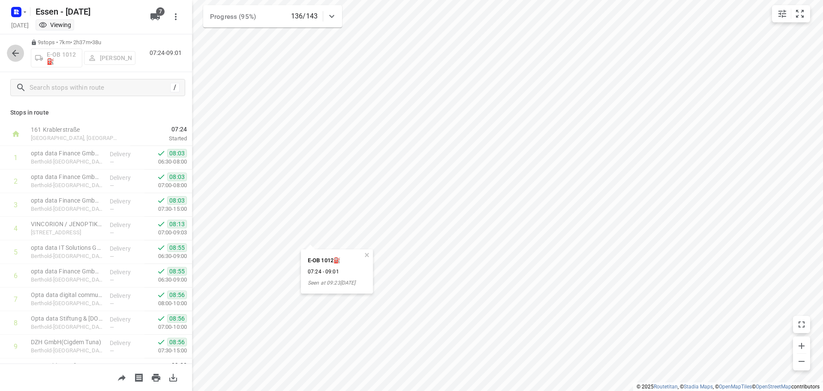
click at [16, 50] on icon "button" at bounding box center [15, 53] width 10 height 10
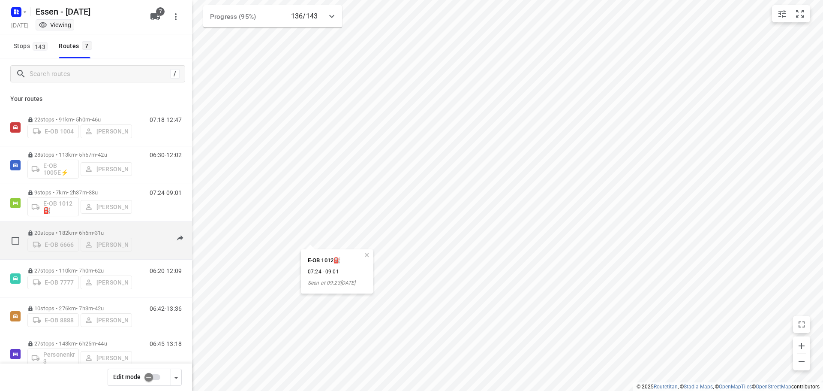
click at [78, 233] on p "20 stops • 182km • 6h6m • 31u" at bounding box center [79, 232] width 105 height 6
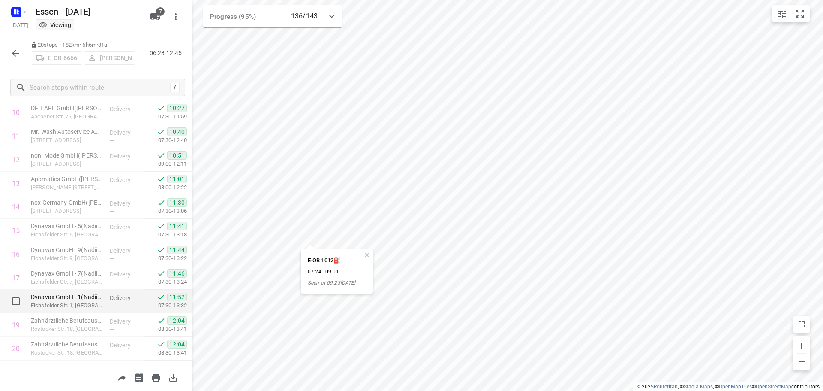
scroll to position [278, 0]
